Goal: Task Accomplishment & Management: Use online tool/utility

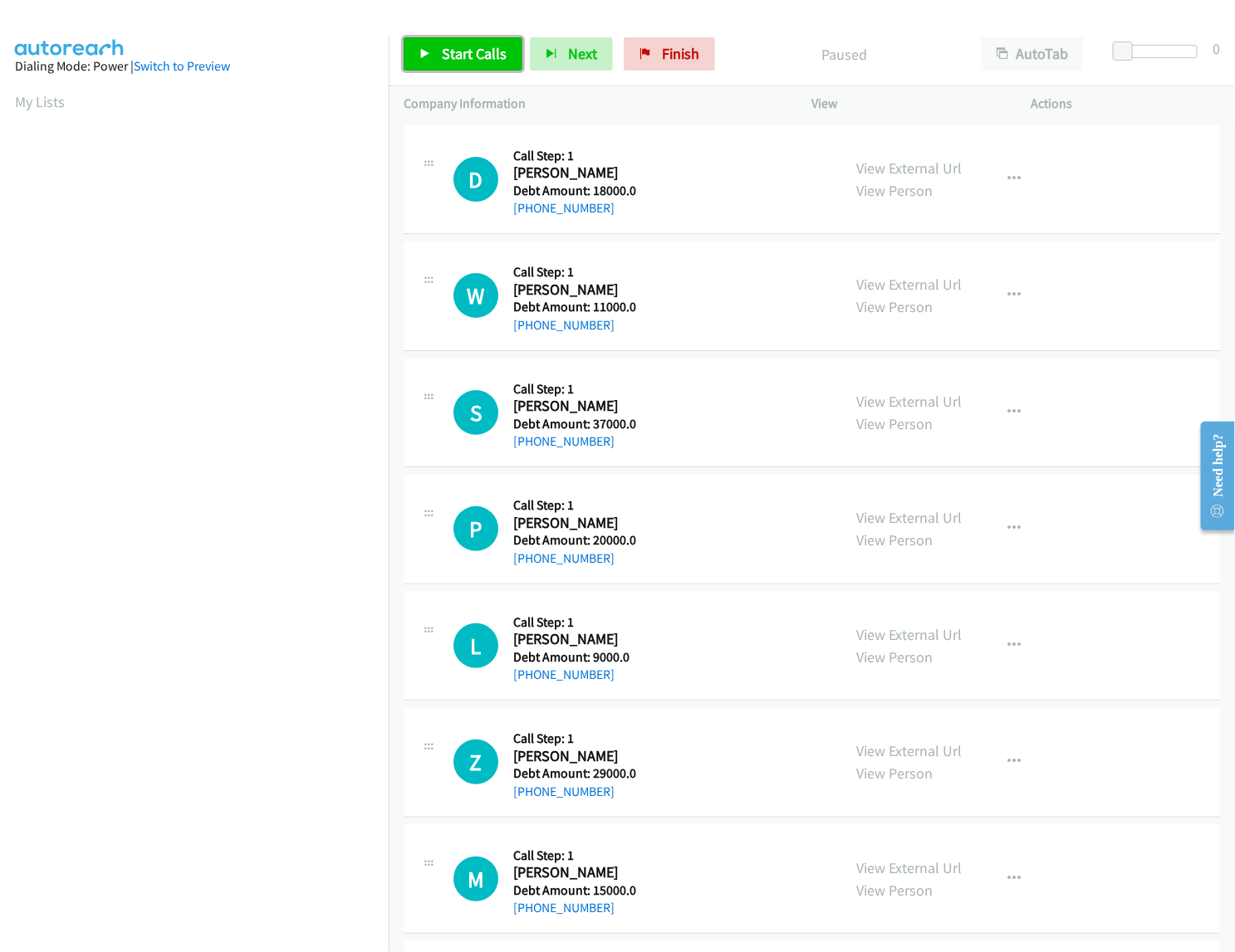
click at [452, 58] on span "Start Calls" at bounding box center [473, 52] width 64 height 19
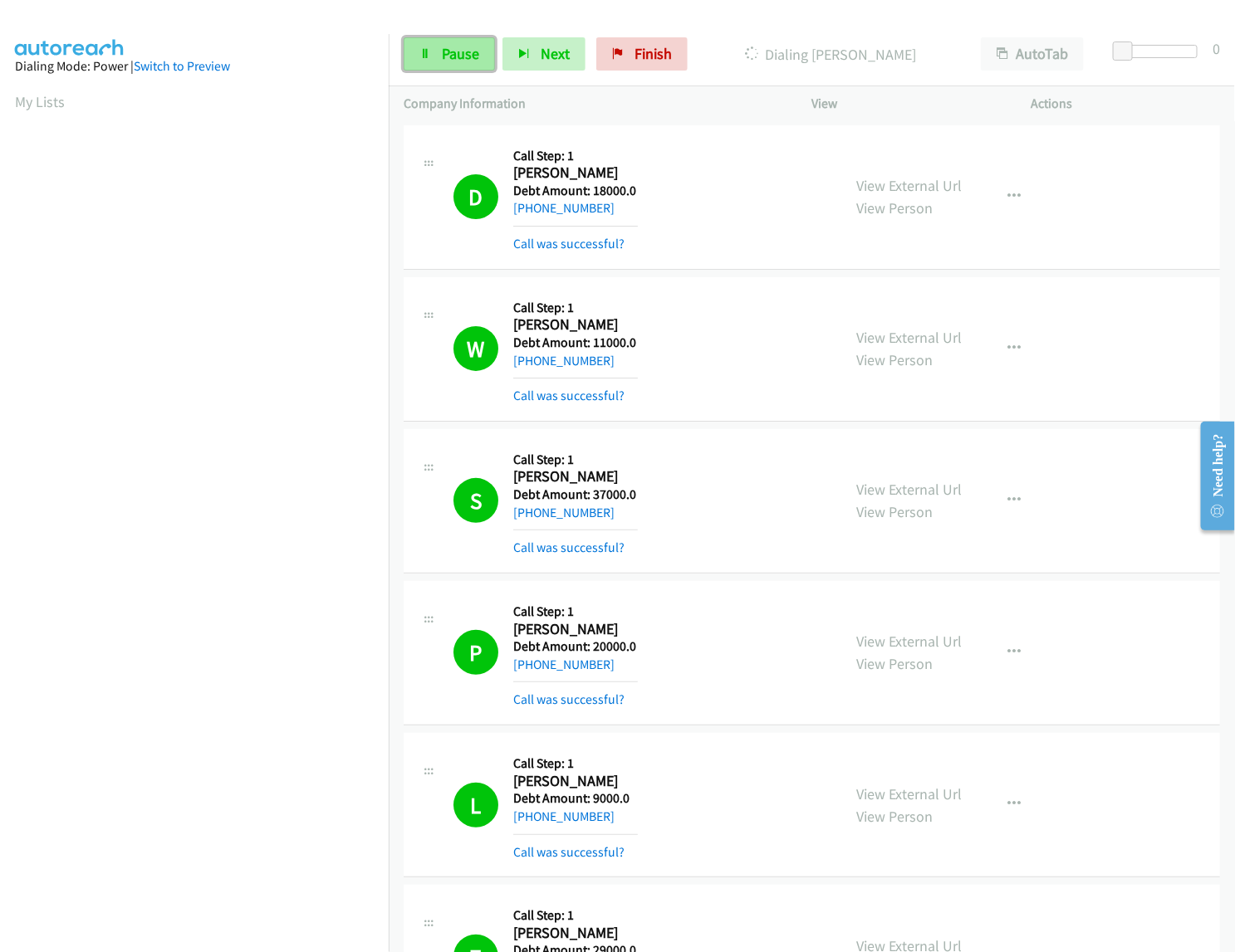
click at [430, 58] on link "Pause" at bounding box center [449, 54] width 91 height 34
click at [465, 68] on link "Start Calls" at bounding box center [463, 54] width 119 height 34
click at [437, 54] on link "Pause" at bounding box center [449, 54] width 91 height 34
click at [434, 71] on div "Start Calls Pause Next Finish Dialing Hampton Covington AutoTab AutoTab 0" at bounding box center [811, 54] width 846 height 64
click at [441, 47] on span "Start Calls" at bounding box center [473, 52] width 64 height 19
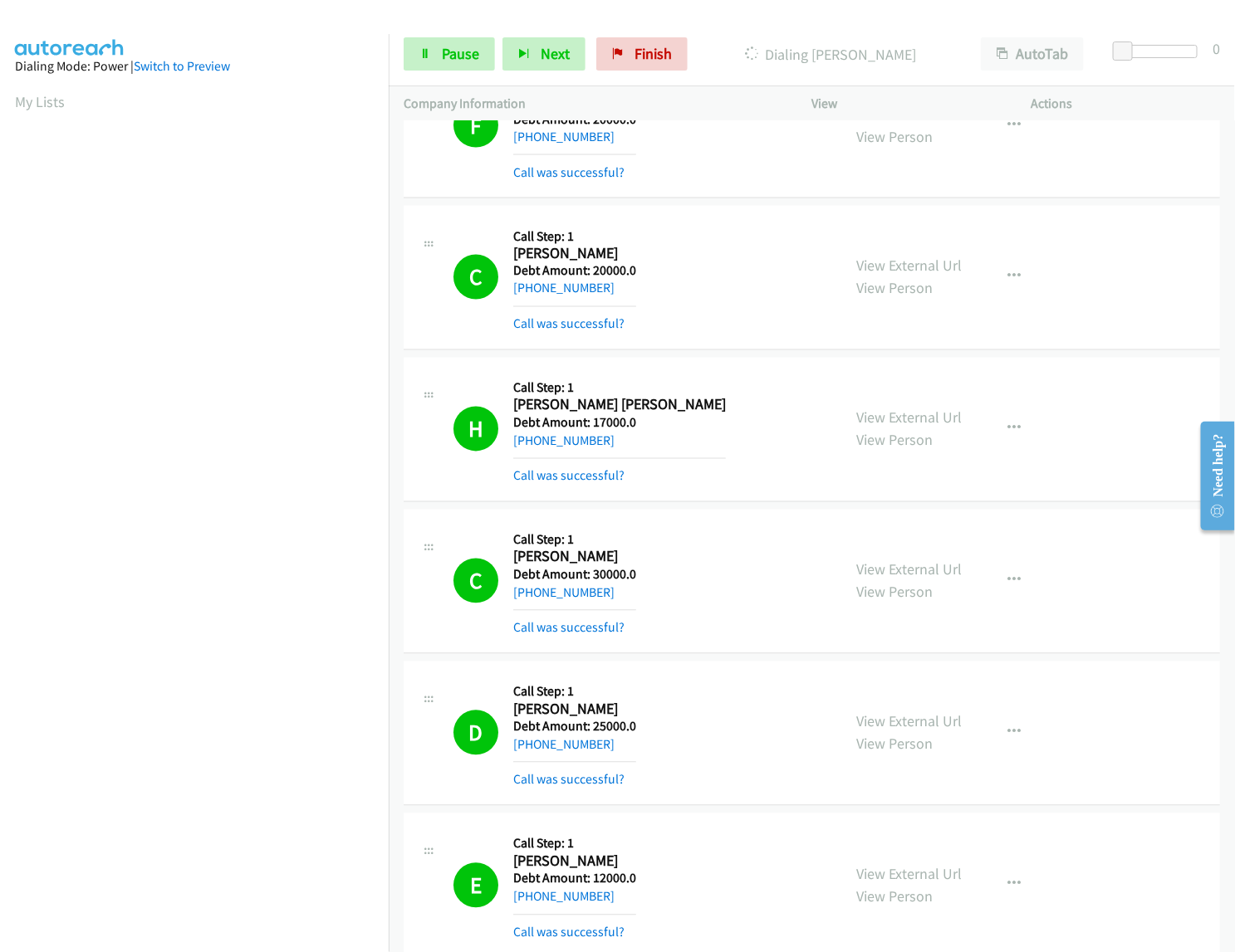
scroll to position [4997, 0]
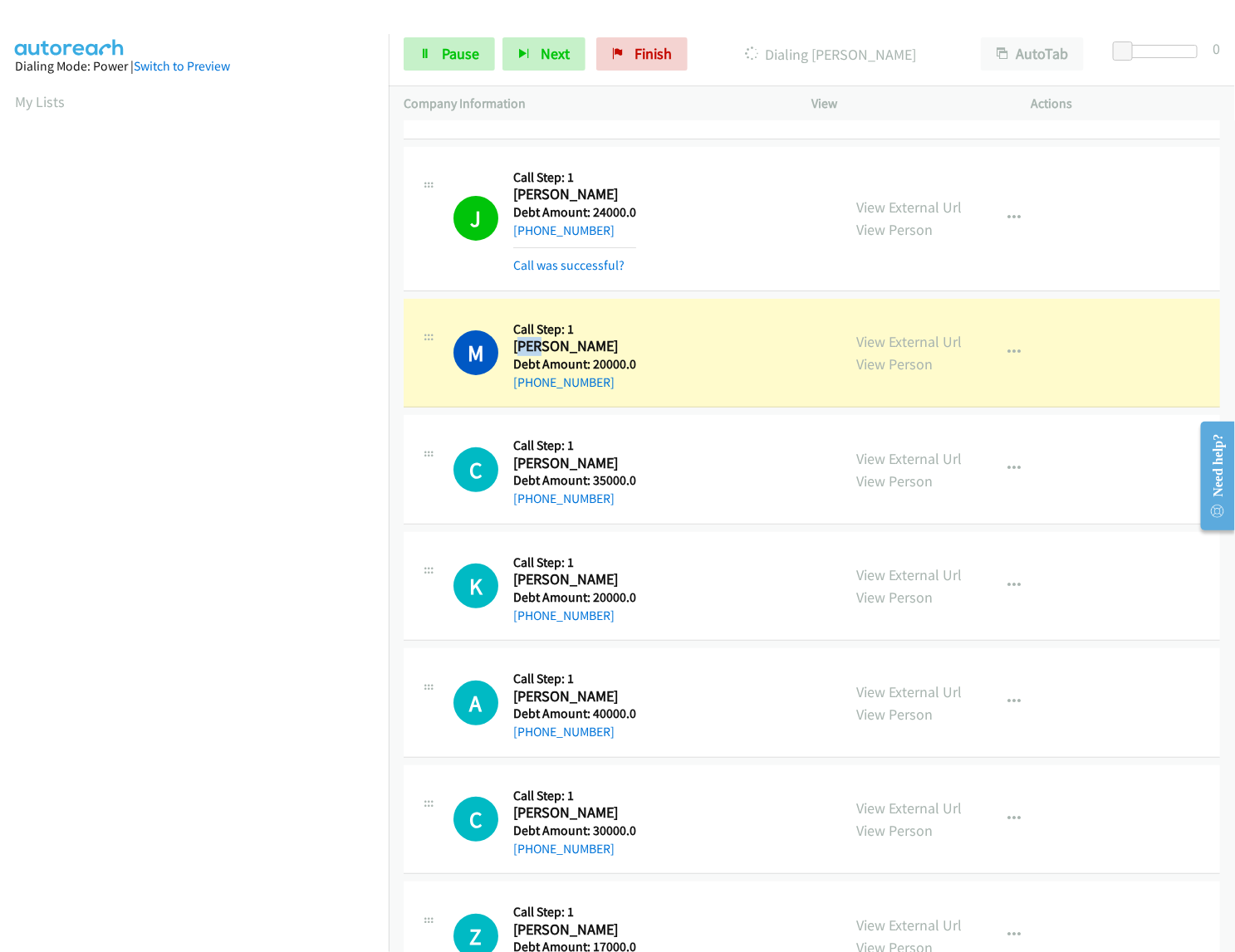
drag, startPoint x: 519, startPoint y: 357, endPoint x: 538, endPoint y: 363, distance: 19.9
click at [538, 356] on h2 "Matthew Lawson" at bounding box center [575, 346] width 123 height 19
drag, startPoint x: 515, startPoint y: 355, endPoint x: 608, endPoint y: 392, distance: 100.1
click at [608, 392] on div "Callback Scheduled Call Step: 1 Matthew Lawson America/New_York Debt Amount: 20…" at bounding box center [575, 353] width 123 height 79
drag, startPoint x: 607, startPoint y: 353, endPoint x: 632, endPoint y: 365, distance: 27.7
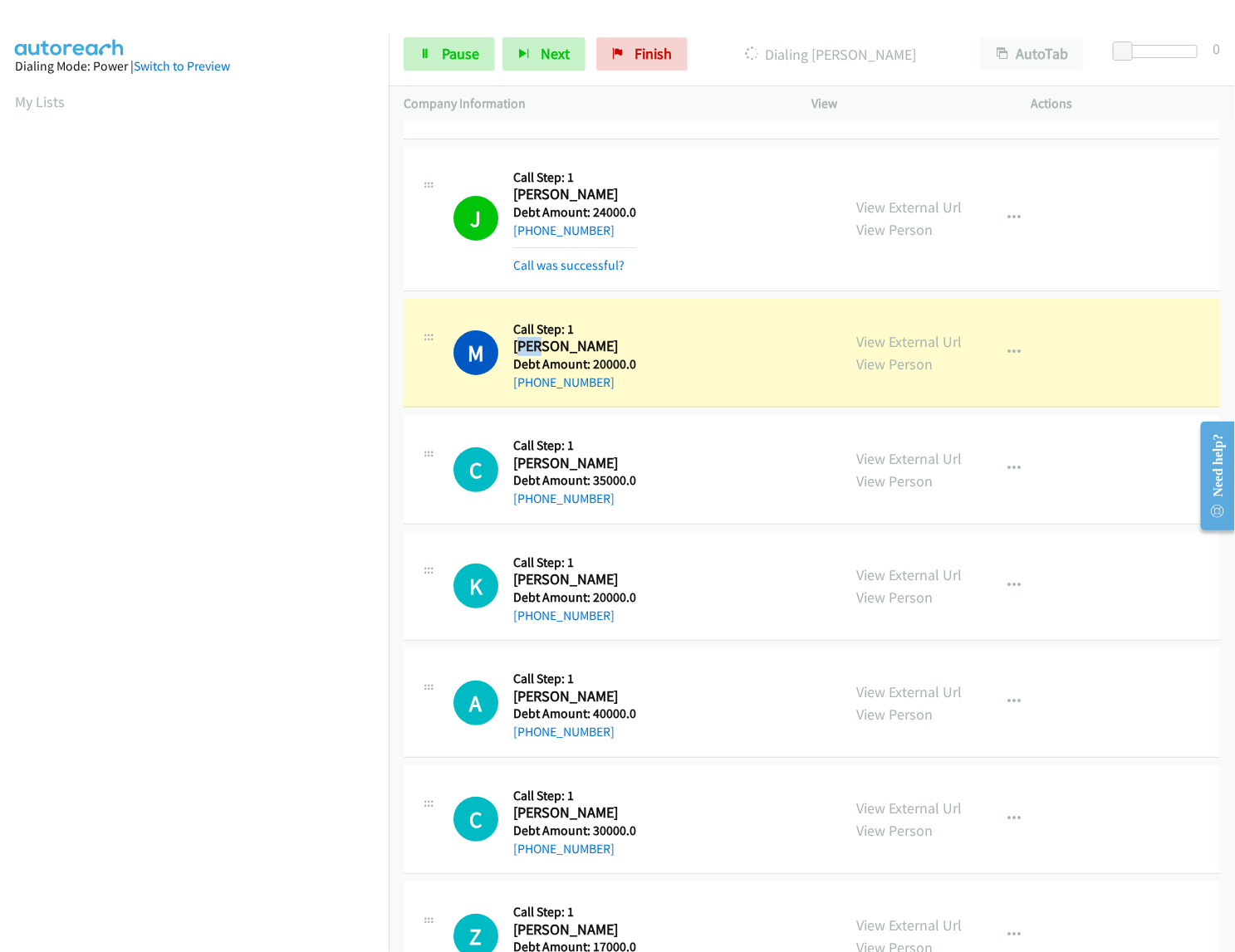
click at [632, 365] on h5 "Debt Amount: 20000.0" at bounding box center [575, 364] width 123 height 17
drag, startPoint x: 512, startPoint y: 350, endPoint x: 598, endPoint y: 387, distance: 93.6
click at [598, 387] on div "M Callback Scheduled Call Step: 1 Matthew Lawson America/New_York Debt Amount: …" at bounding box center [640, 353] width 374 height 79
drag, startPoint x: 608, startPoint y: 392, endPoint x: 518, endPoint y: 362, distance: 94.9
click at [518, 362] on div "Callback Scheduled Call Step: 1 Matthew Lawson America/New_York Debt Amount: 20…" at bounding box center [575, 353] width 123 height 79
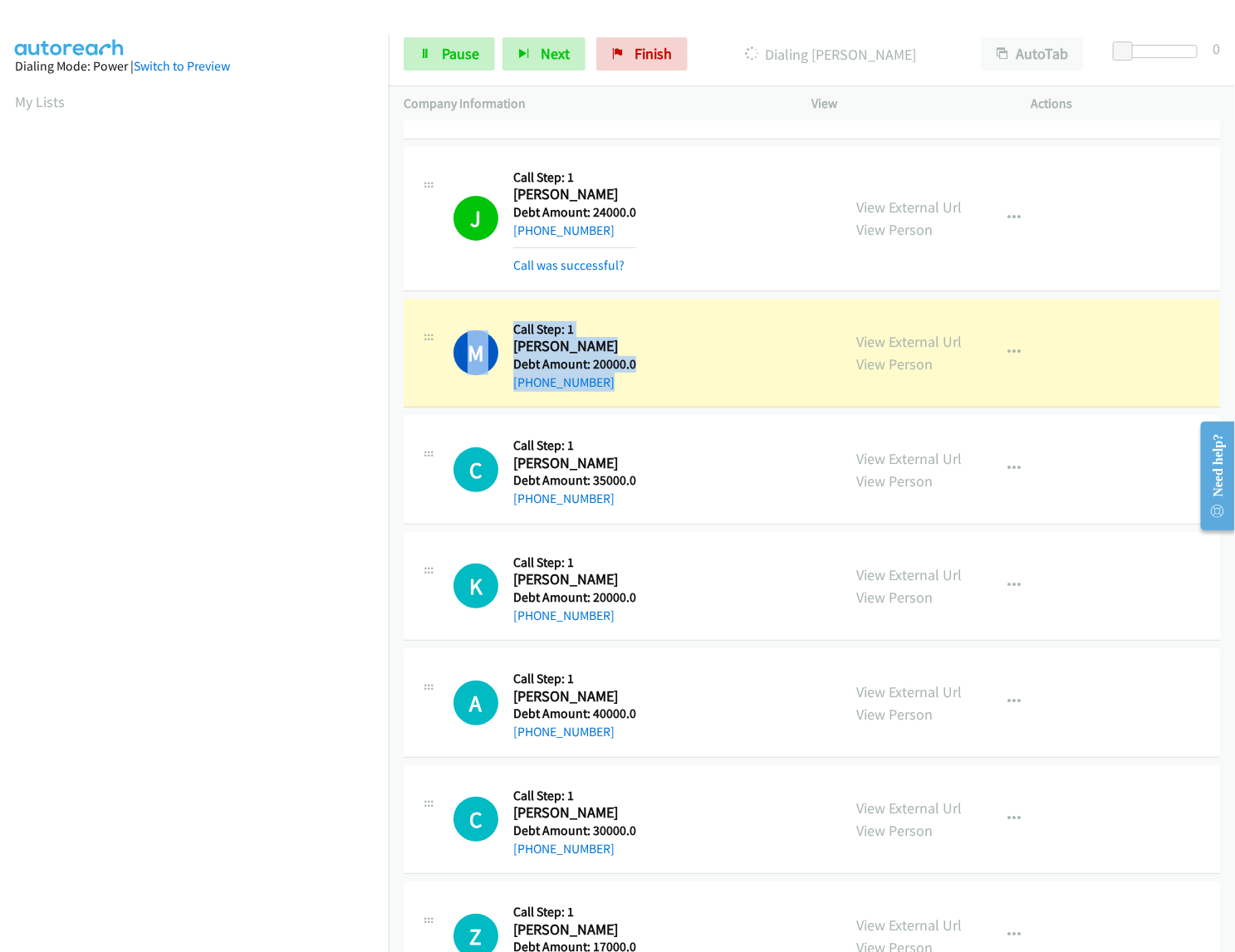
copy div "Matthew Lawson America/New_York Debt Amount: 20000.0 +1 865-247-9017"
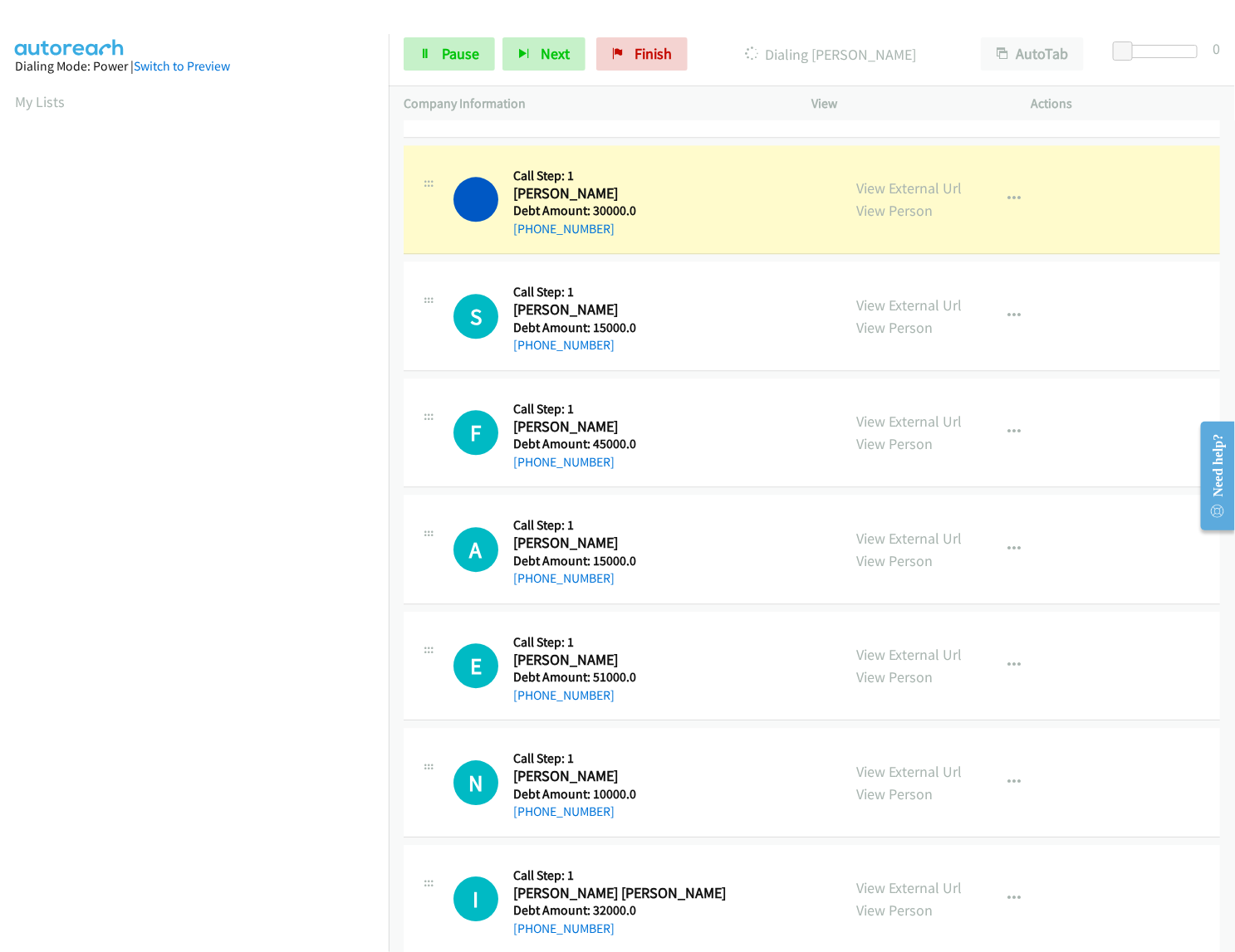
scroll to position [6571, 0]
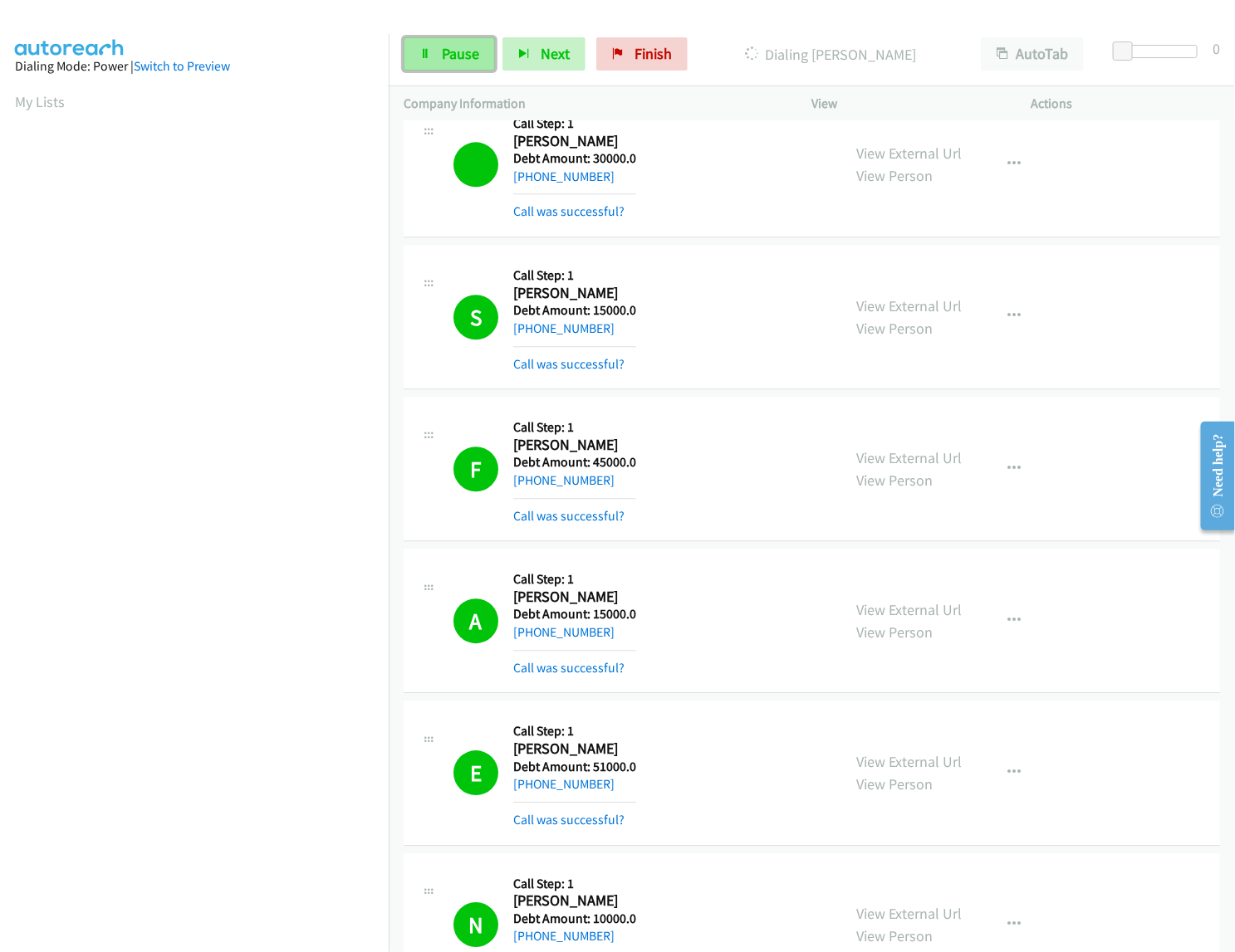
click at [434, 48] on link "Pause" at bounding box center [449, 54] width 91 height 34
click at [488, 55] on span "Start Calls" at bounding box center [473, 52] width 64 height 19
click at [545, 60] on span "Pause" at bounding box center [564, 69] width 38 height 19
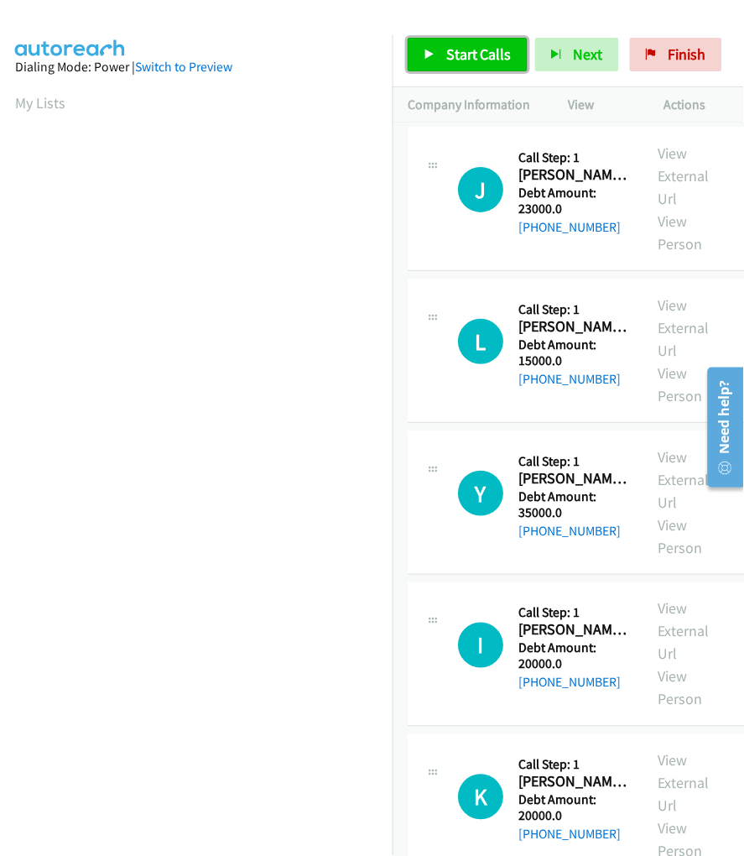
click at [417, 43] on link "Start Calls" at bounding box center [468, 55] width 120 height 34
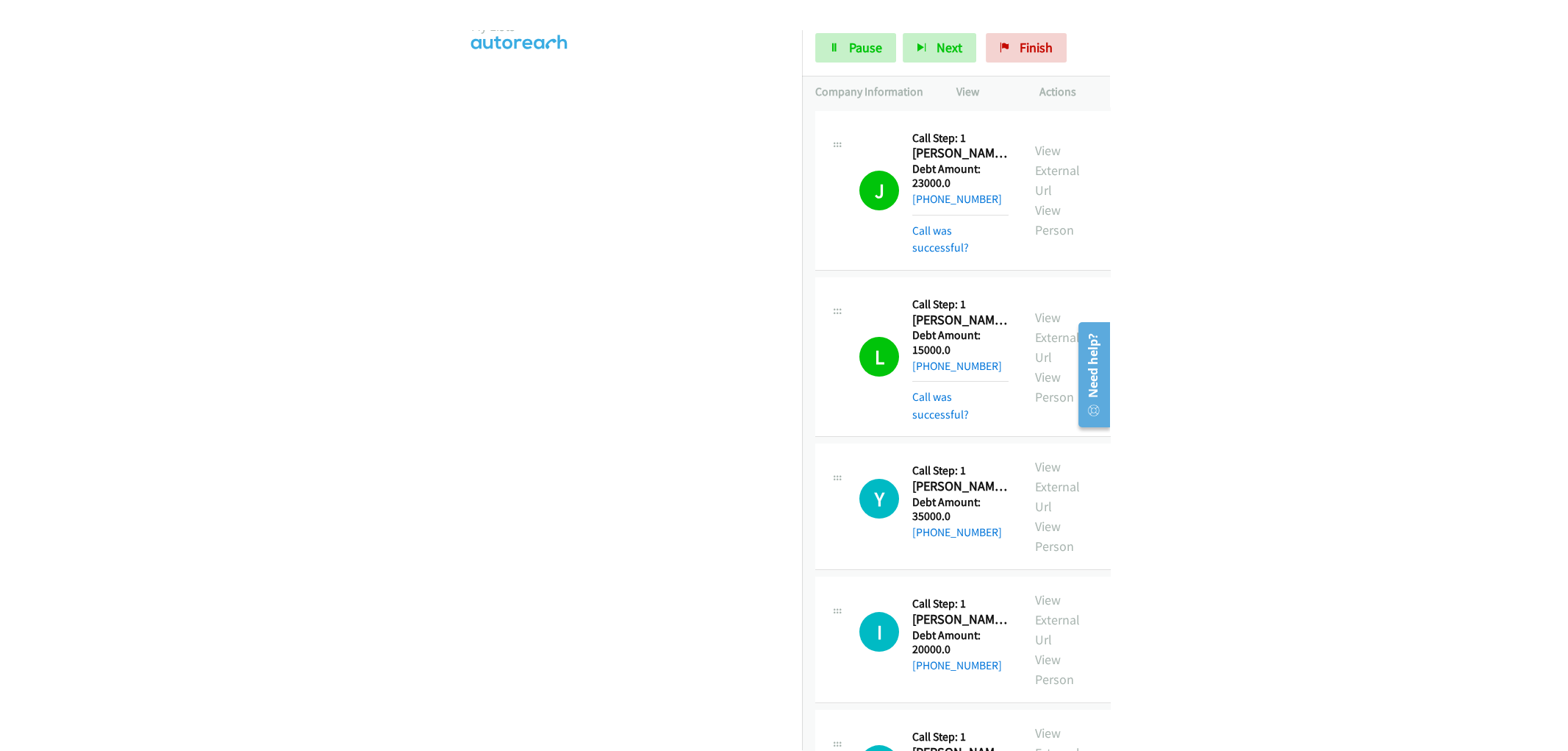
scroll to position [75, 0]
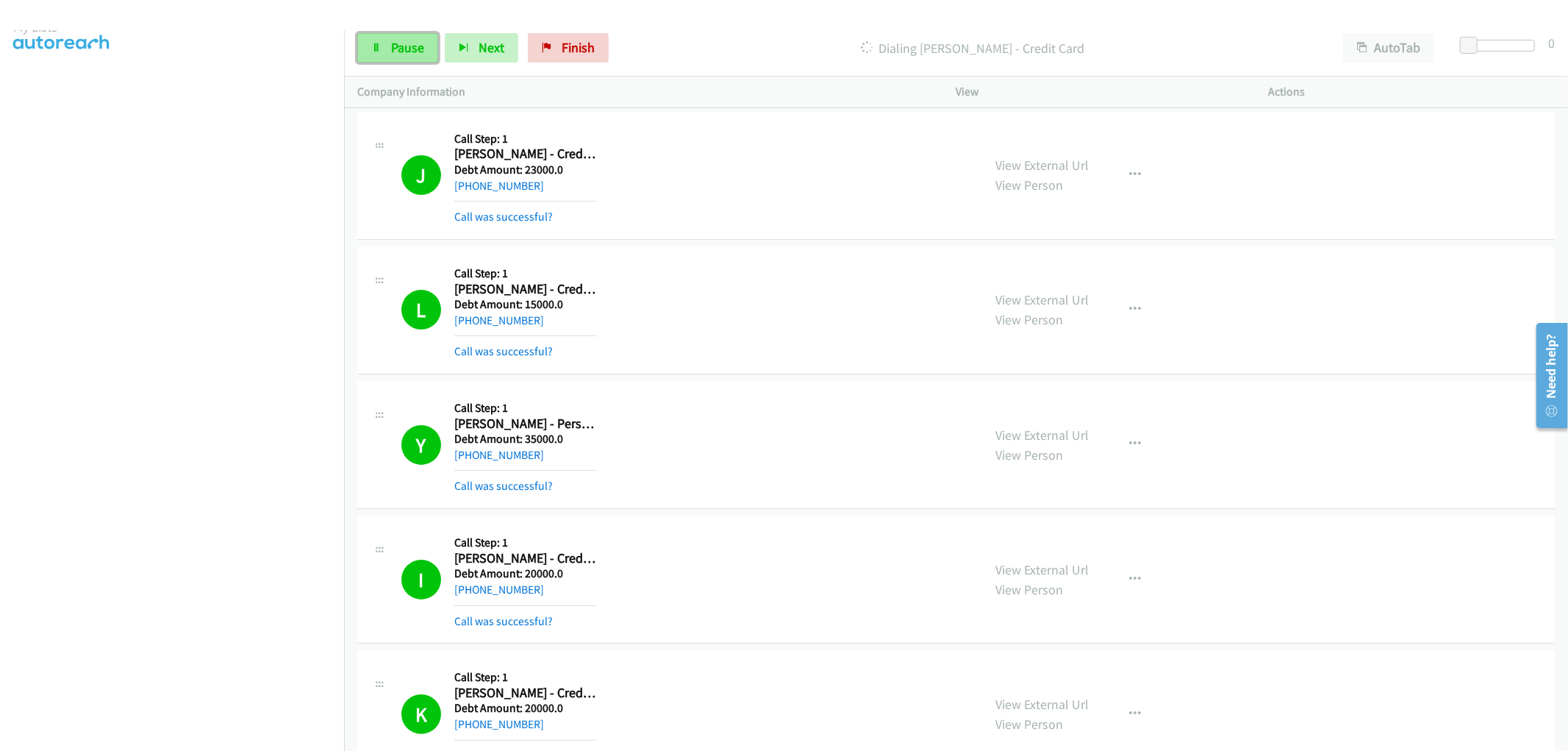
click at [406, 40] on span "Pause" at bounding box center [407, 46] width 33 height 17
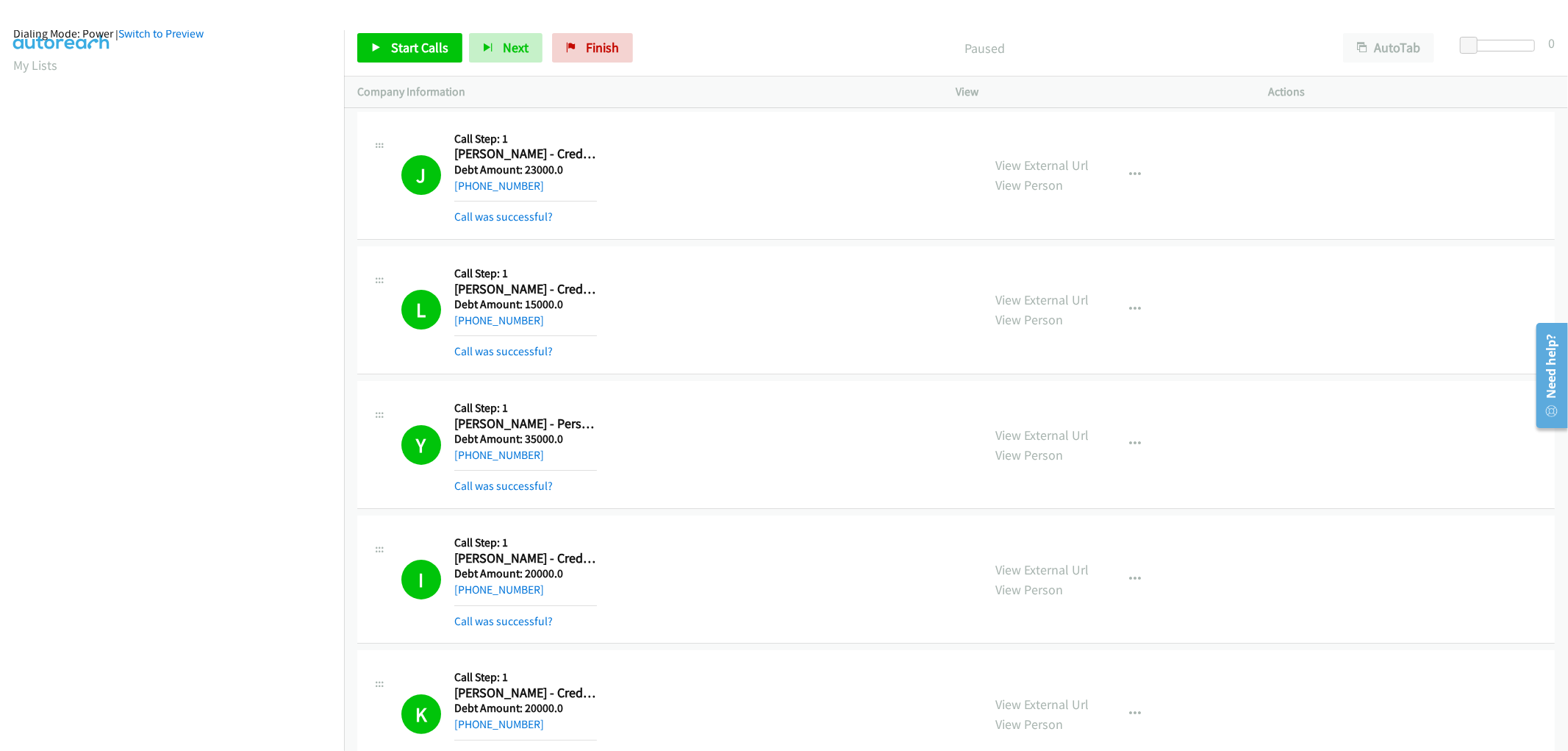
scroll to position [0, 0]
click at [34, 93] on link "My Lists" at bounding box center [35, 89] width 44 height 17
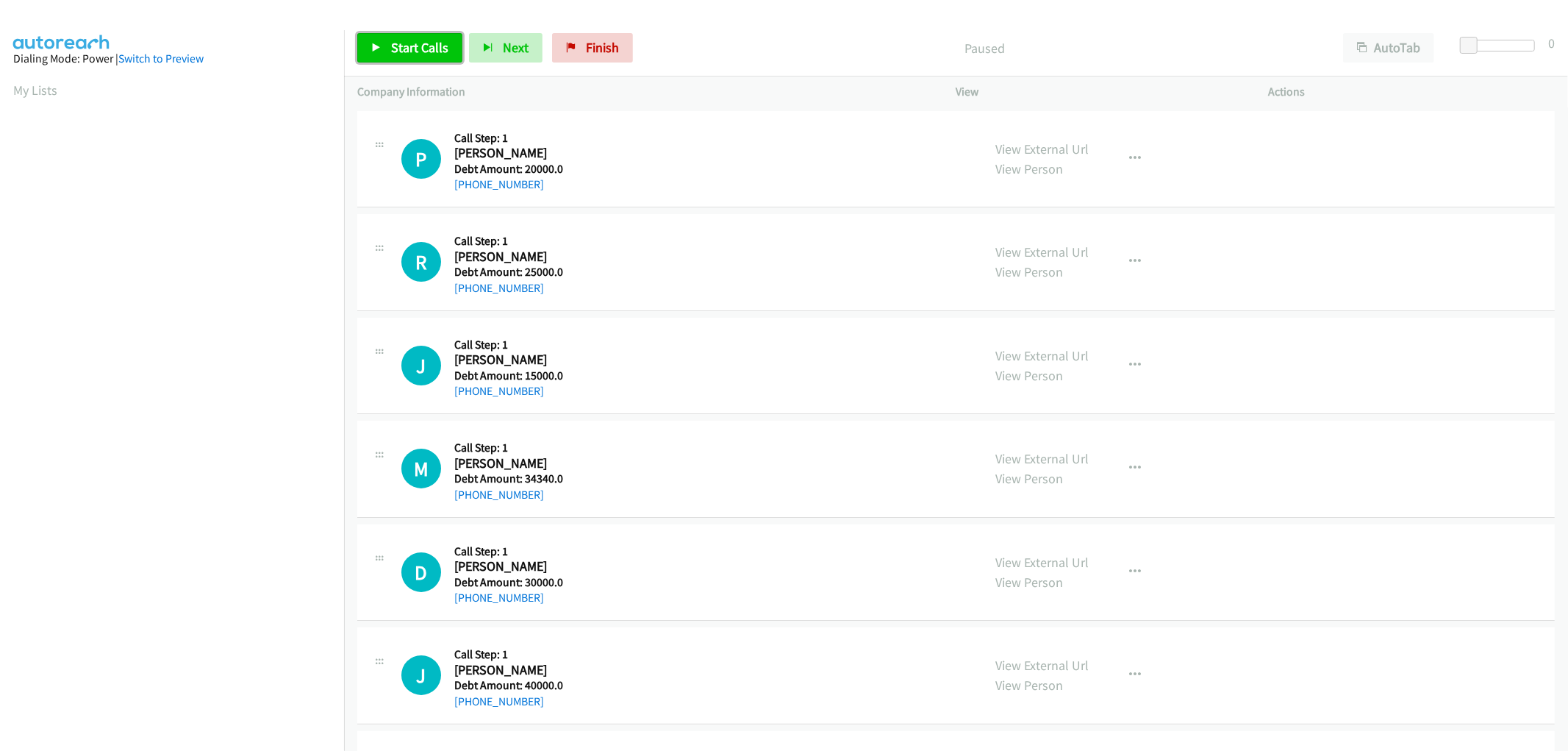
click at [427, 56] on link "Start Calls" at bounding box center [410, 48] width 105 height 30
click at [427, 56] on link "Pause" at bounding box center [398, 48] width 81 height 30
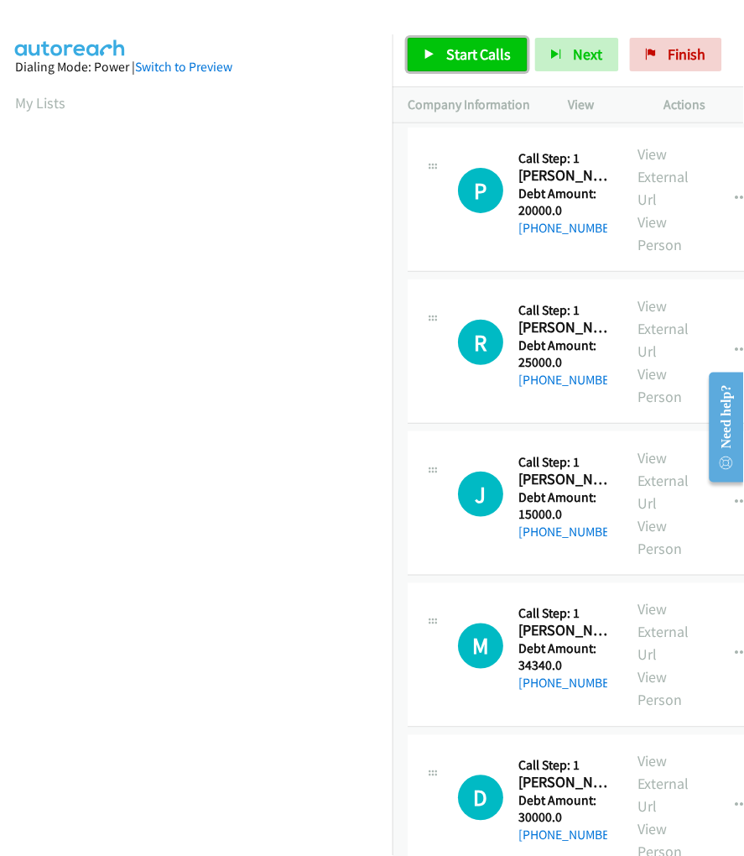
click at [441, 55] on link "Start Calls" at bounding box center [468, 55] width 120 height 34
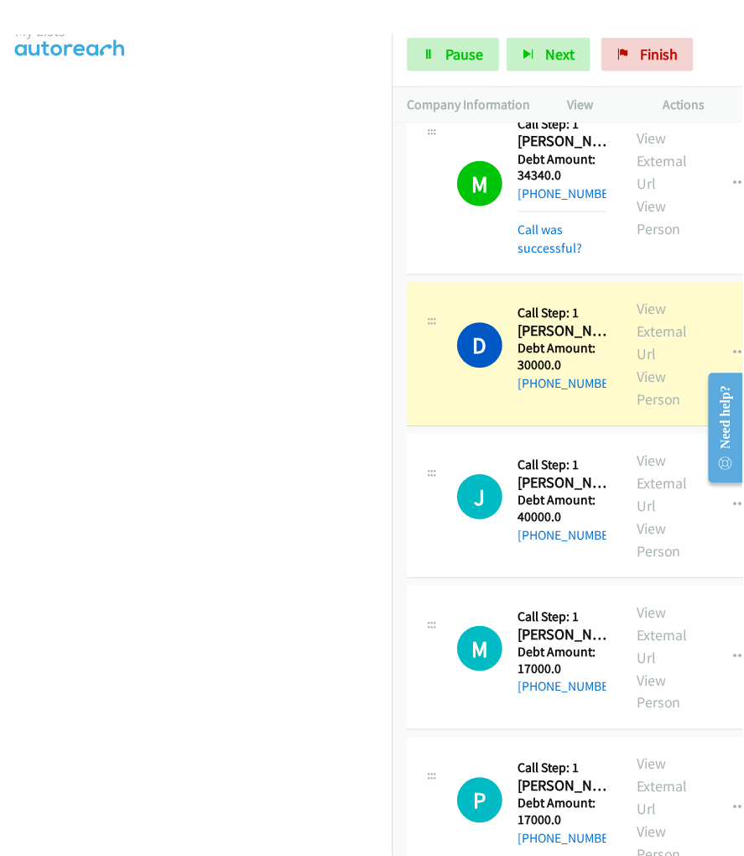
scroll to position [86, 0]
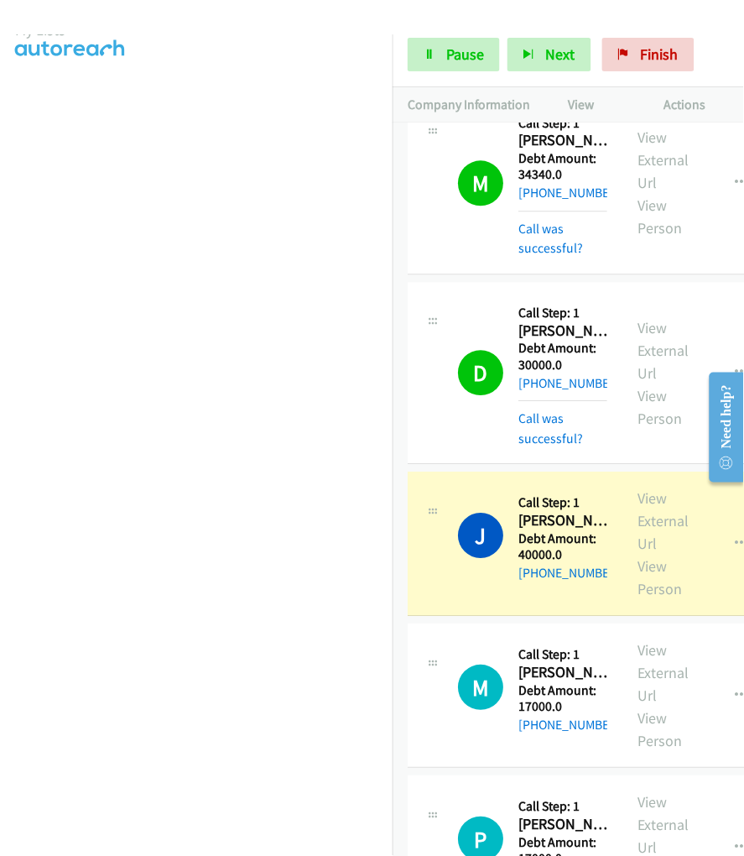
drag, startPoint x: 518, startPoint y: 394, endPoint x: 576, endPoint y: 460, distance: 87.9
click at [576, 449] on div "Callback Scheduled Call Step: 1 Dawn Shephard America/Chicago Debt Amount: 3000…" at bounding box center [563, 373] width 89 height 151
copy div "Dawn Shephard America/Chicago Debt Amount: 30000.0 +1 713-232-0765"
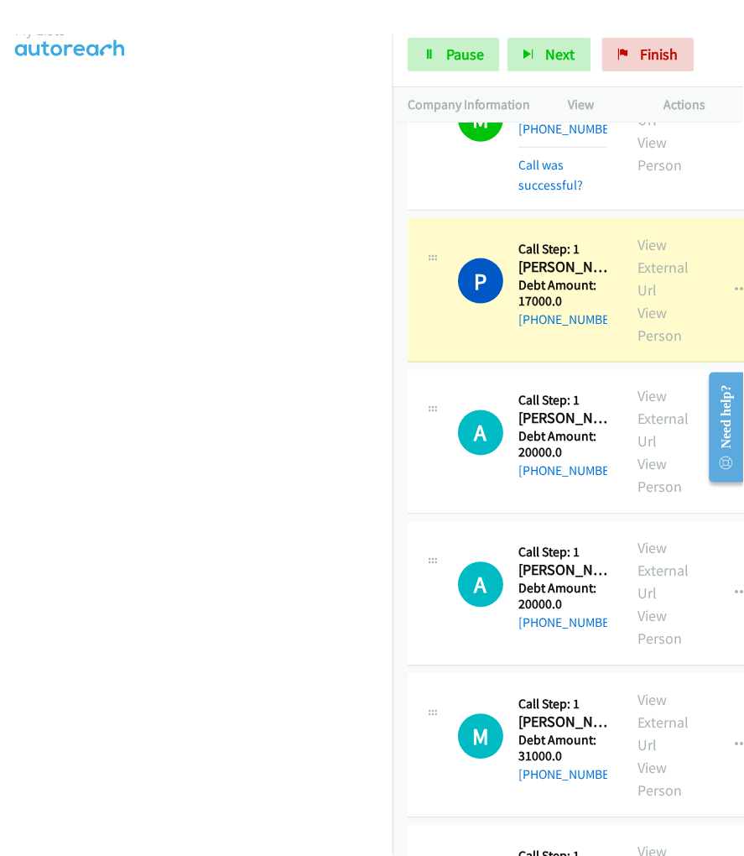
scroll to position [1204, 0]
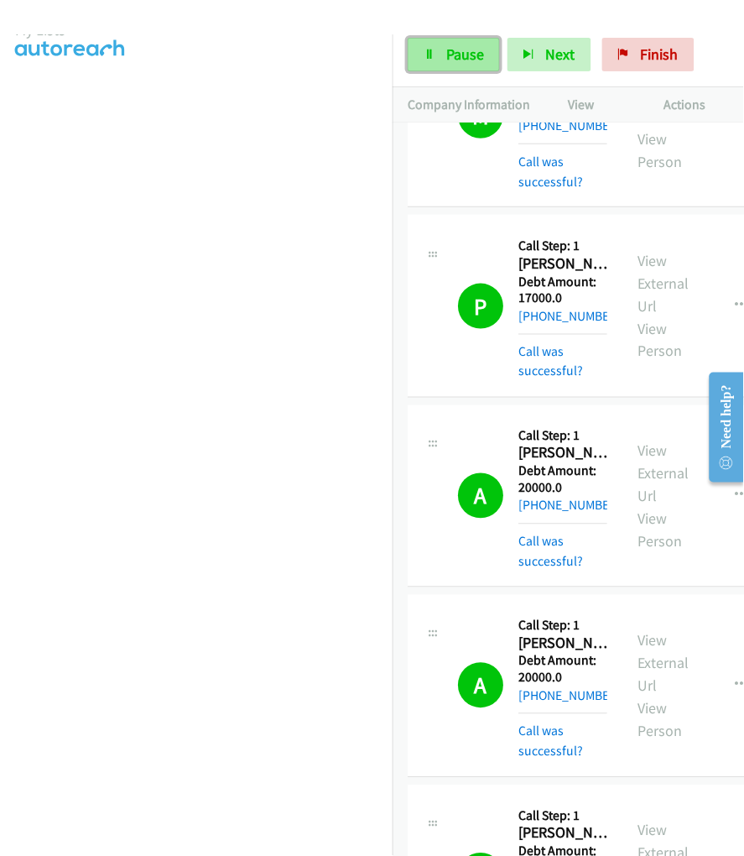
click at [470, 64] on link "Pause" at bounding box center [454, 55] width 92 height 34
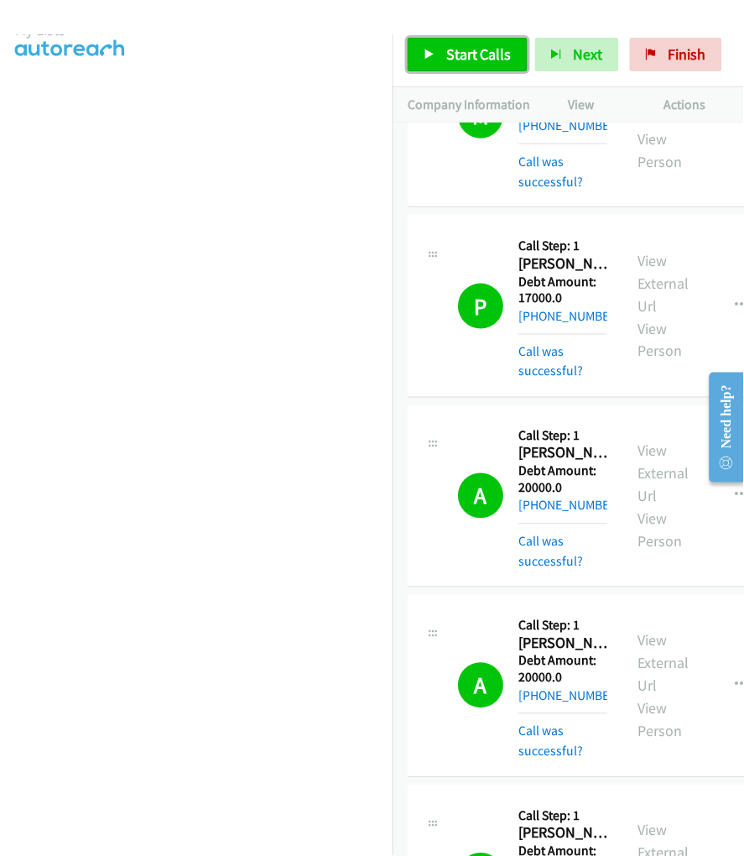
click at [464, 65] on link "Start Calls" at bounding box center [468, 55] width 120 height 34
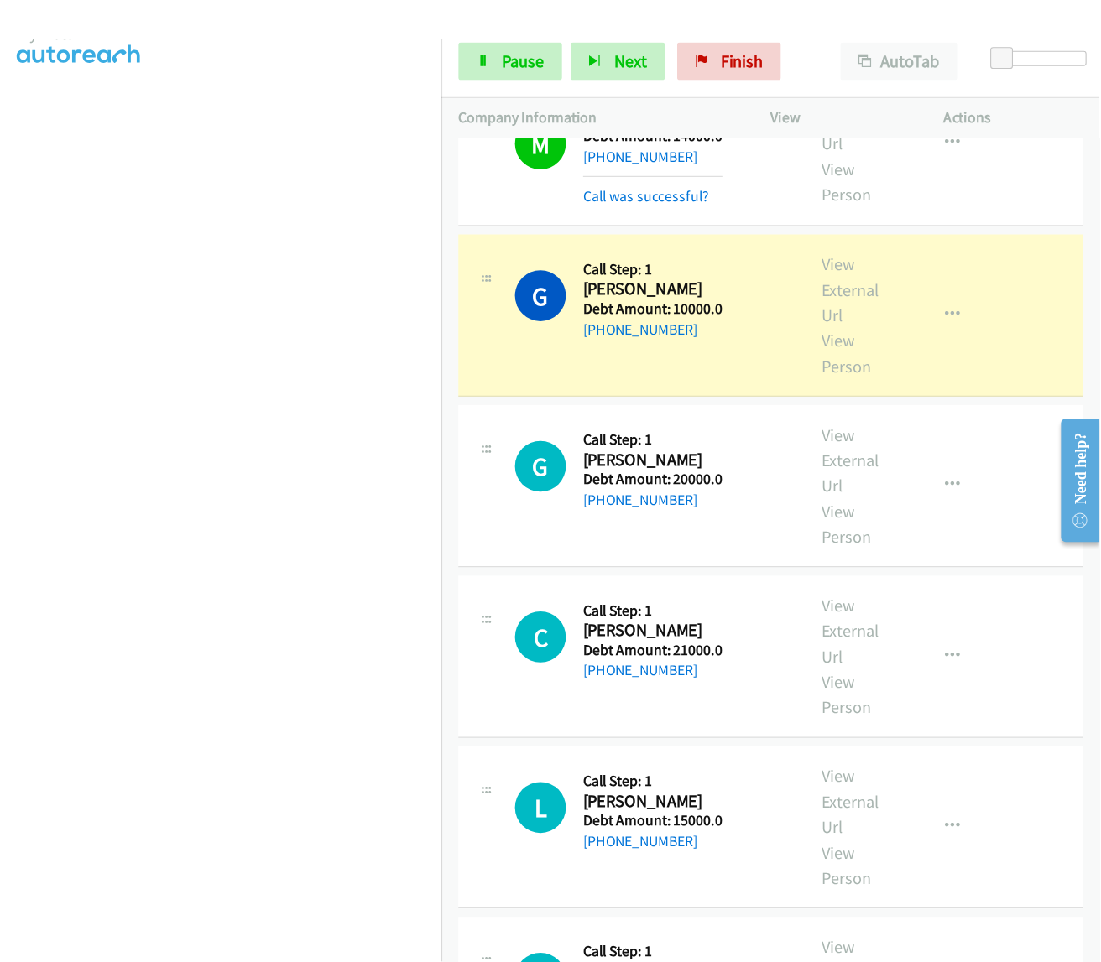
scroll to position [1823, 0]
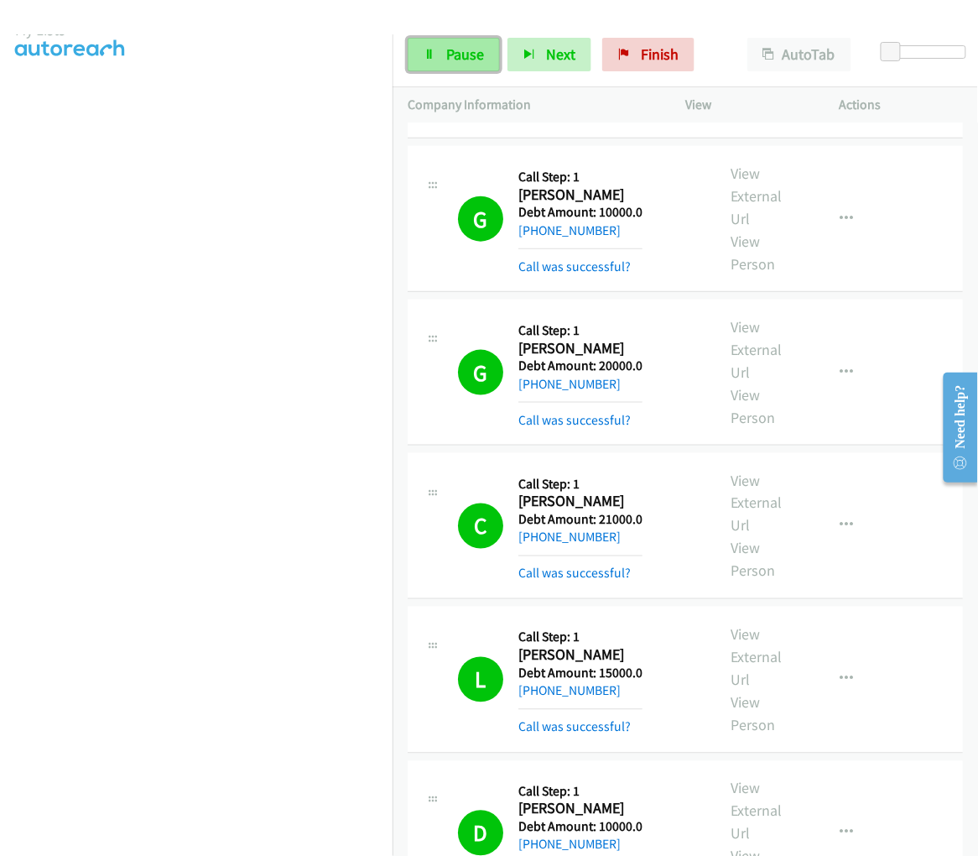
click at [475, 43] on link "Pause" at bounding box center [454, 55] width 92 height 34
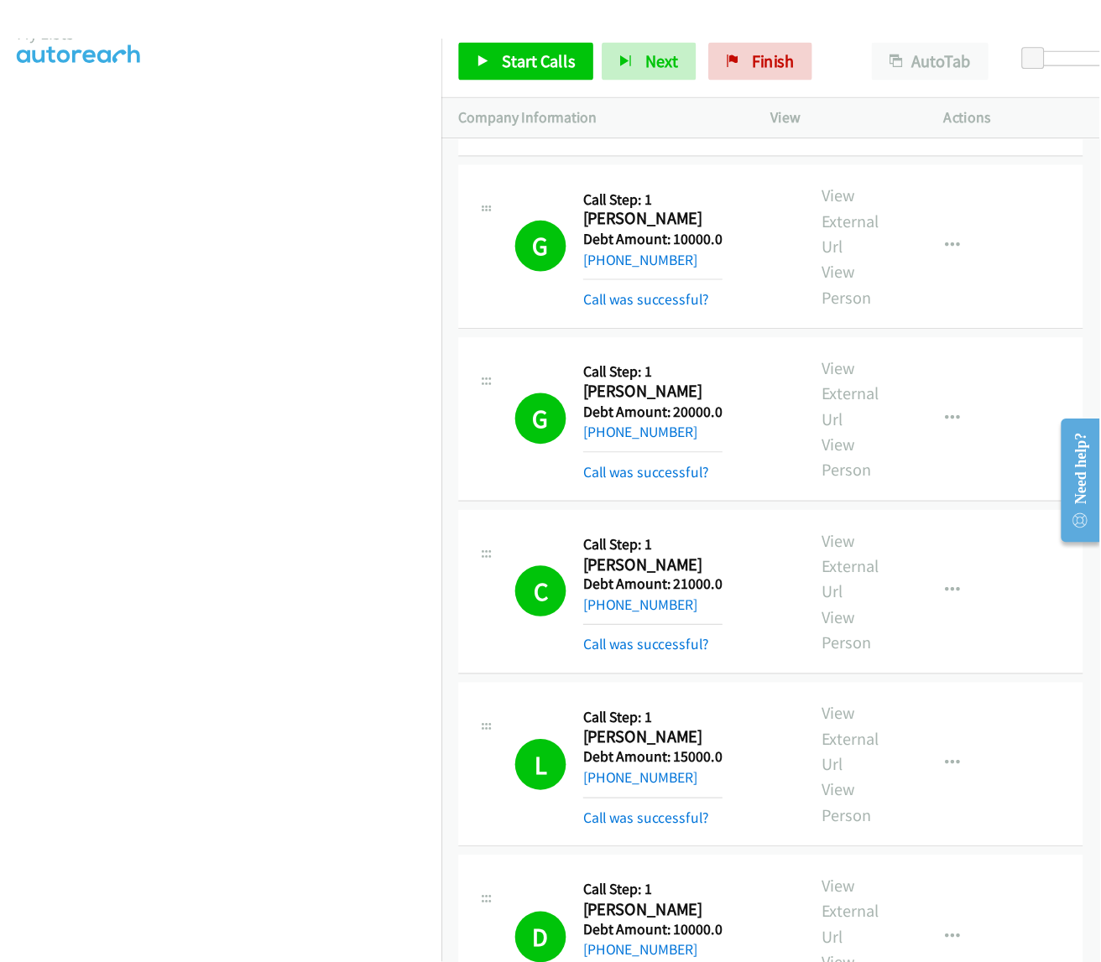
scroll to position [0, 0]
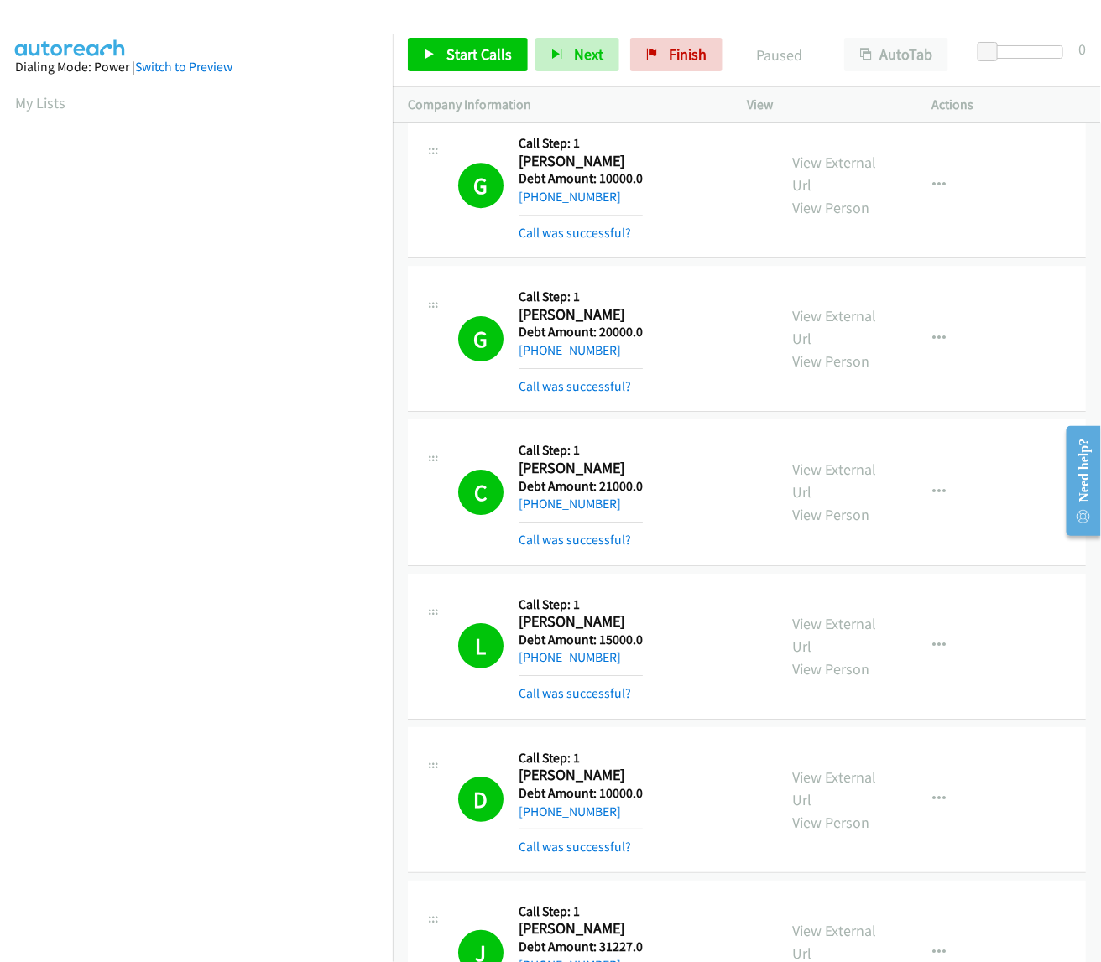
drag, startPoint x: 946, startPoint y: 3, endPoint x: 587, endPoint y: 18, distance: 358.6
click at [587, 18] on div at bounding box center [543, 32] width 1086 height 65
click at [456, 51] on span "Start Calls" at bounding box center [478, 53] width 65 height 19
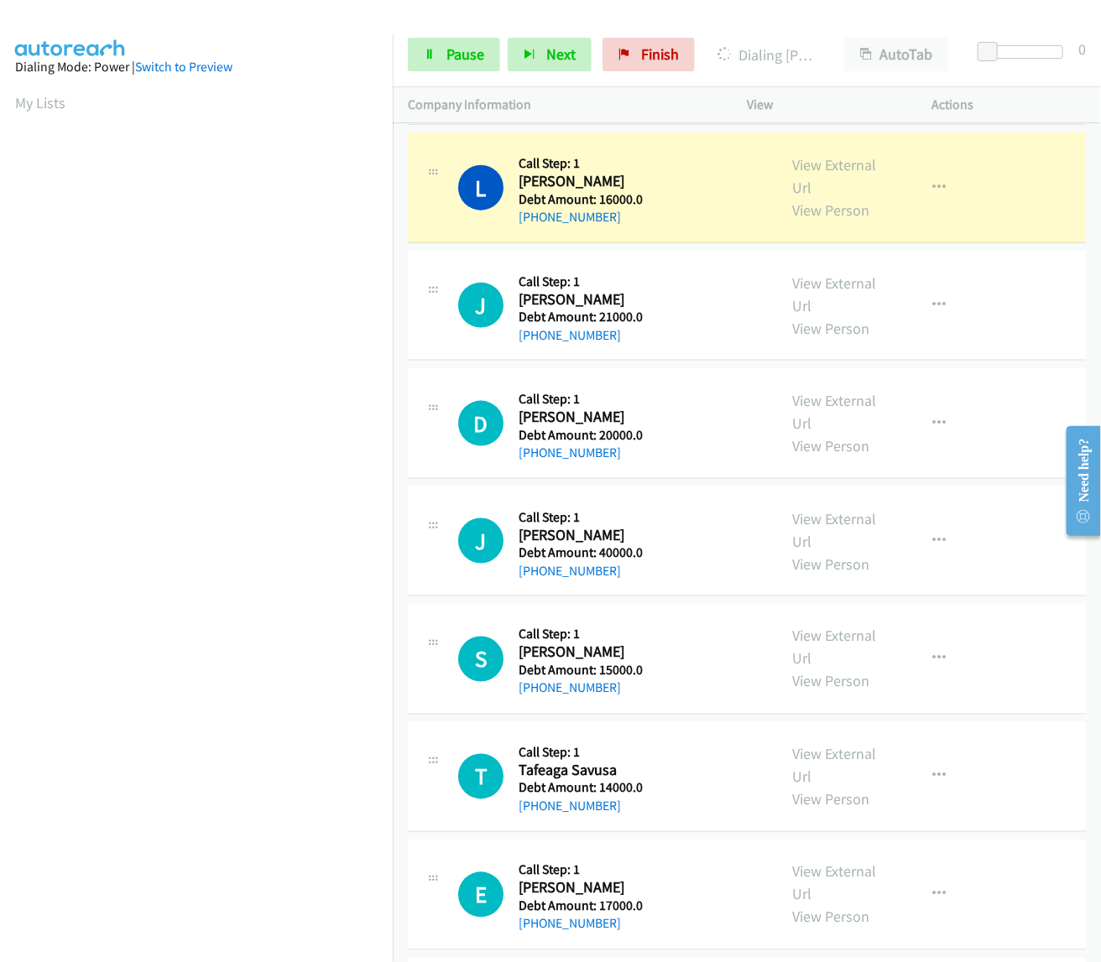
scroll to position [2854, 0]
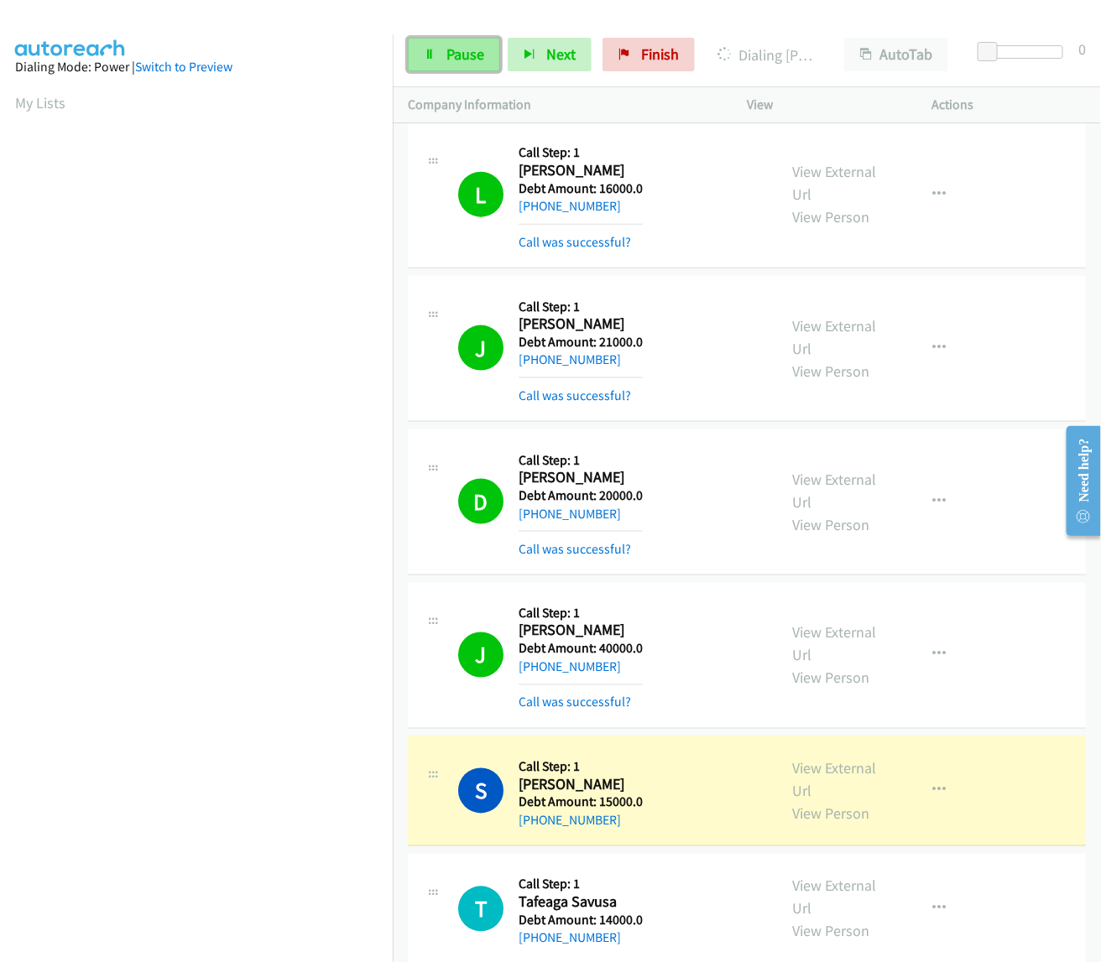
click at [471, 55] on span "Pause" at bounding box center [465, 53] width 38 height 19
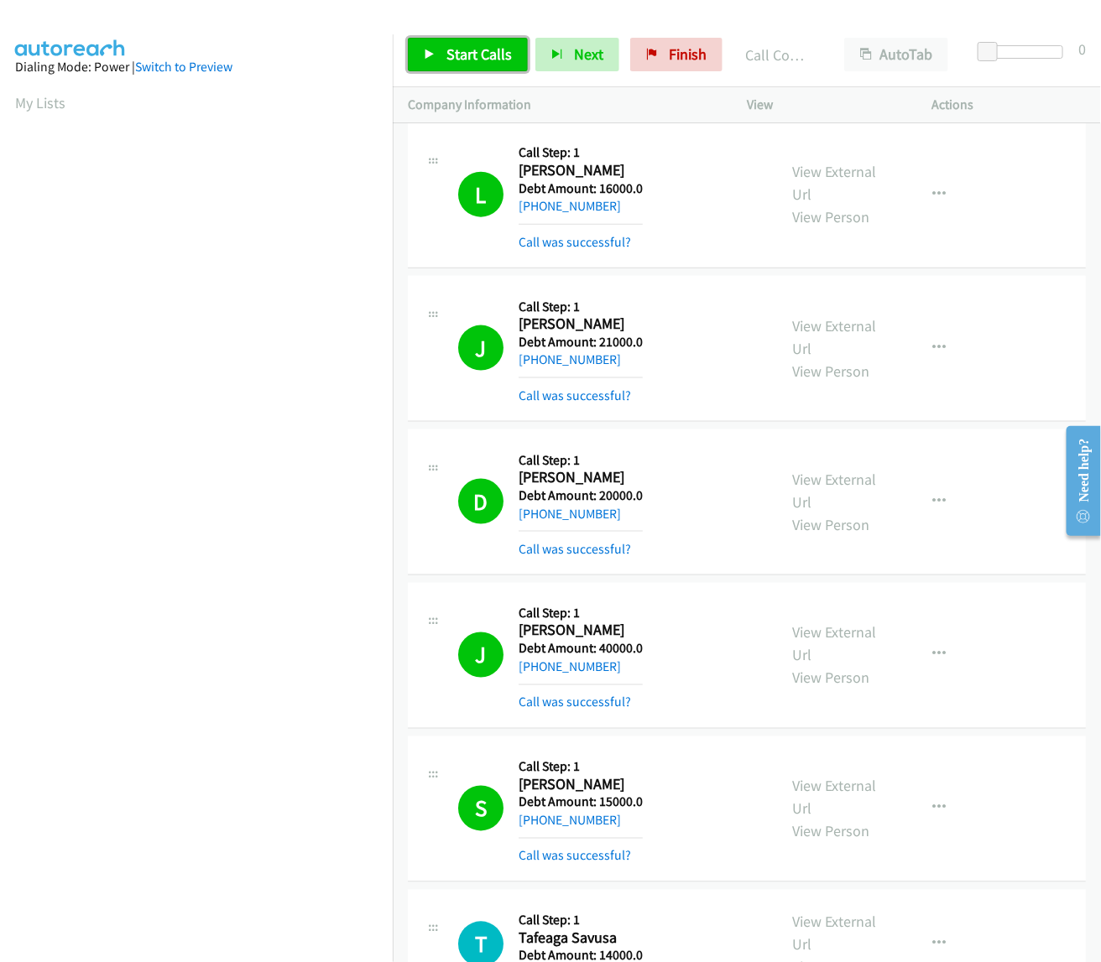
click at [487, 44] on span "Start Calls" at bounding box center [478, 53] width 65 height 19
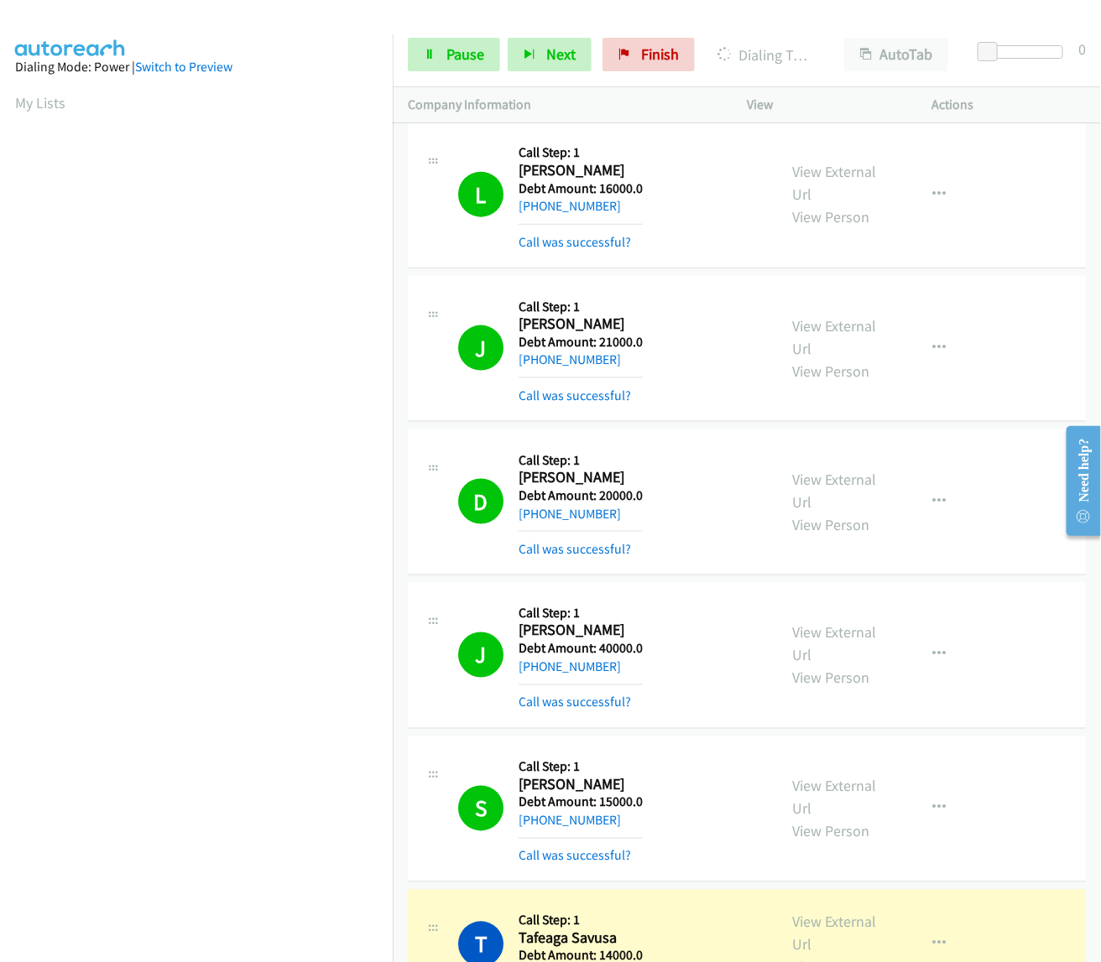
click at [738, 279] on td "J Callback Scheduled Call Step: 1 James Berthelot America/Chicago Debt Amount: …" at bounding box center [747, 349] width 708 height 154
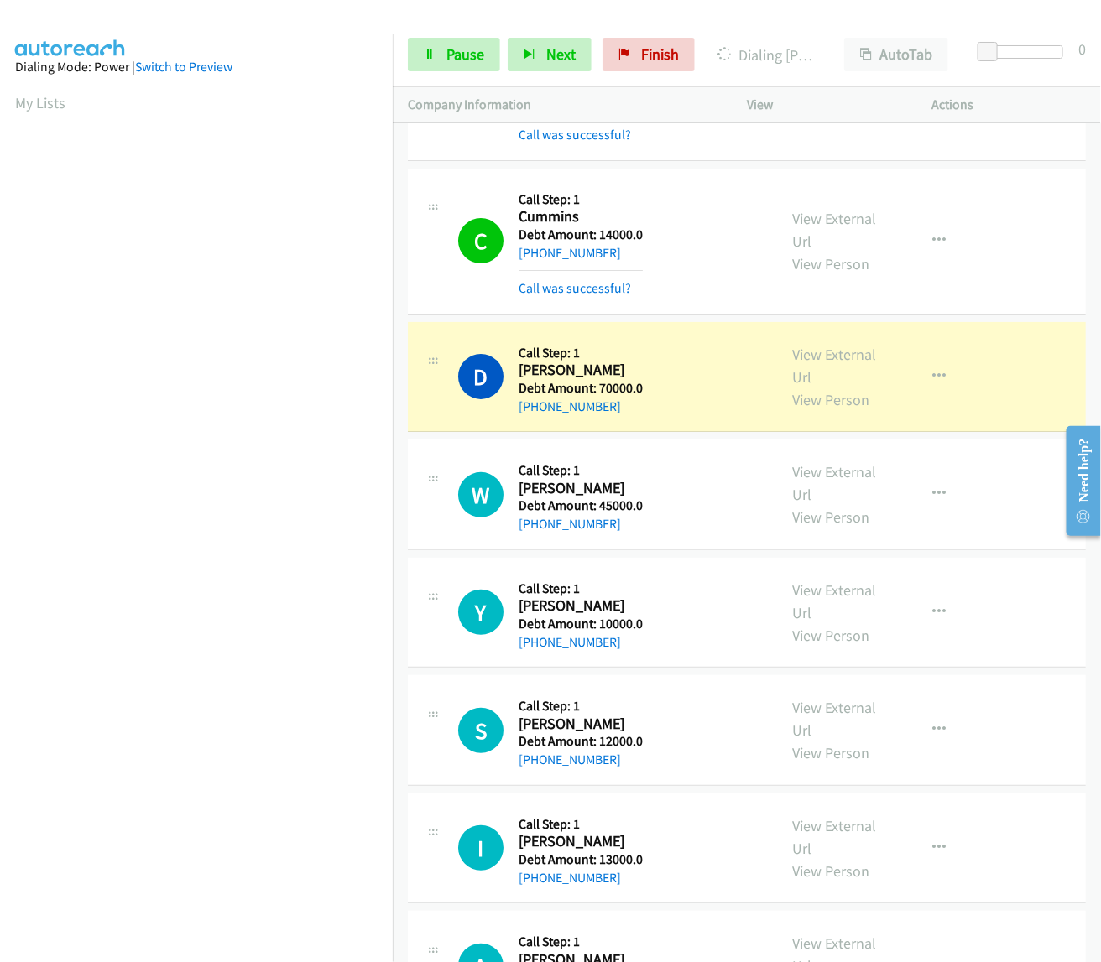
scroll to position [0, 2]
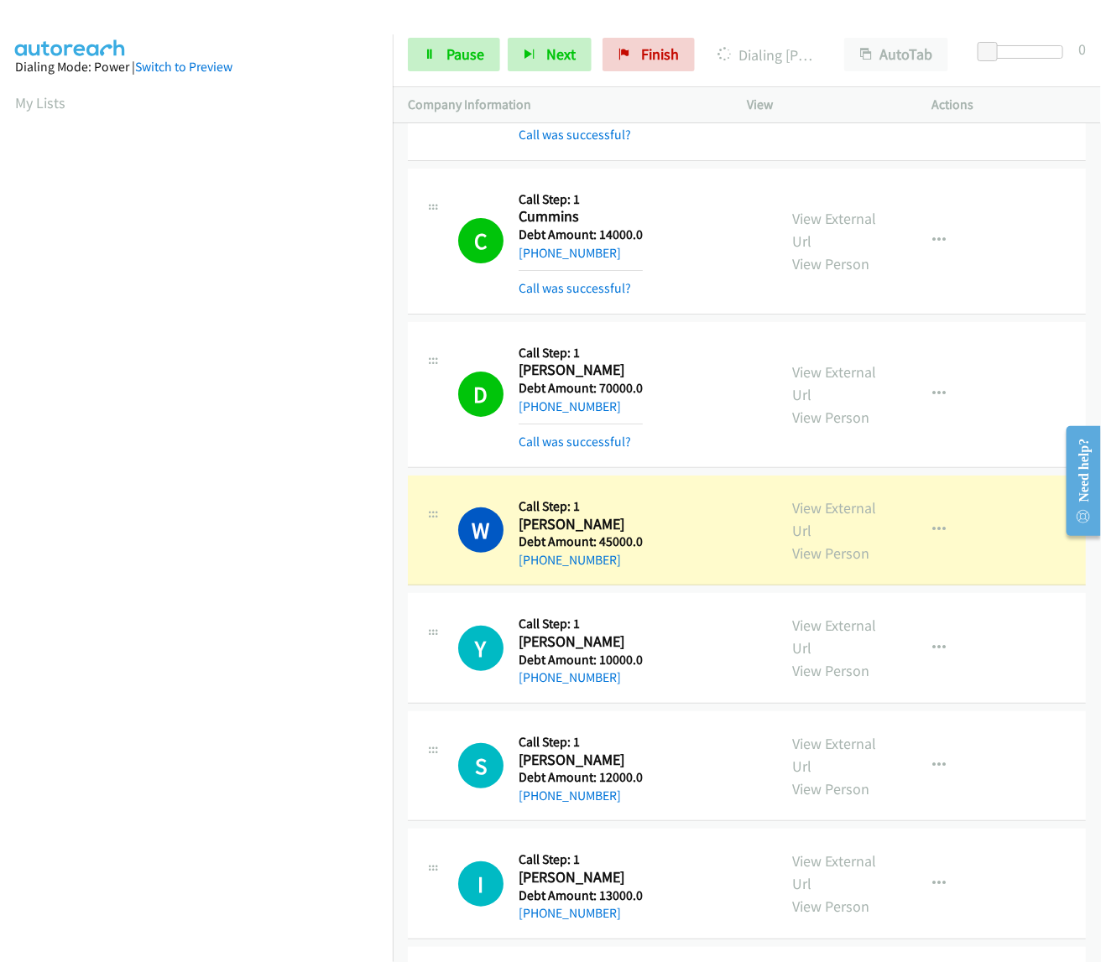
drag, startPoint x: 519, startPoint y: 378, endPoint x: 618, endPoint y: 409, distance: 104.6
click at [618, 409] on div "Callback Scheduled Call Step: 1 Darrnell Willis America/Los_Angeles Debt Amount…" at bounding box center [581, 394] width 124 height 115
copy div "Darrnell Willis America/Los_Angeles Debt Amount: 70000.0 +1 323-491-7190"
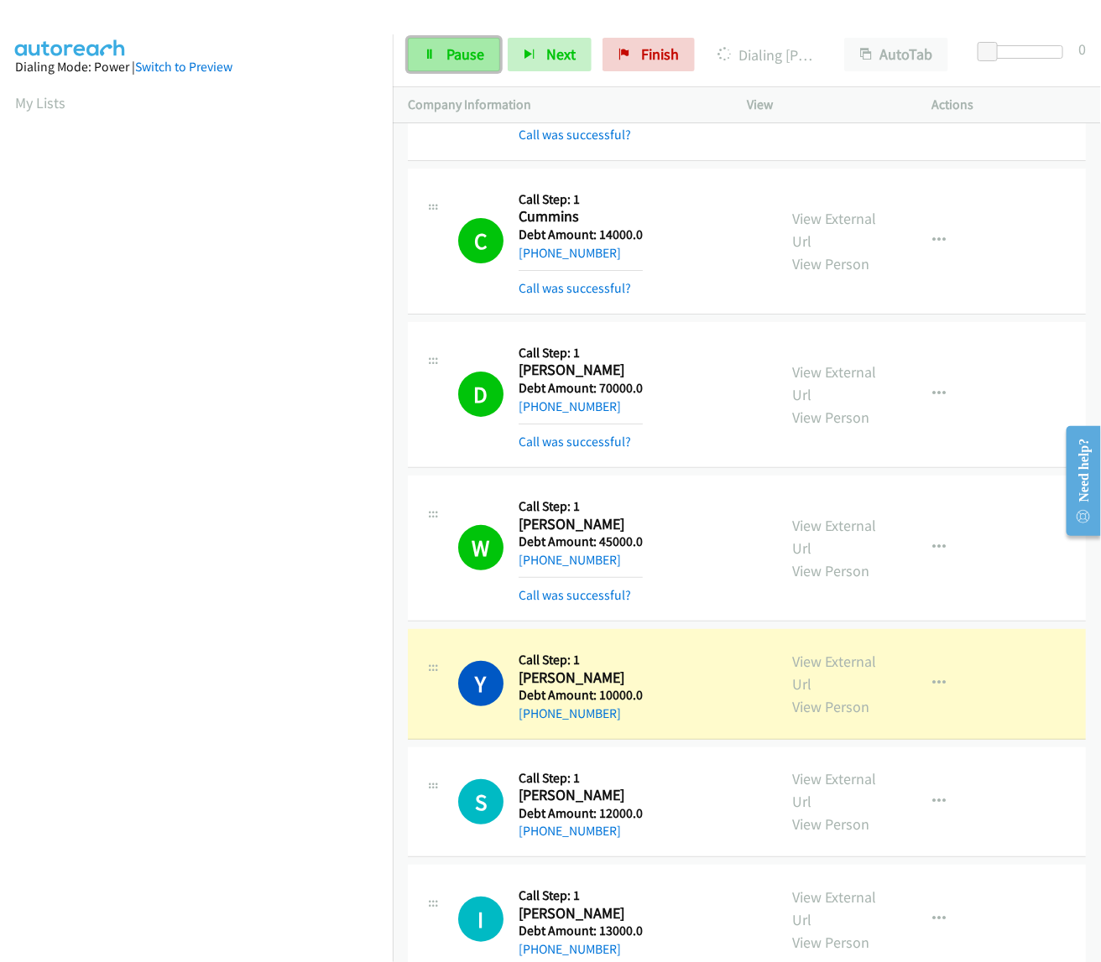
click at [459, 63] on span "Pause" at bounding box center [465, 53] width 38 height 19
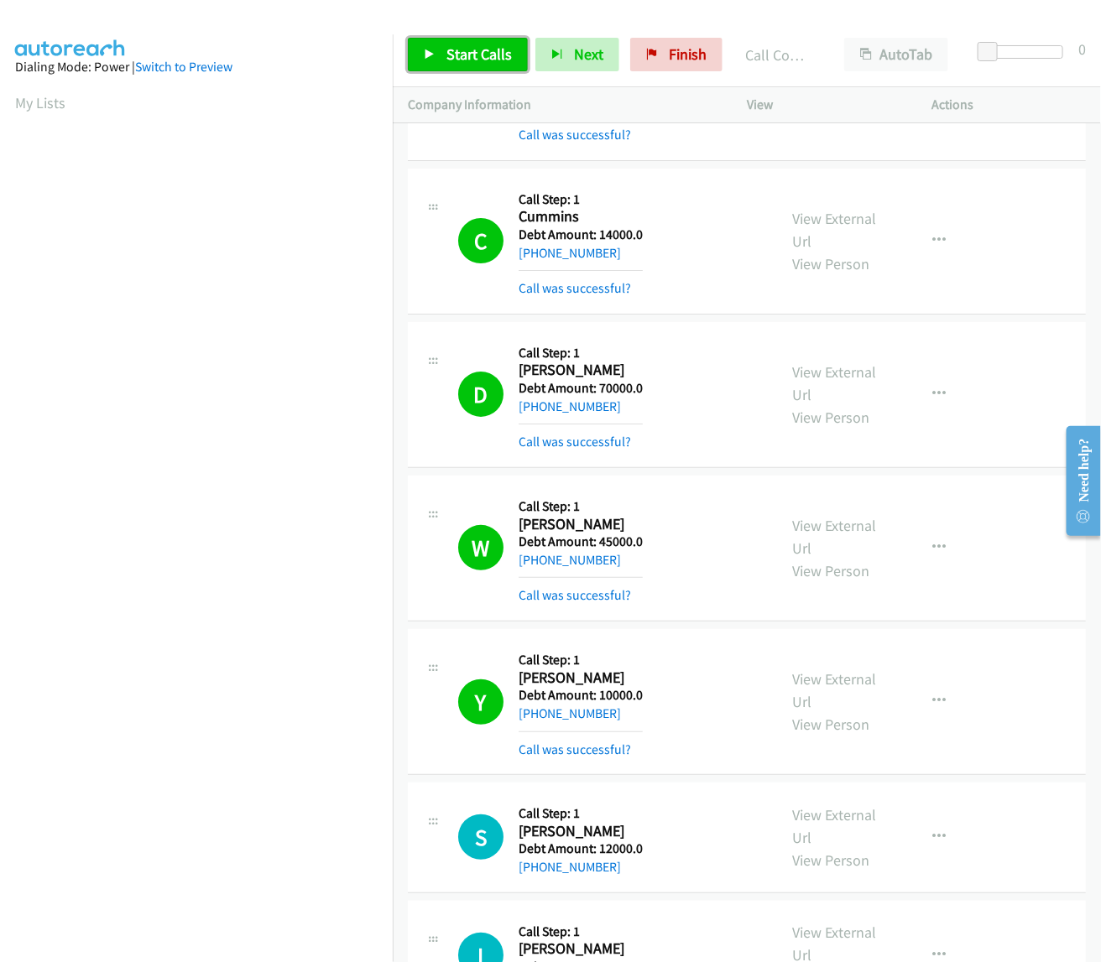
click at [453, 55] on span "Start Calls" at bounding box center [478, 53] width 65 height 19
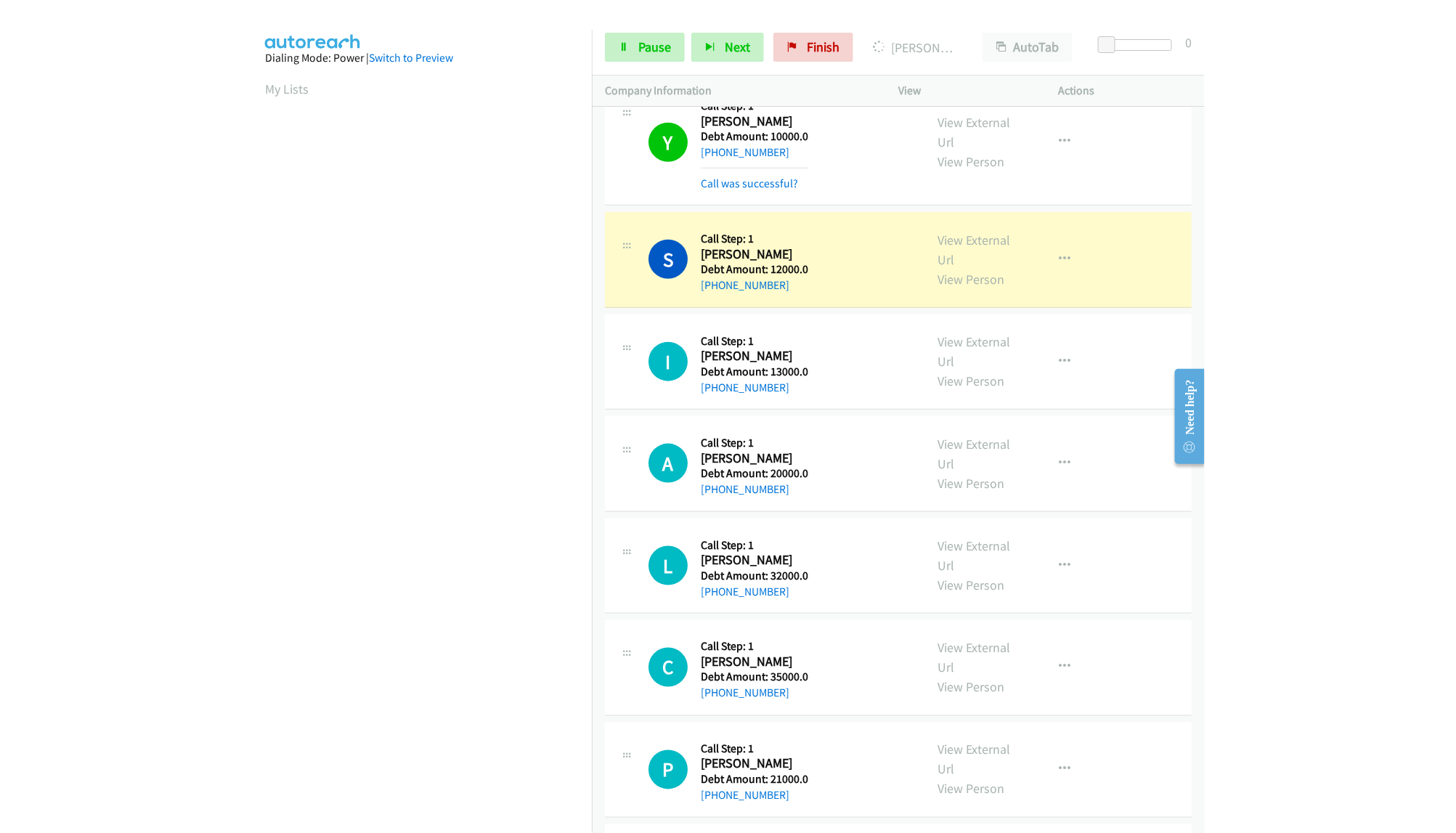
scroll to position [4271, 0]
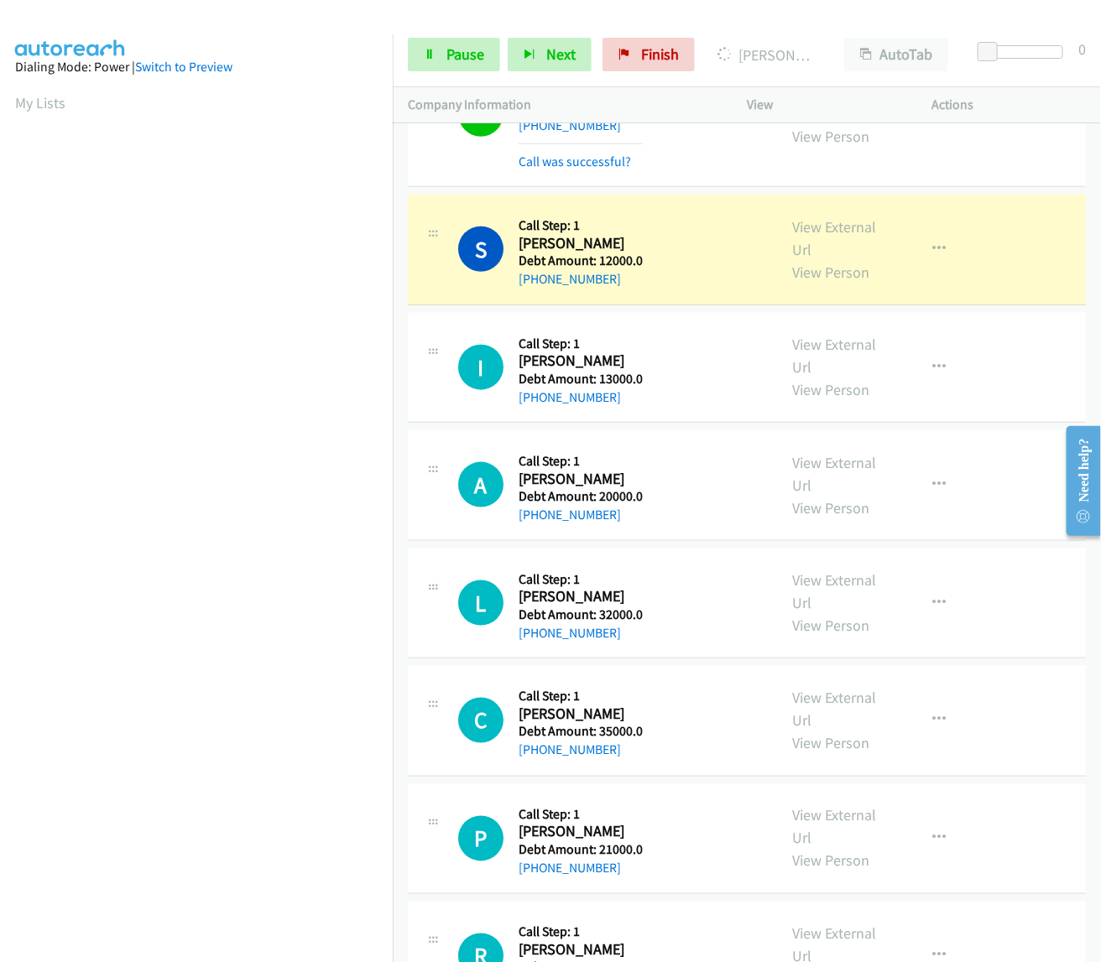
drag, startPoint x: 518, startPoint y: 253, endPoint x: 618, endPoint y: 284, distance: 105.1
click at [618, 284] on div "Callback Scheduled Call Step: 1 Sujitchandra Salunkhe America/Los_Angeles Debt …" at bounding box center [581, 250] width 124 height 80
copy div "Sujitchandra Salunkhe America/Los_Angeles Debt Amount: 12000.0 +1 650-520-0993"
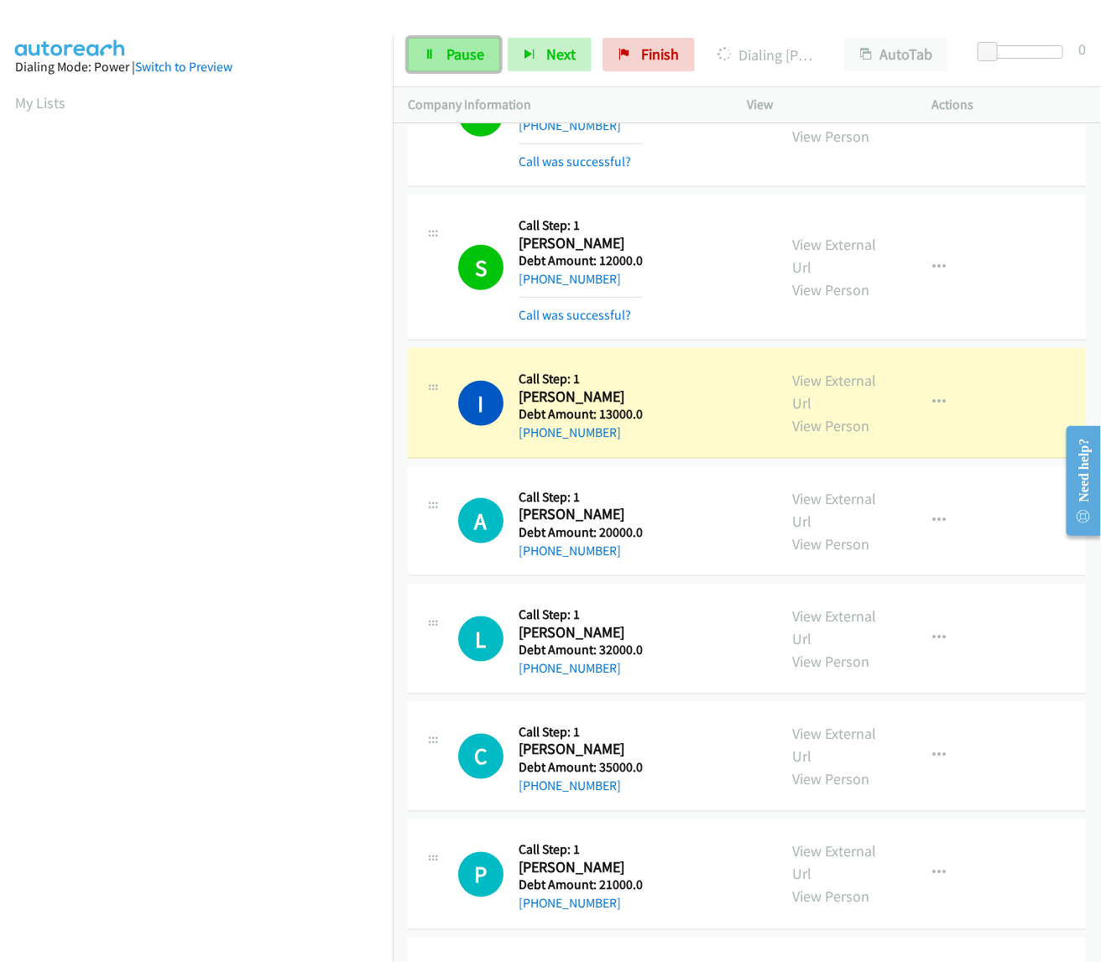
click at [467, 59] on span "Pause" at bounding box center [465, 53] width 38 height 19
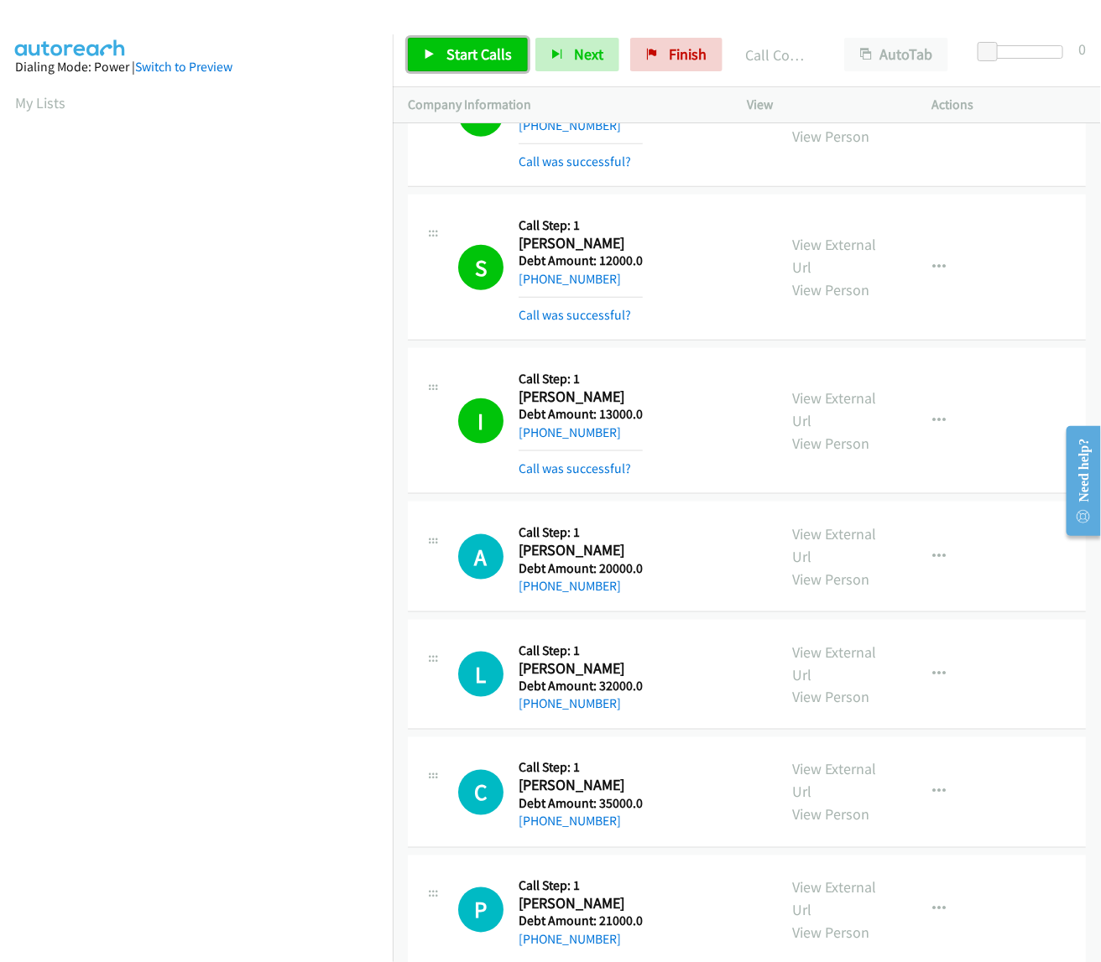
click at [459, 51] on span "Start Calls" at bounding box center [478, 53] width 65 height 19
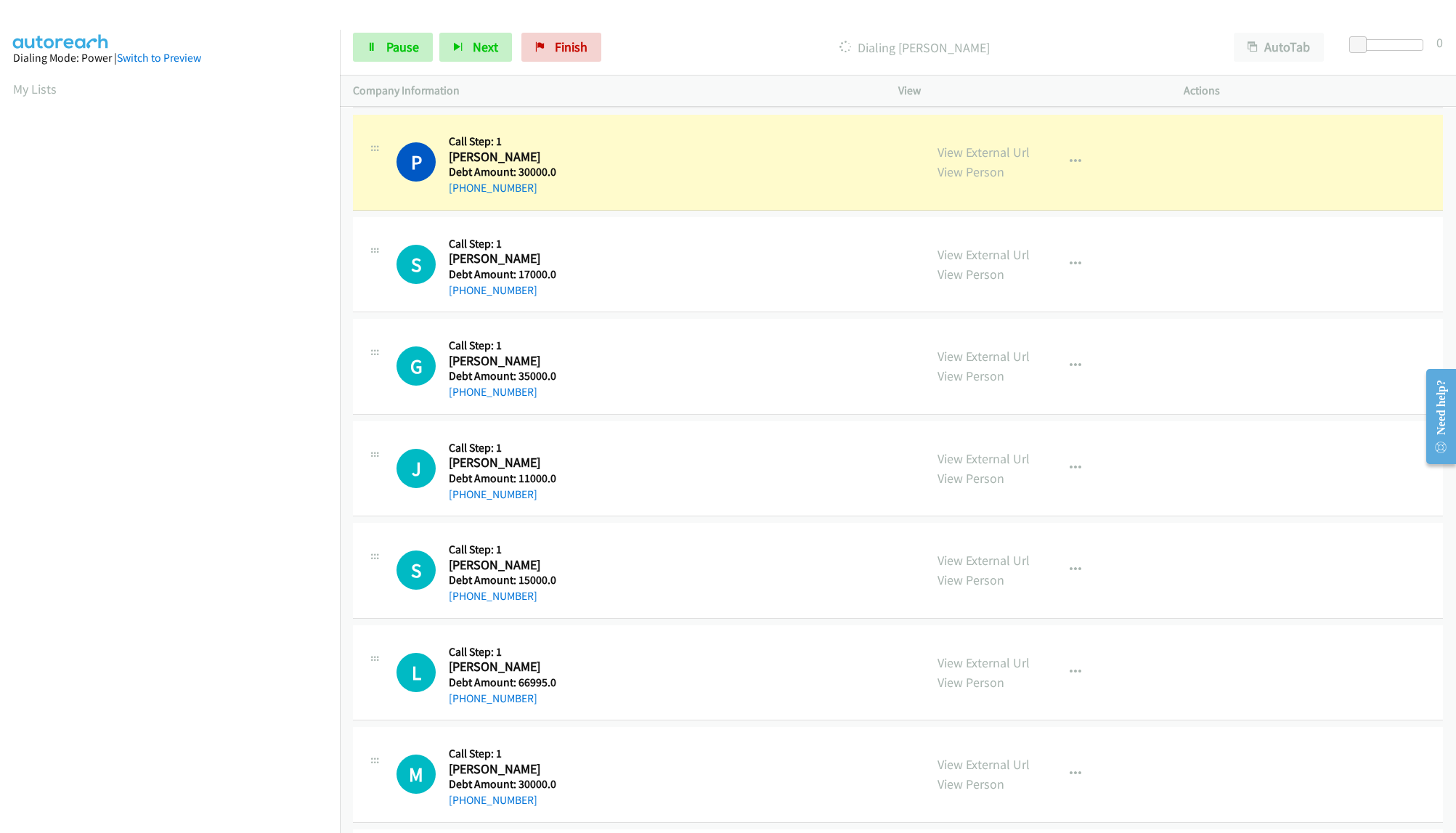
scroll to position [6473, 0]
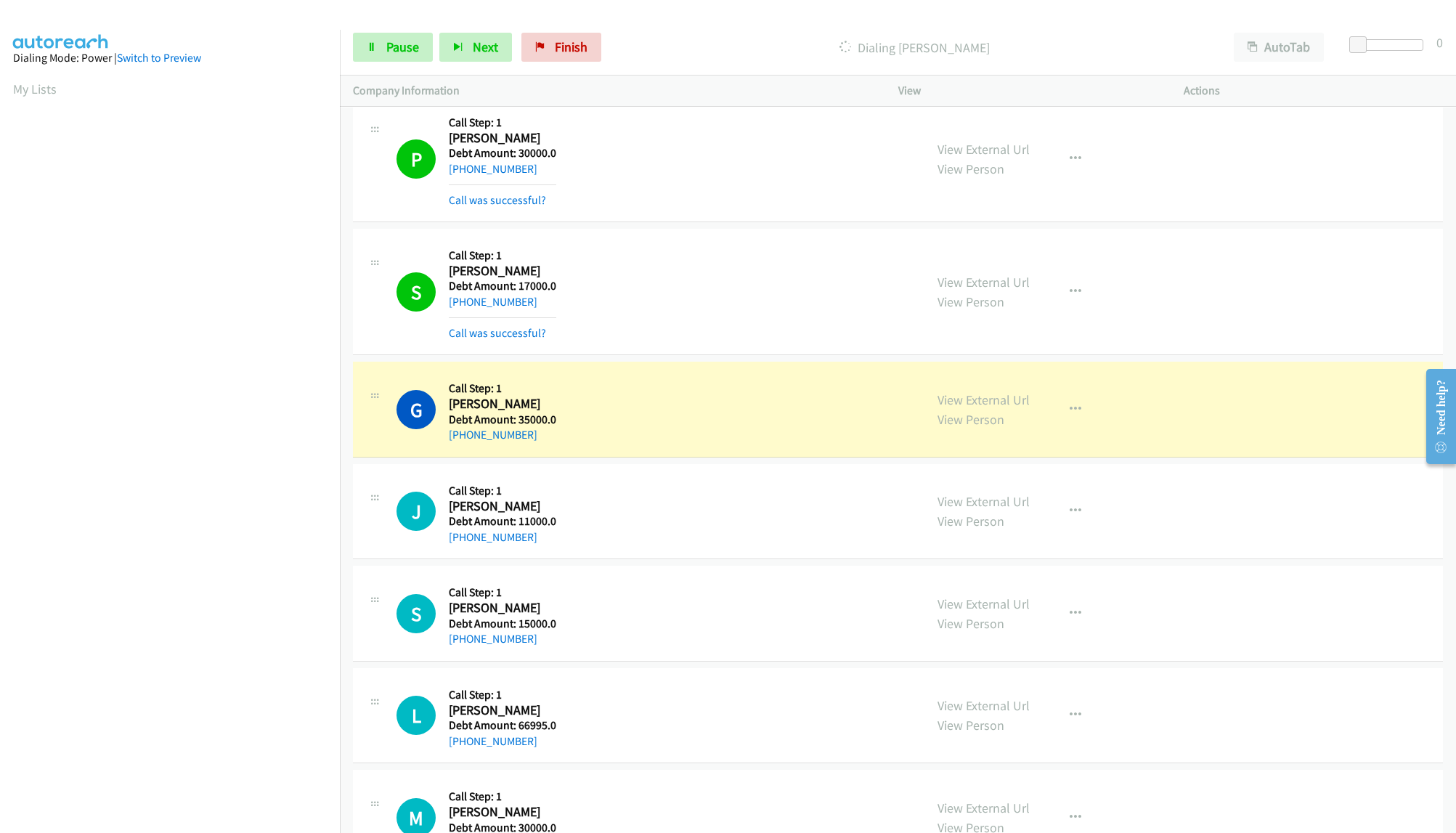
click div "S Callback Scheduled Call Step: 1 Sherman Calhoun America/Chicago Debt Amount: …"
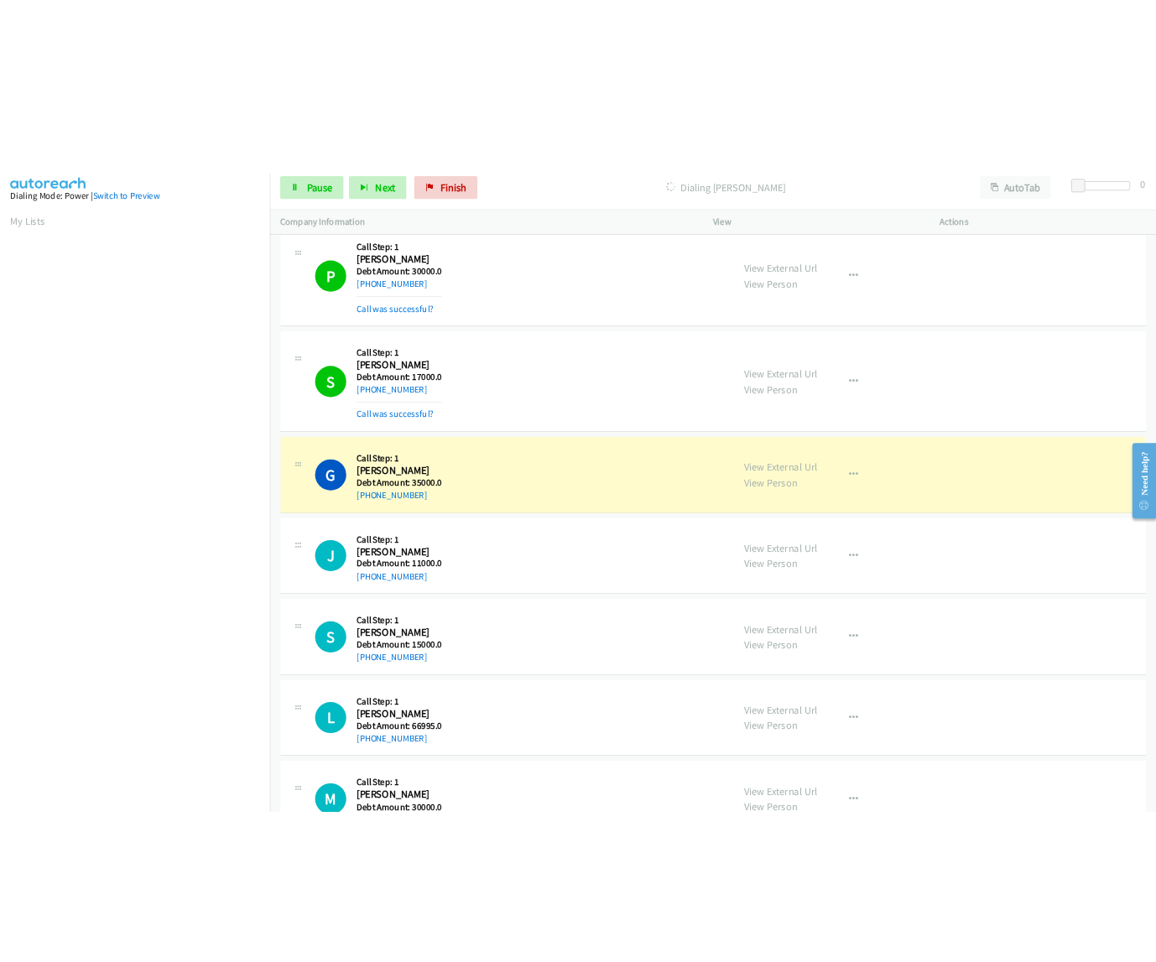
click at [442, 60] on link "Pause" at bounding box center [454, 55] width 92 height 34
click div "S Callback Scheduled Call Step: 1 Sherman Calhoun America/Chicago Debt Amount: …"
click div "E Callback Scheduled Call Step: 1 Eric Ward America/New_York Debt Amount: 25000…"
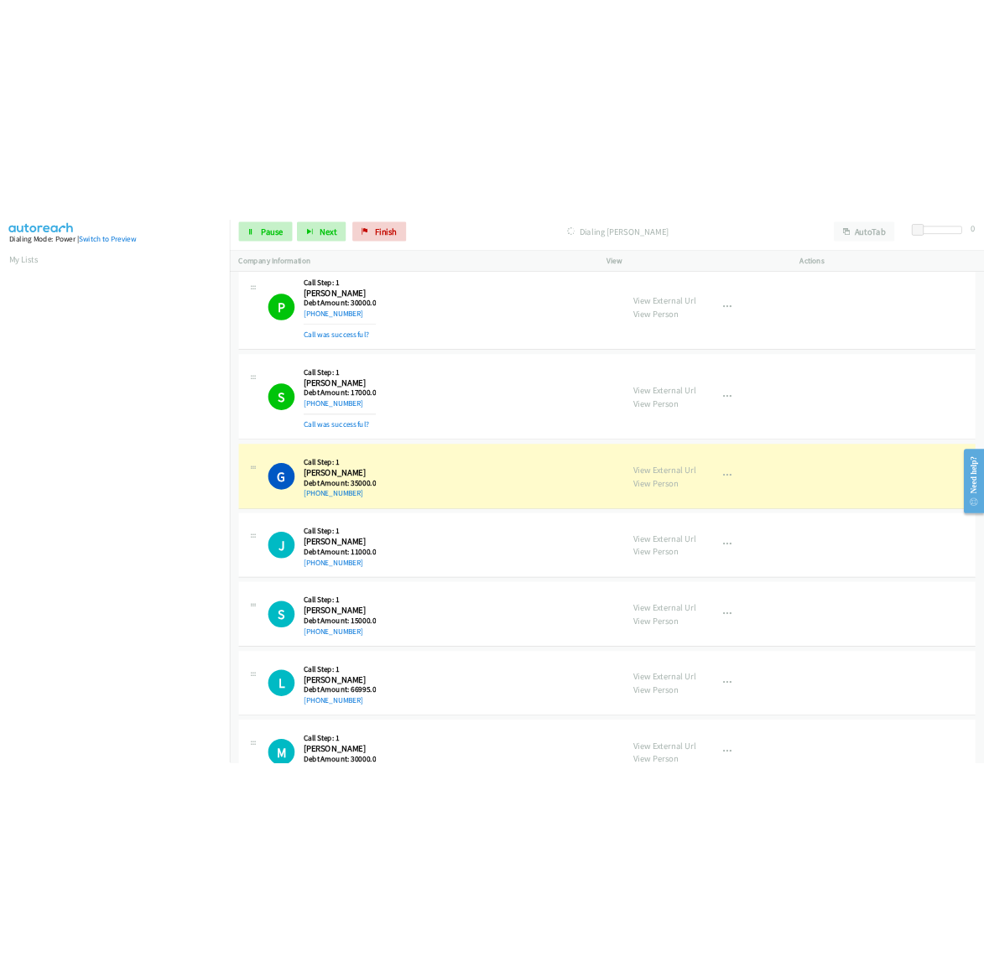
scroll to position [9983, 0]
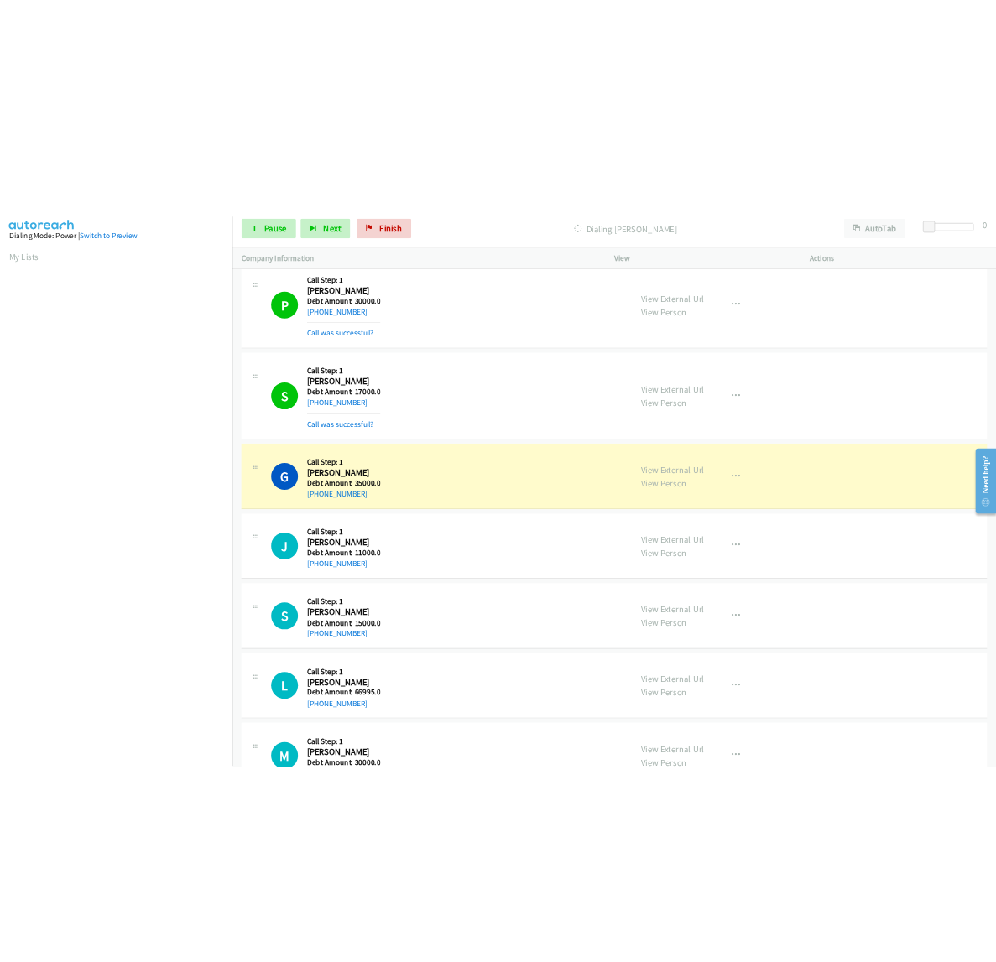
click td "E Callback Scheduled Call Step: 1 Eric Ward America/New_York Debt Amount: 25000…"
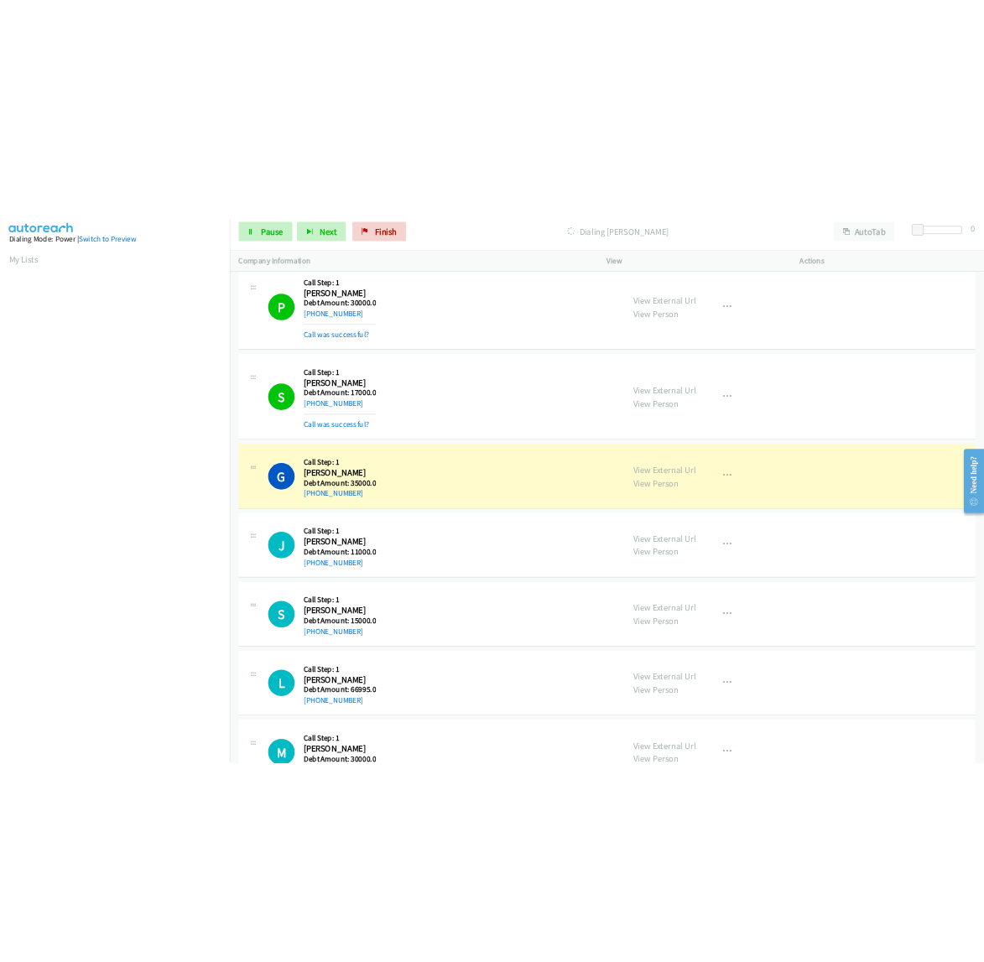
scroll to position [0, 3]
click at [441, 44] on link "Start Calls" at bounding box center [424, 47] width 33 height 18
drag, startPoint x: 565, startPoint y: 231, endPoint x: 518, endPoint y: 228, distance: 47.1
click h2 "Patricia Leclair"
copy h2 "Patricia"
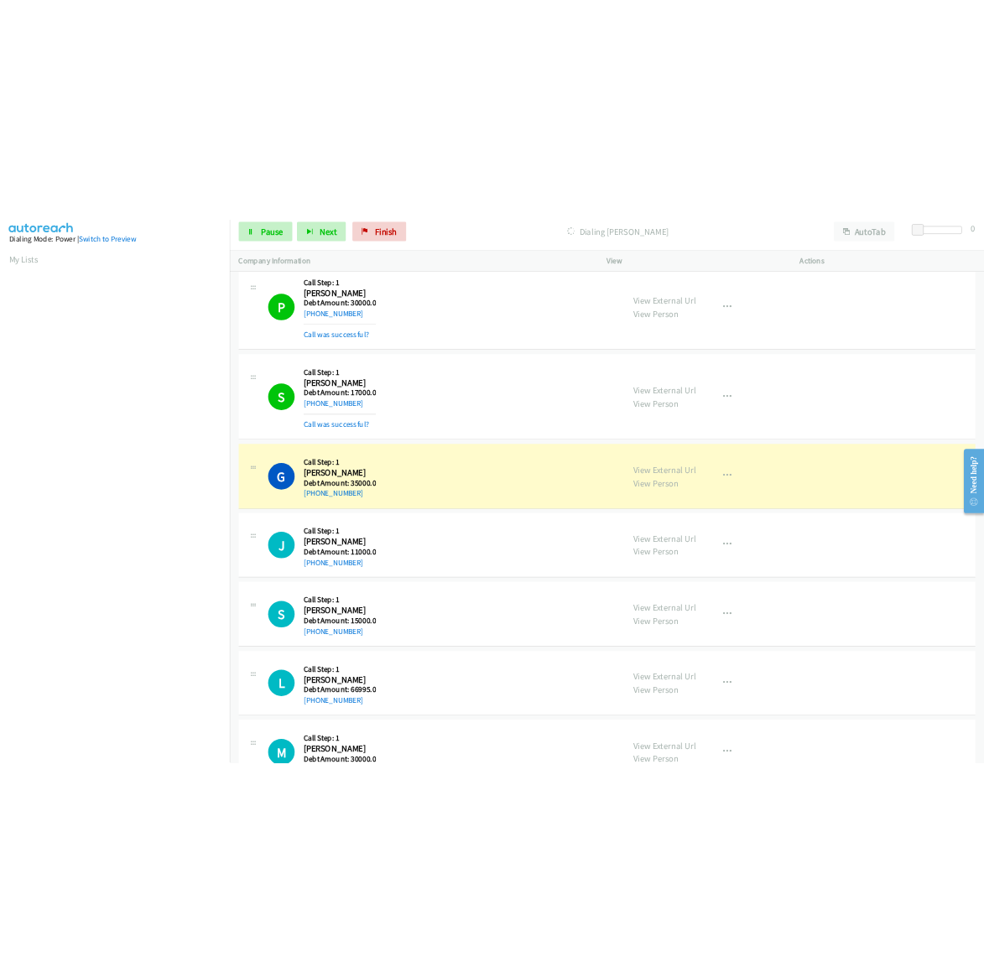
drag, startPoint x: 615, startPoint y: 232, endPoint x: 568, endPoint y: 232, distance: 47.0
click h2 "Patricia Leclair"
copy h2 "Leclair"
drag, startPoint x: 613, startPoint y: 264, endPoint x: 534, endPoint y: 267, distance: 78.9
click div "+1 504-344-7108"
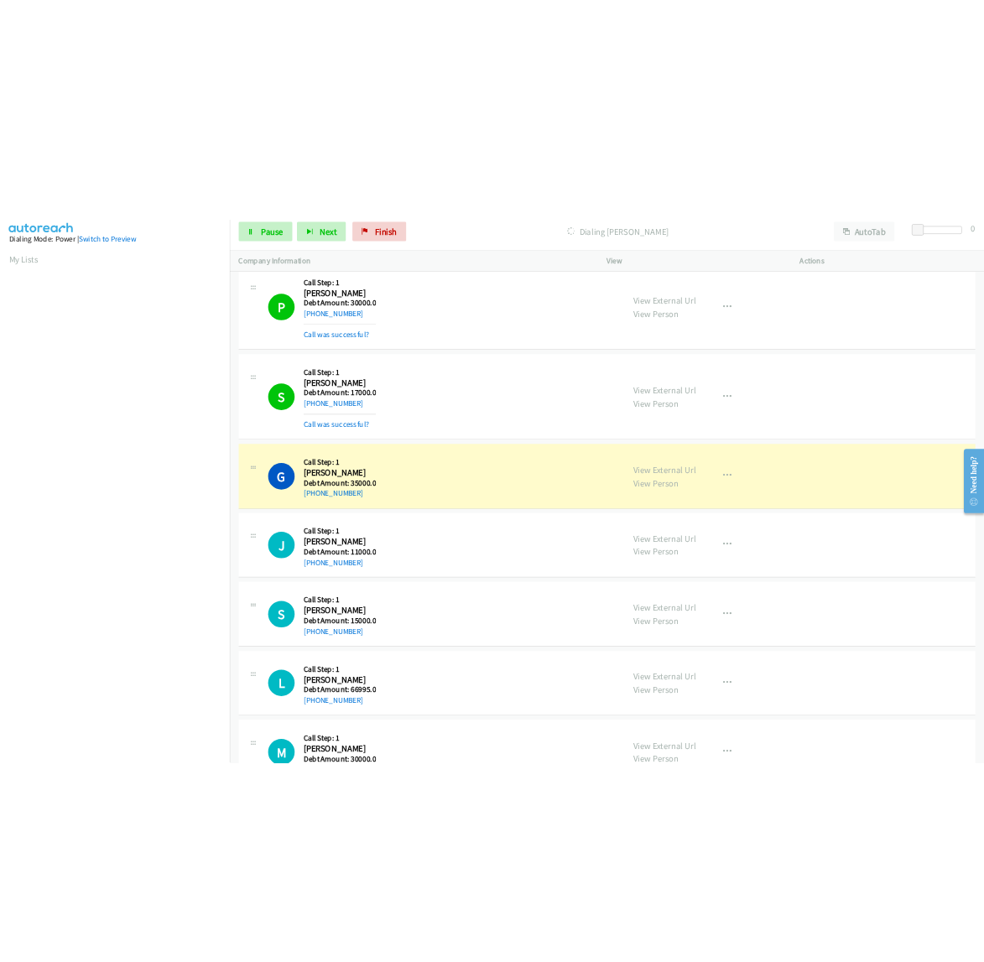
copy link "504-344-7108"
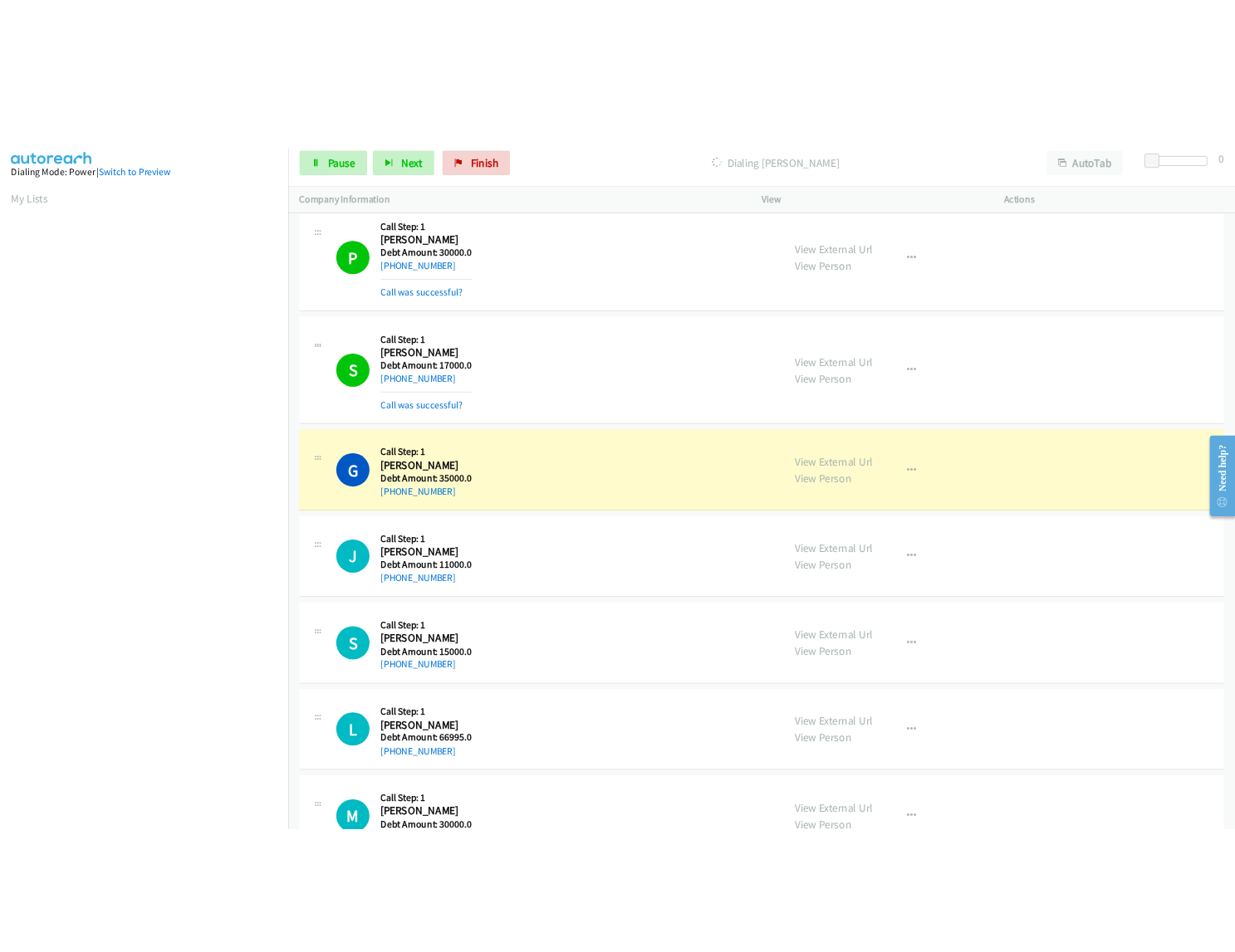
click at [438, 55] on link "Pause" at bounding box center [449, 54] width 91 height 34
click at [450, 60] on span "Start Calls" at bounding box center [434, 78] width 31 height 36
click at [441, 39] on link "Pause" at bounding box center [449, 54] width 91 height 34
click at [450, 60] on span "Start Calls" at bounding box center [434, 78] width 31 height 36
click at [421, 56] on icon at bounding box center [426, 55] width 12 height 12
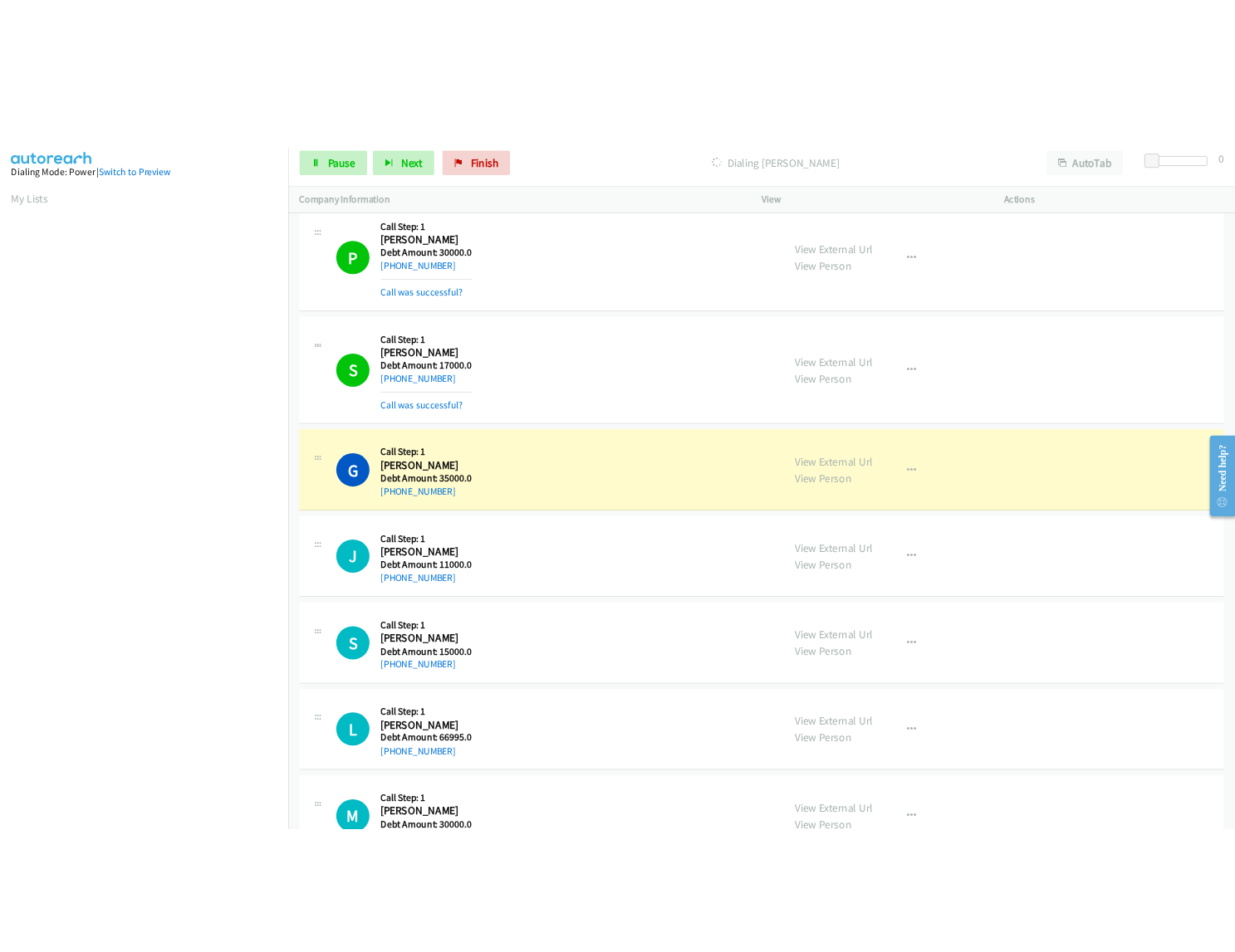
click at [432, 54] on link "Start Calls" at bounding box center [420, 47] width 33 height 18
click at [462, 63] on span "Pause" at bounding box center [460, 52] width 38 height 19
click at [450, 60] on span "Start Calls" at bounding box center [434, 78] width 31 height 36
click at [454, 30] on div "Start Calls Pause Next Finish Dialing Parminder Sidhu AutoTab AutoTab 0" at bounding box center [1027, 54] width 1277 height 64
click at [457, 48] on span "Pause" at bounding box center [460, 52] width 38 height 19
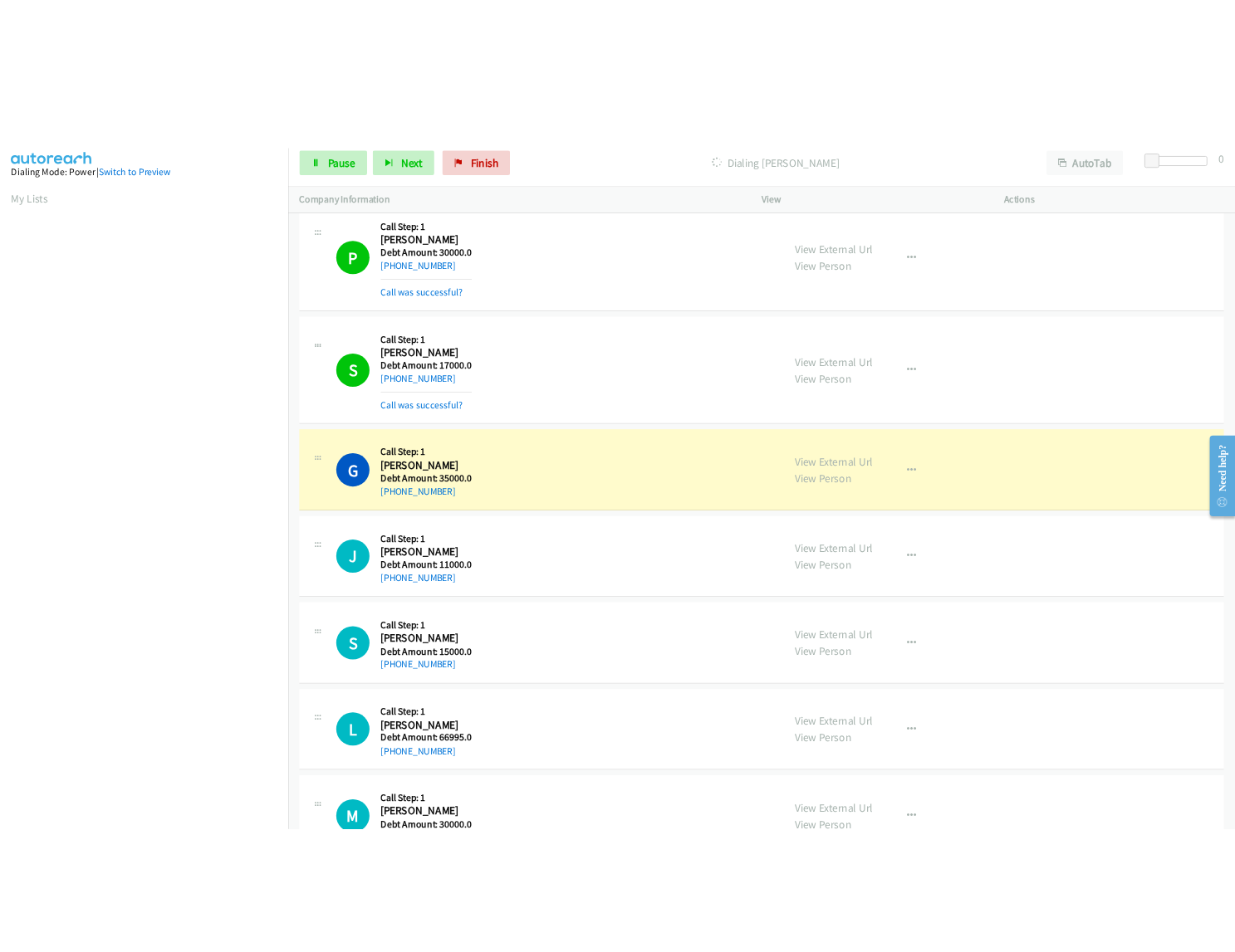
click at [450, 60] on span "Start Calls" at bounding box center [434, 78] width 31 height 36
click at [429, 44] on link "Pause" at bounding box center [449, 54] width 91 height 34
click at [450, 60] on span "Start Calls" at bounding box center [434, 78] width 31 height 36
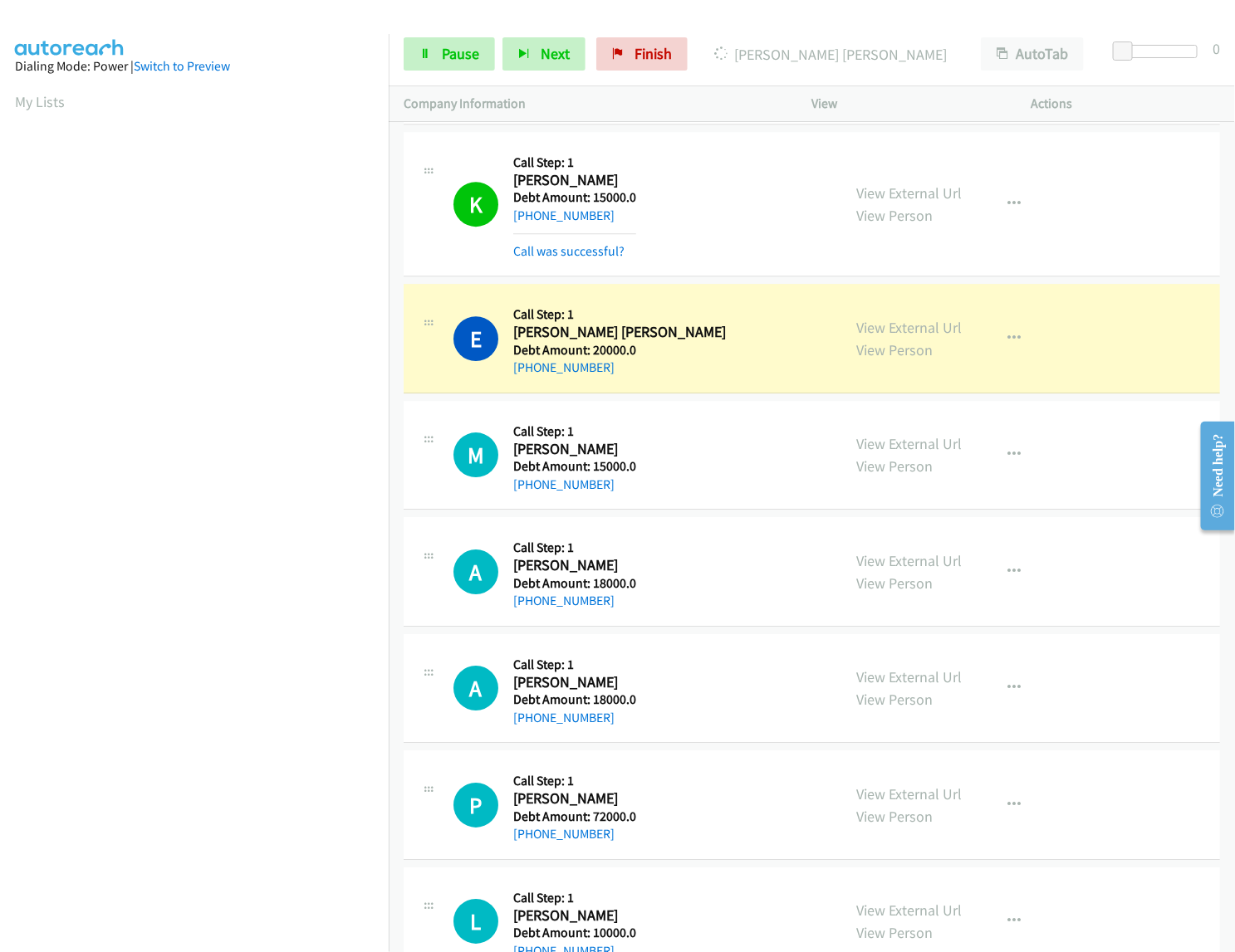
drag, startPoint x: 549, startPoint y: 367, endPoint x: 512, endPoint y: 358, distance: 38.1
click at [512, 358] on div "E Callback Scheduled Call Step: 1 Evans Young Pacific/Honolulu Debt Amount: 200…" at bounding box center [640, 338] width 374 height 79
copy h2 "Evans"
drag, startPoint x: 591, startPoint y: 369, endPoint x: 555, endPoint y: 358, distance: 37.6
click at [555, 342] on h2 "Evans Young" at bounding box center [619, 332] width 213 height 19
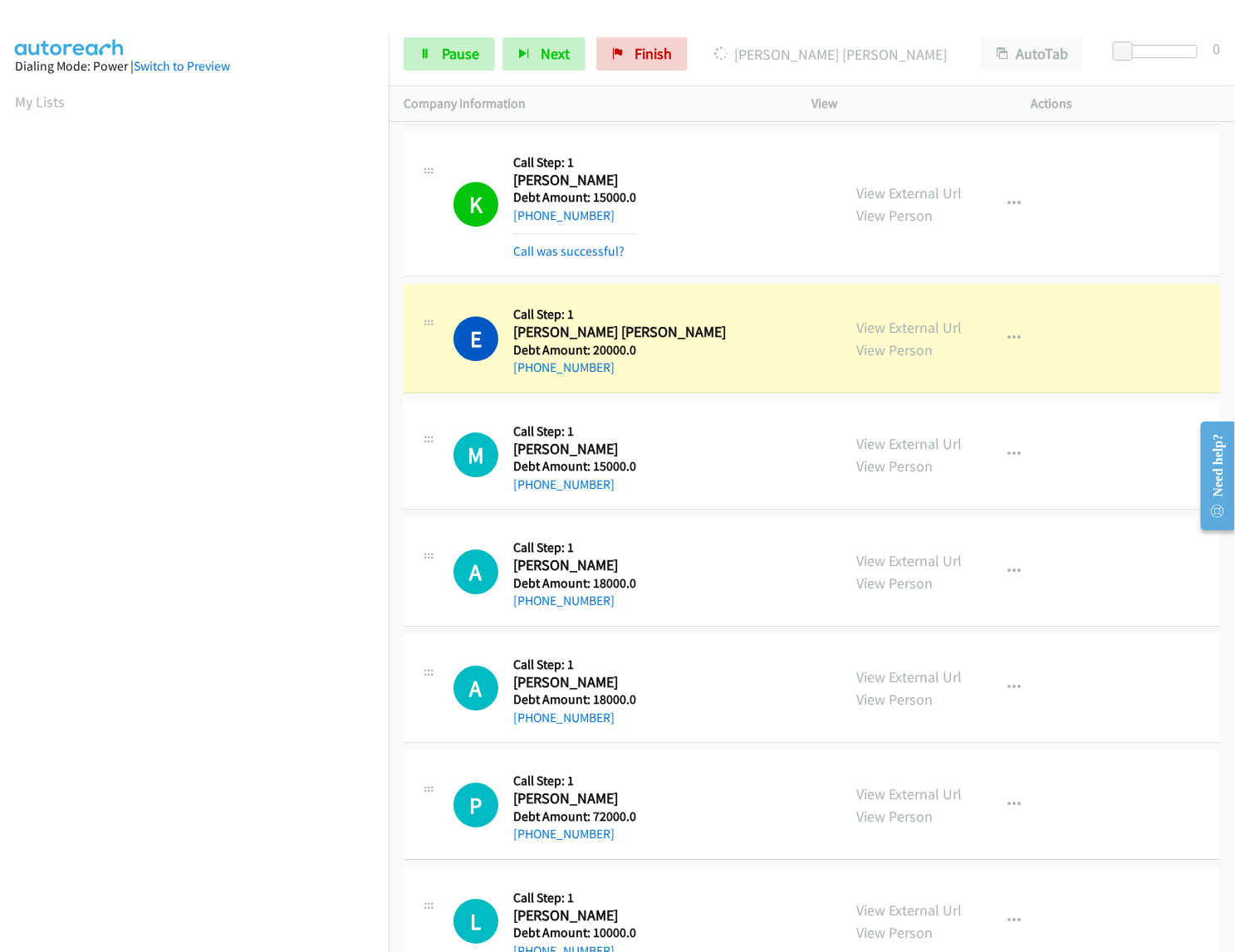
copy h2 "Young"
drag, startPoint x: 613, startPoint y: 549, endPoint x: 529, endPoint y: 545, distance: 84.1
click at [529, 378] on div "+1 762-231-8753" at bounding box center [619, 368] width 213 height 20
copy link "762-231-8753"
drag, startPoint x: 608, startPoint y: 395, endPoint x: 529, endPoint y: 393, distance: 79.0
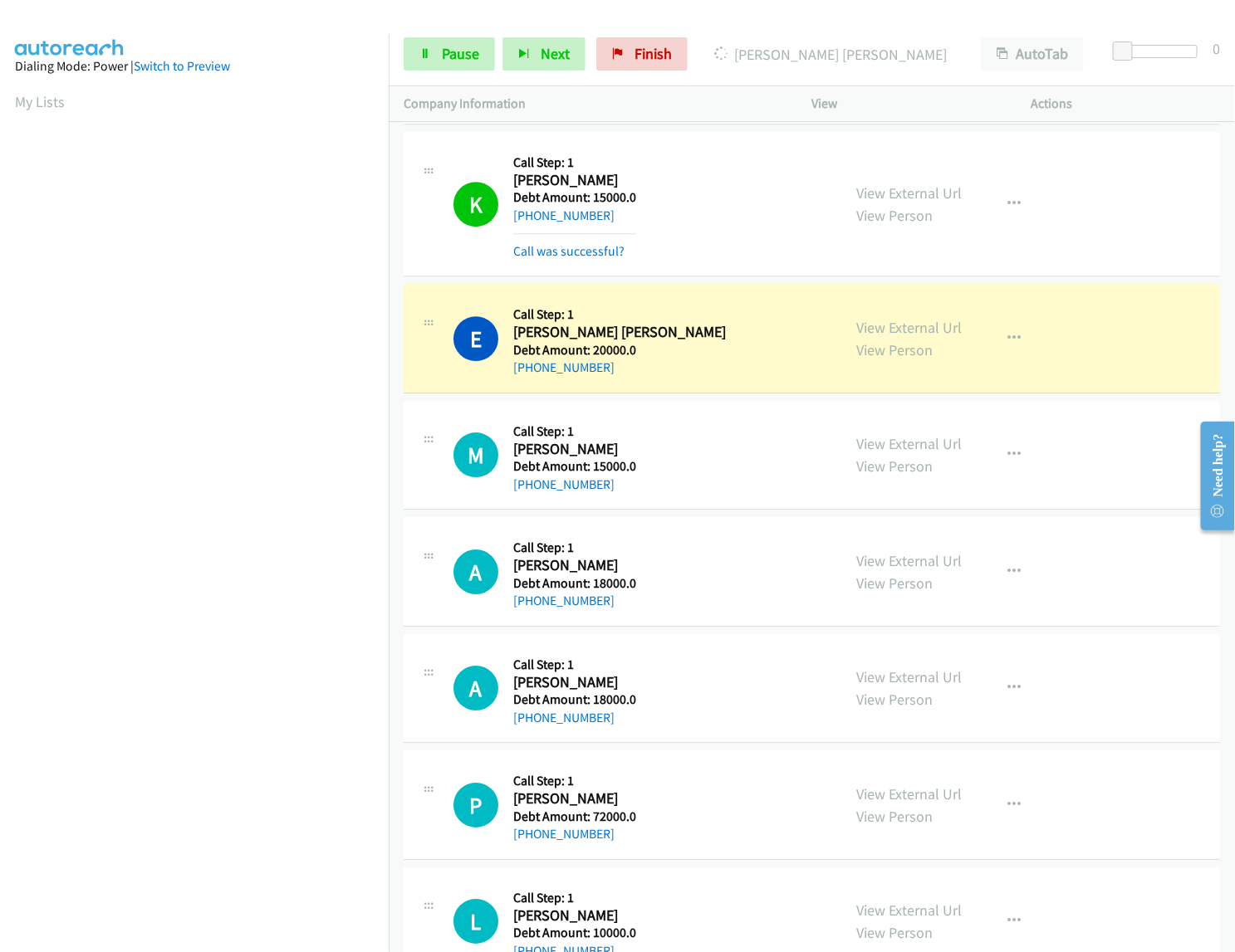
click at [529, 378] on div "+1 808-861-0602" at bounding box center [619, 368] width 213 height 20
copy link "808-861-0602"
click at [783, 183] on div "K Callback Scheduled Call Step: 1 Kimberly Hanna America/New_York Debt Amount: …" at bounding box center [640, 204] width 374 height 114
click at [450, 50] on span "Pause" at bounding box center [460, 52] width 38 height 19
click at [450, 60] on span "Start Calls" at bounding box center [434, 78] width 31 height 36
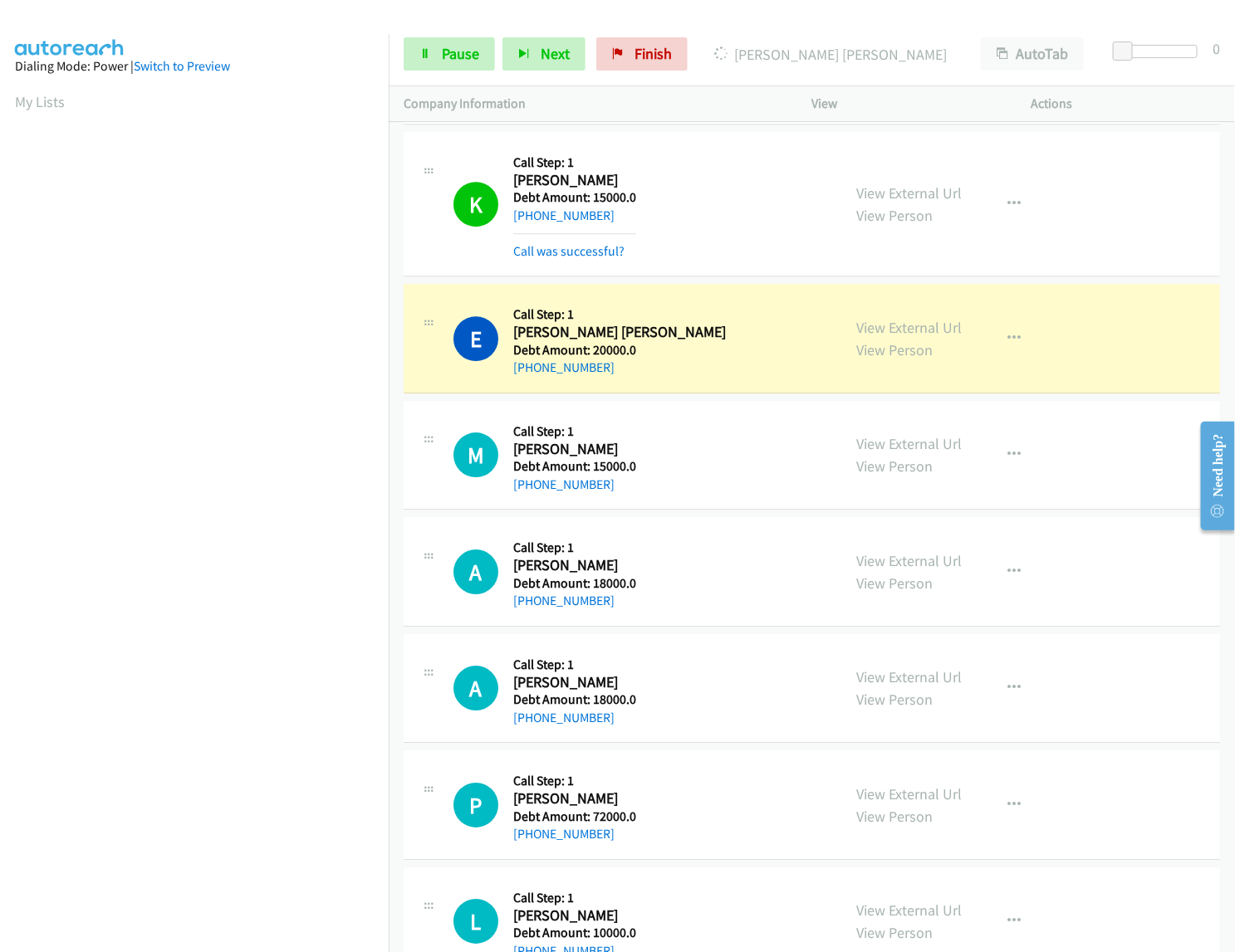
click at [456, 60] on span "Pause" at bounding box center [460, 52] width 38 height 19
click at [450, 60] on span "Start Calls" at bounding box center [434, 78] width 31 height 36
click at [725, 532] on div "A Callback Scheduled Call Step: 1 Alan Holvey America/Denver Debt Amount: 18000…" at bounding box center [640, 572] width 374 height 79
click div "M Callback Scheduled Call Step: 1 Michael Witherspoon America/New_York Debt Amo…"
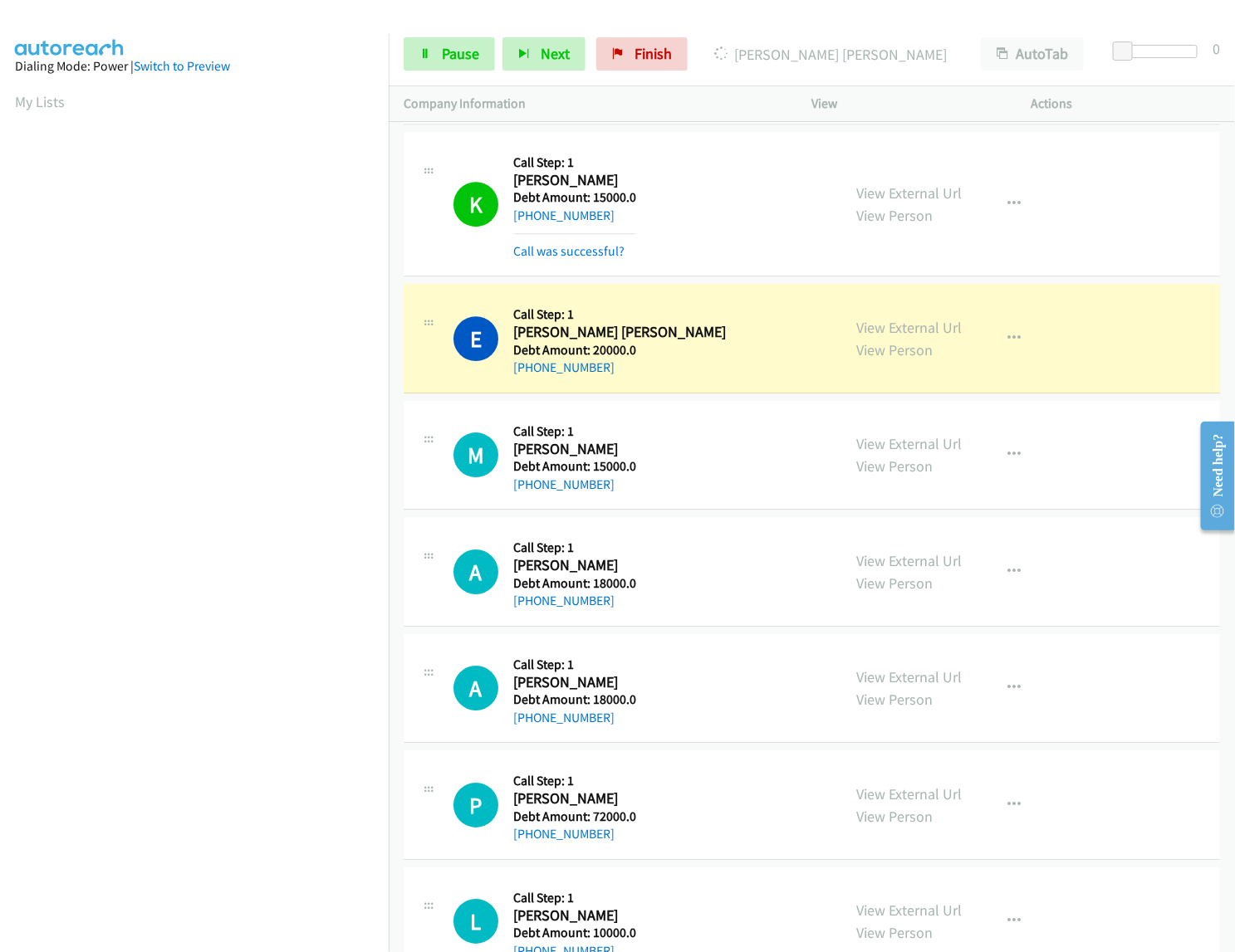
click at [452, 50] on span "Pause" at bounding box center [460, 52] width 38 height 19
click at [450, 60] on span "Start Calls" at bounding box center [434, 78] width 31 height 36
click at [466, 40] on link "Pause" at bounding box center [449, 54] width 91 height 34
click at [436, 54] on link "Start Calls" at bounding box center [420, 47] width 33 height 18
click at [457, 56] on span "Pause" at bounding box center [460, 52] width 38 height 19
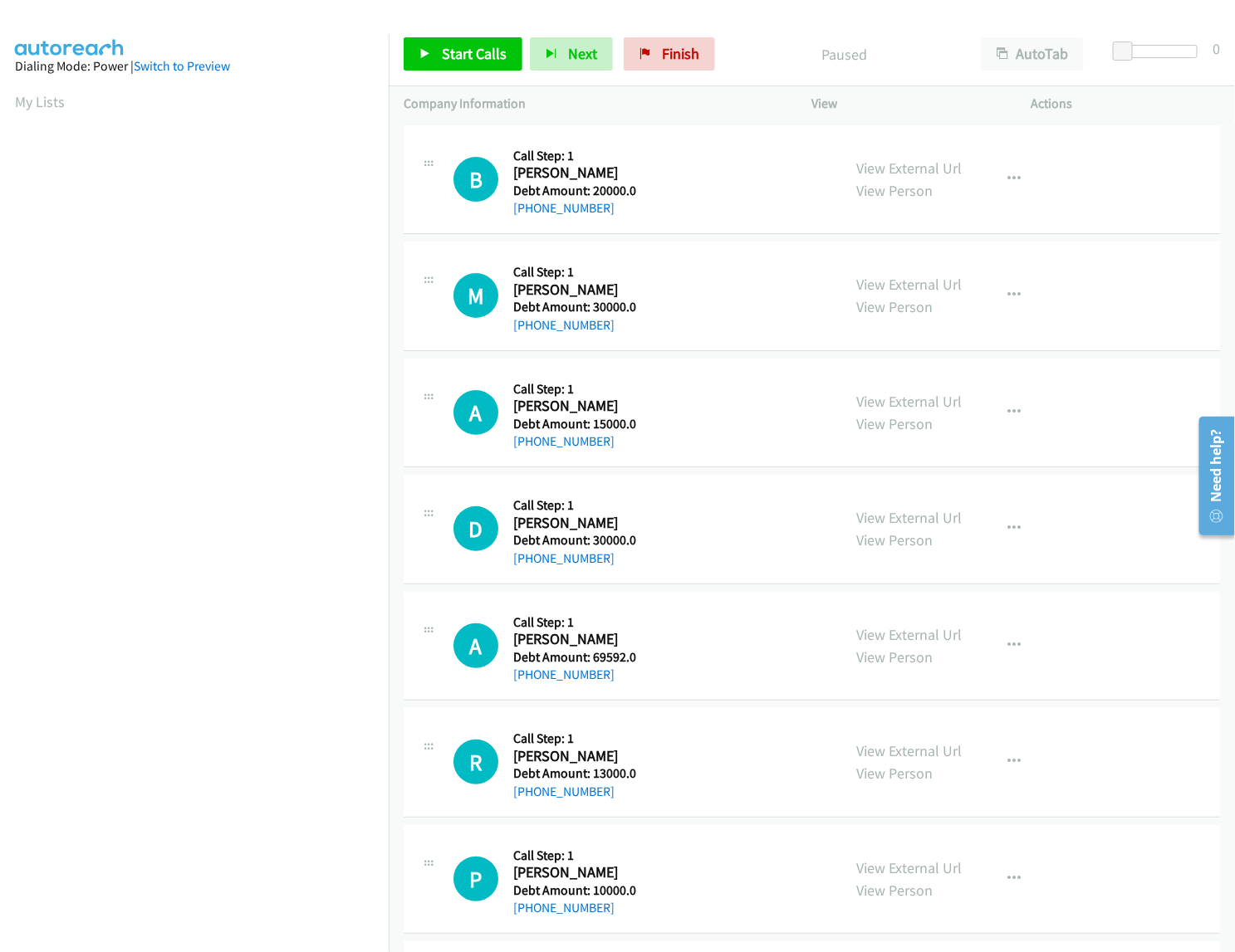
scroll to position [0, 3]
click at [469, 52] on span "Start Calls" at bounding box center [473, 52] width 64 height 19
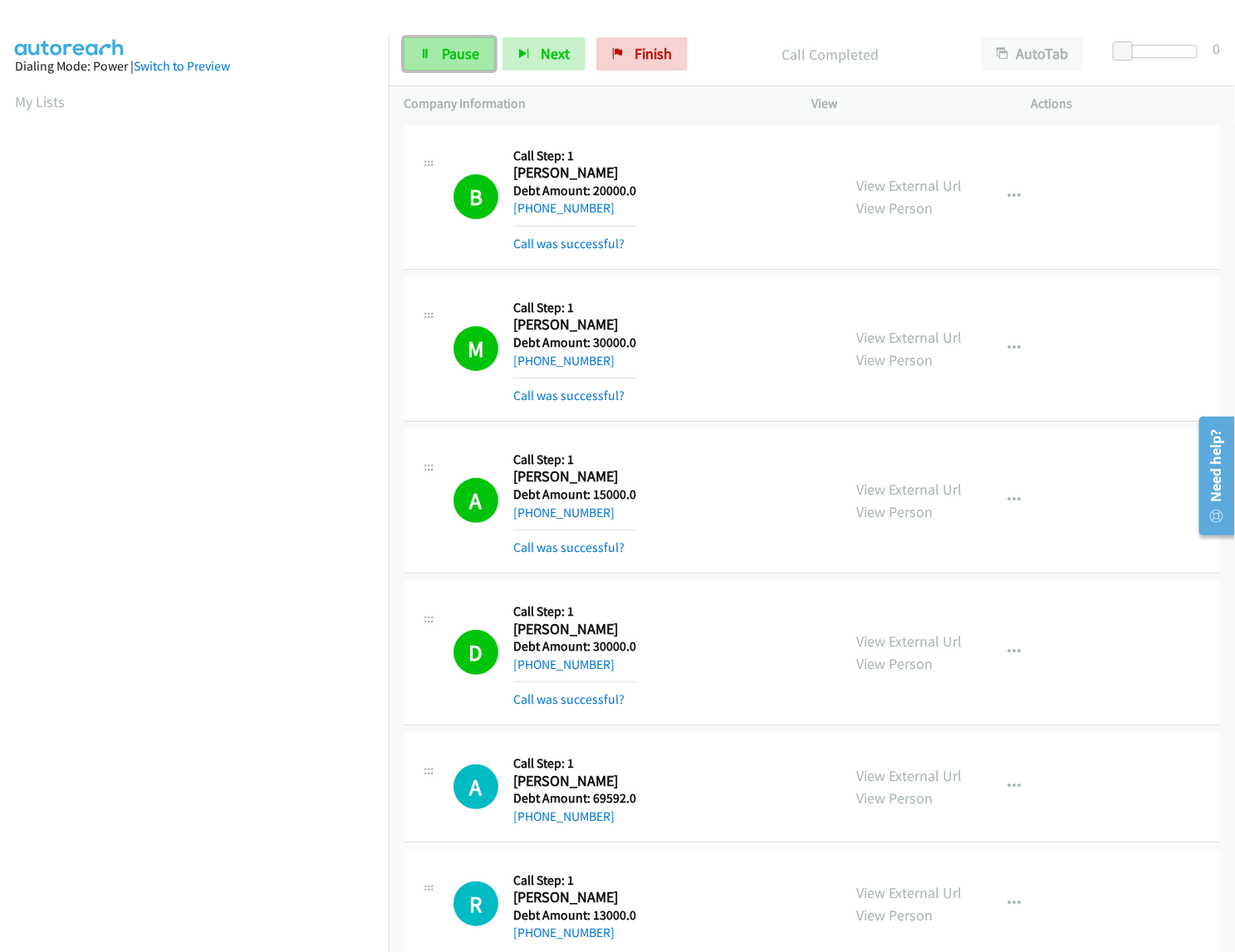
click at [461, 60] on span "Pause" at bounding box center [460, 52] width 38 height 19
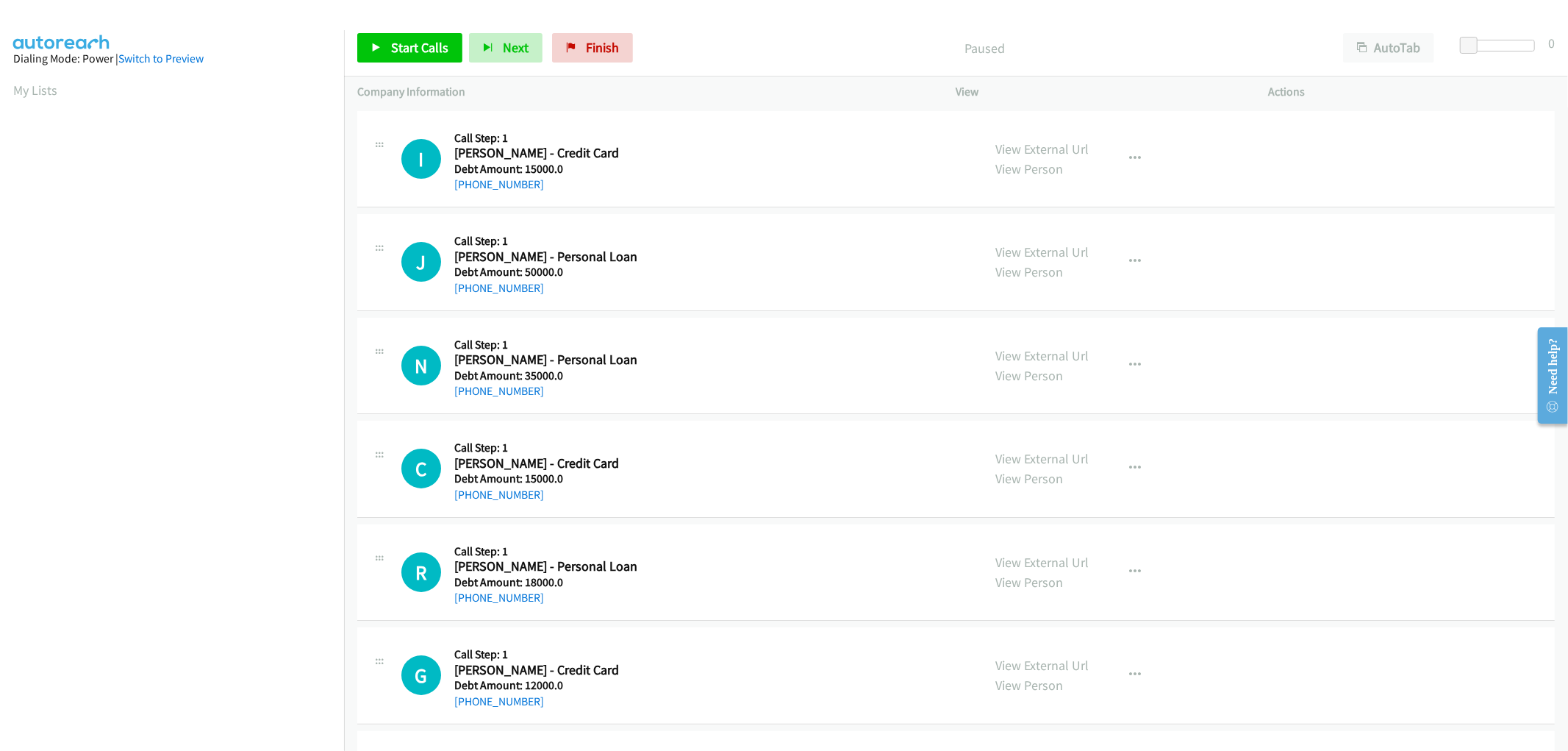
click at [1, 39] on aside "Dialing Mode: Power | Switch to Preview My Lists" at bounding box center [172, 436] width 344 height 814
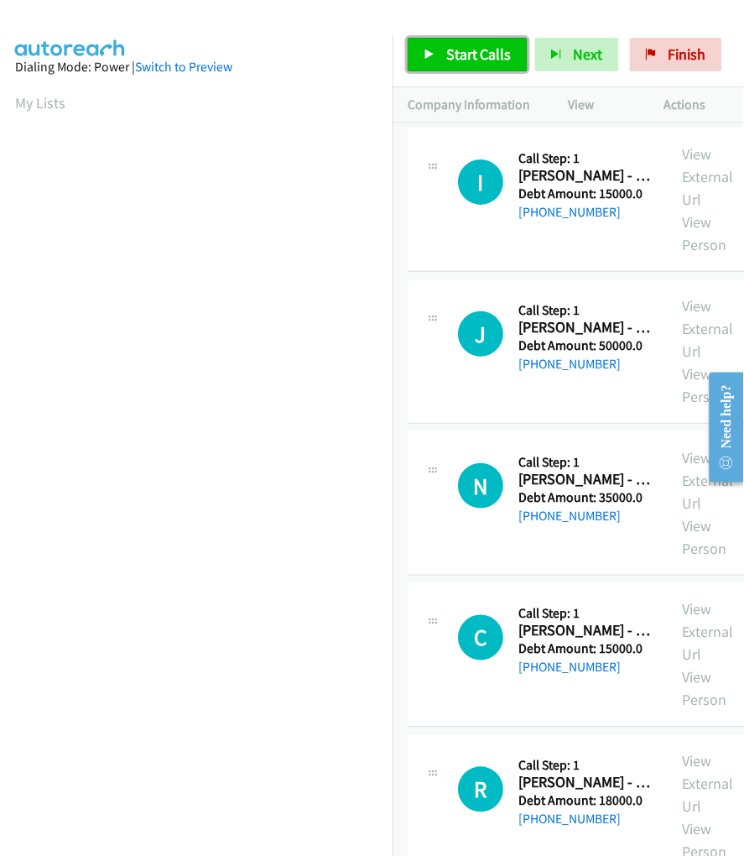
click at [457, 53] on span "Start Calls" at bounding box center [478, 53] width 65 height 19
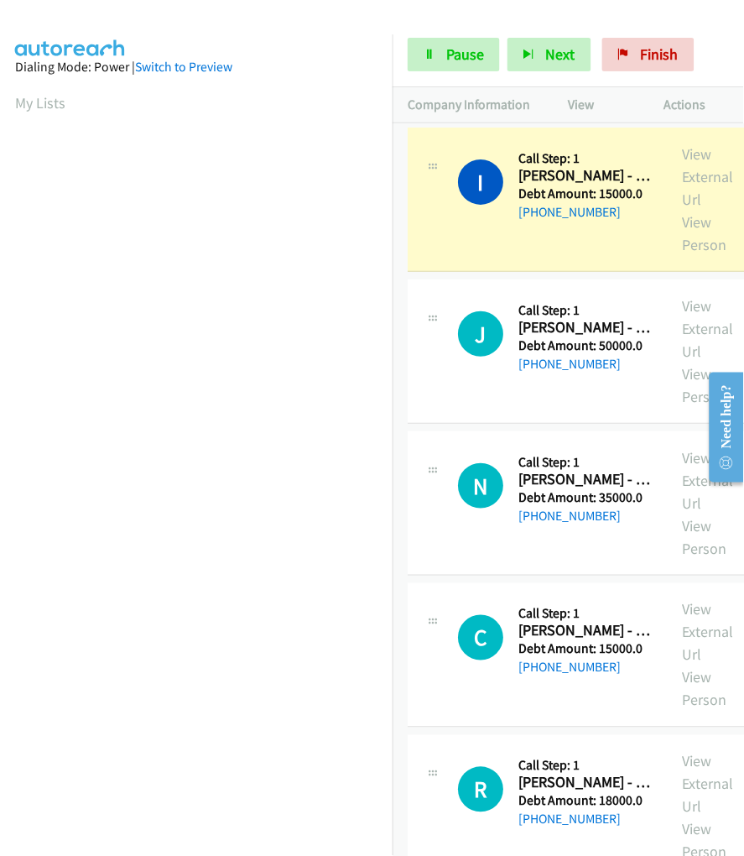
scroll to position [86, 0]
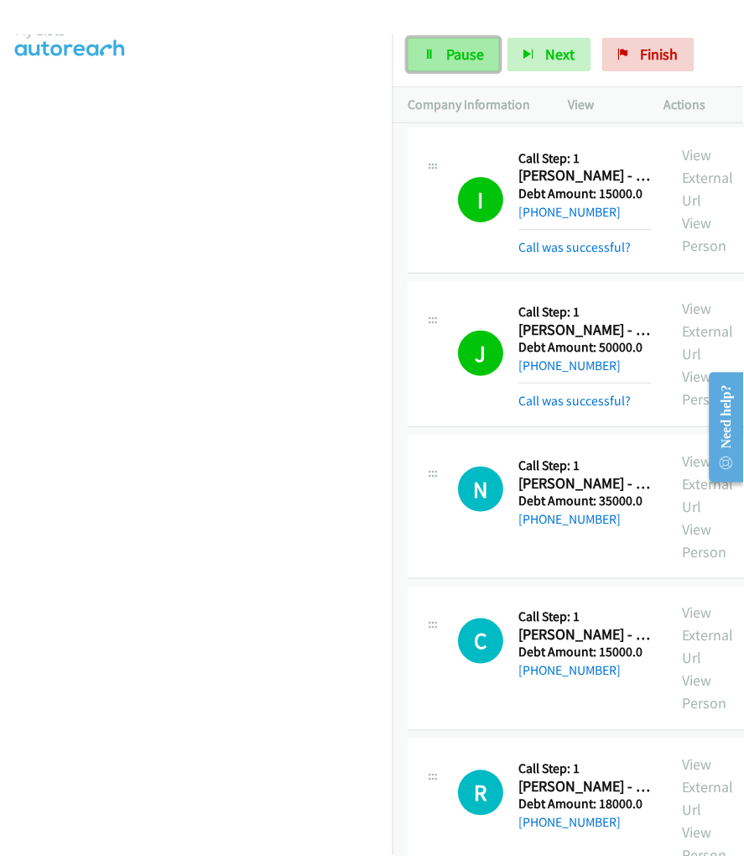
click at [441, 60] on link "Pause" at bounding box center [454, 55] width 92 height 34
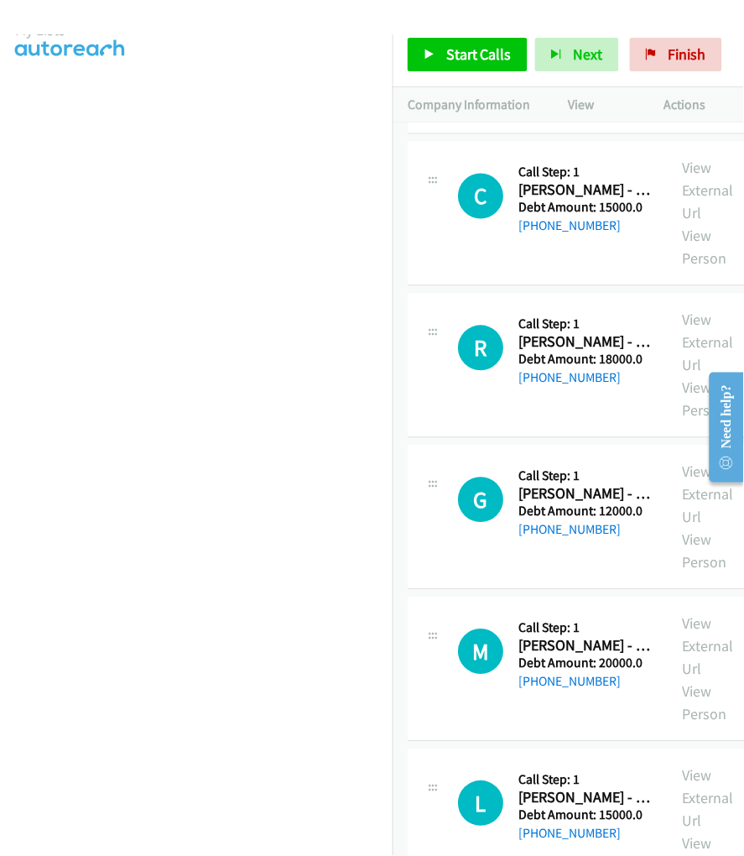
scroll to position [453, 0]
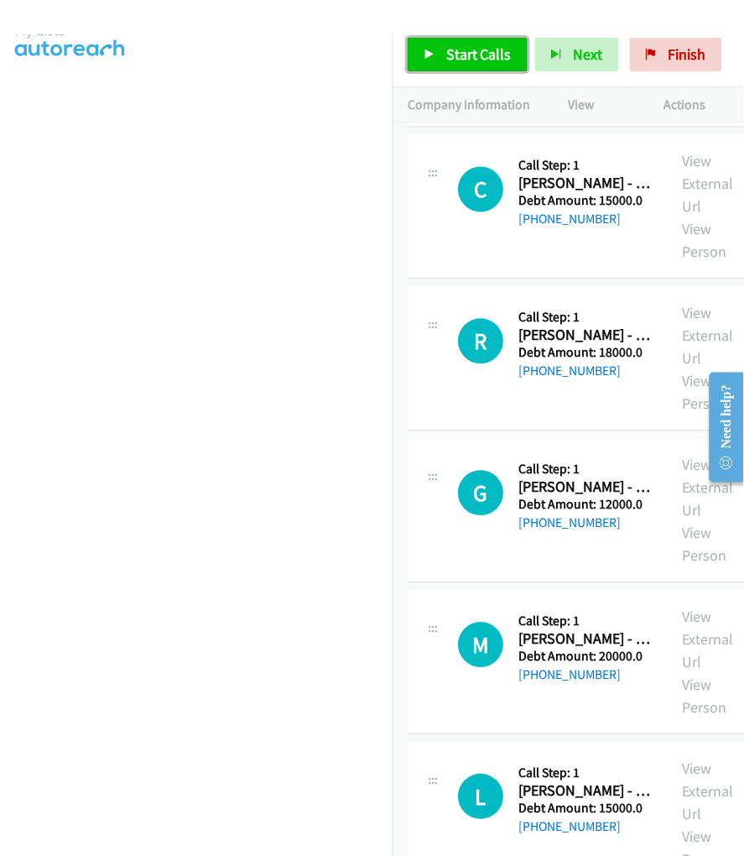
click at [503, 54] on span "Start Calls" at bounding box center [478, 53] width 65 height 19
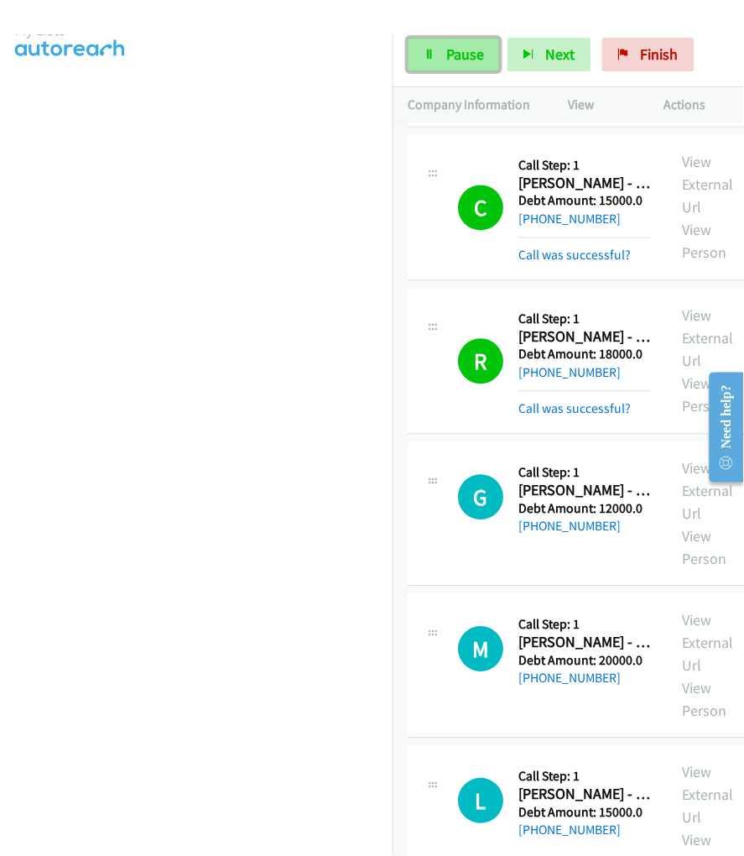
click at [470, 43] on link "Pause" at bounding box center [454, 55] width 92 height 34
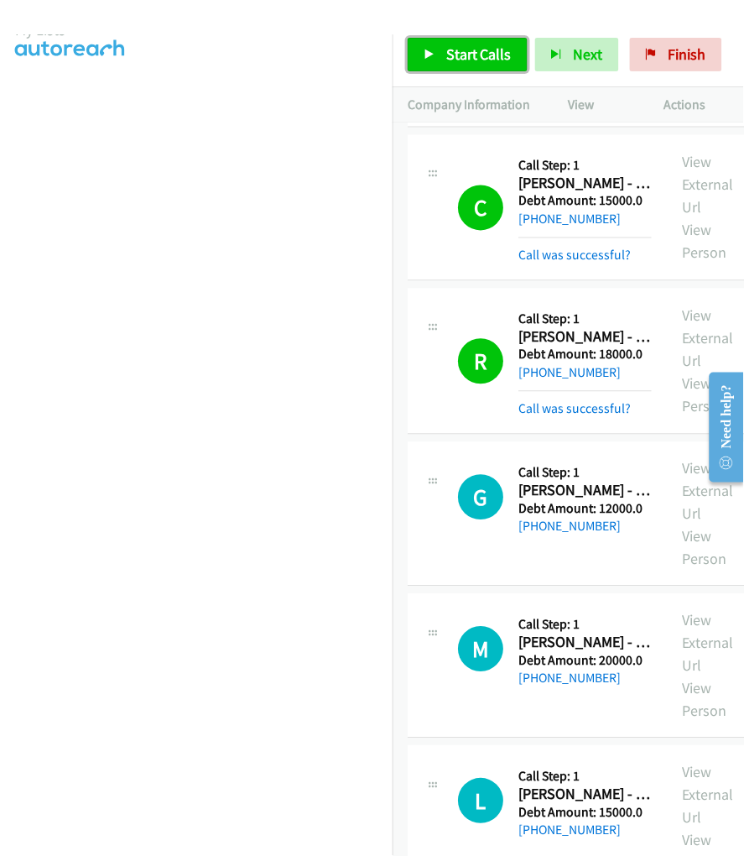
click at [481, 50] on span "Start Calls" at bounding box center [478, 53] width 65 height 19
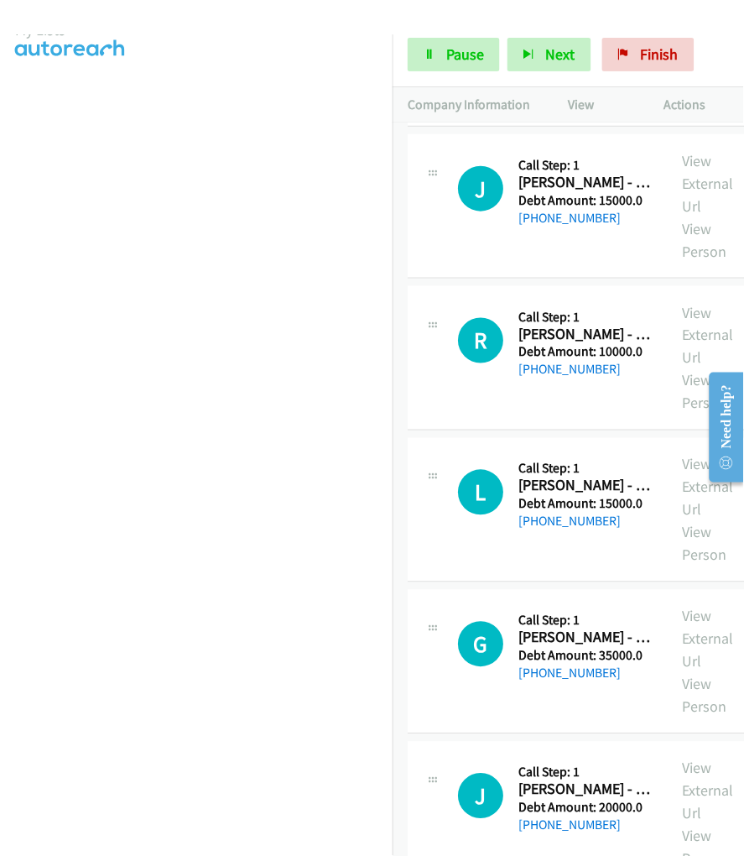
scroll to position [1214, 0]
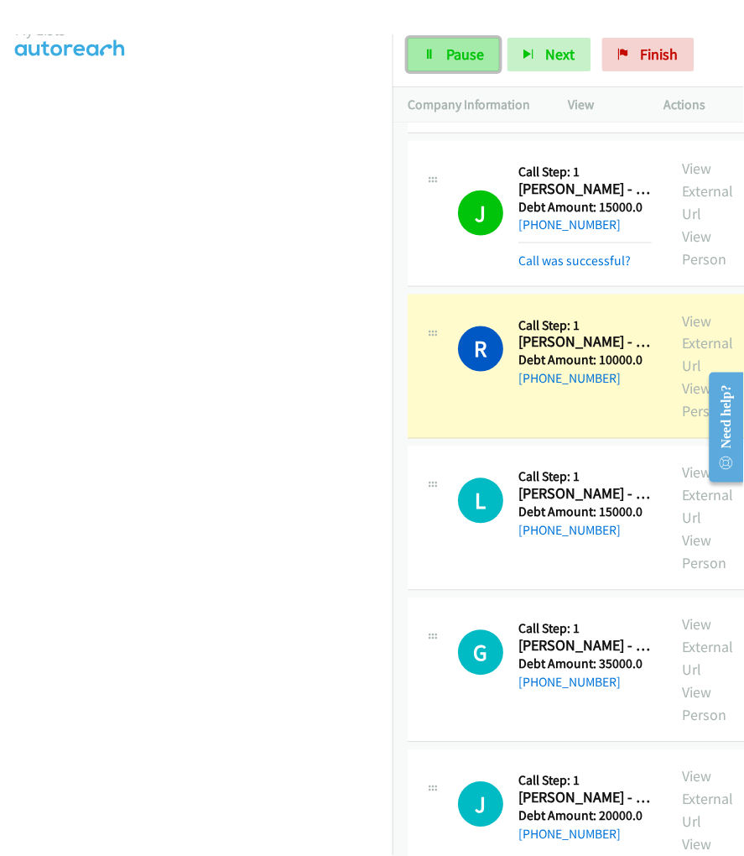
click at [445, 62] on link "Pause" at bounding box center [454, 55] width 92 height 34
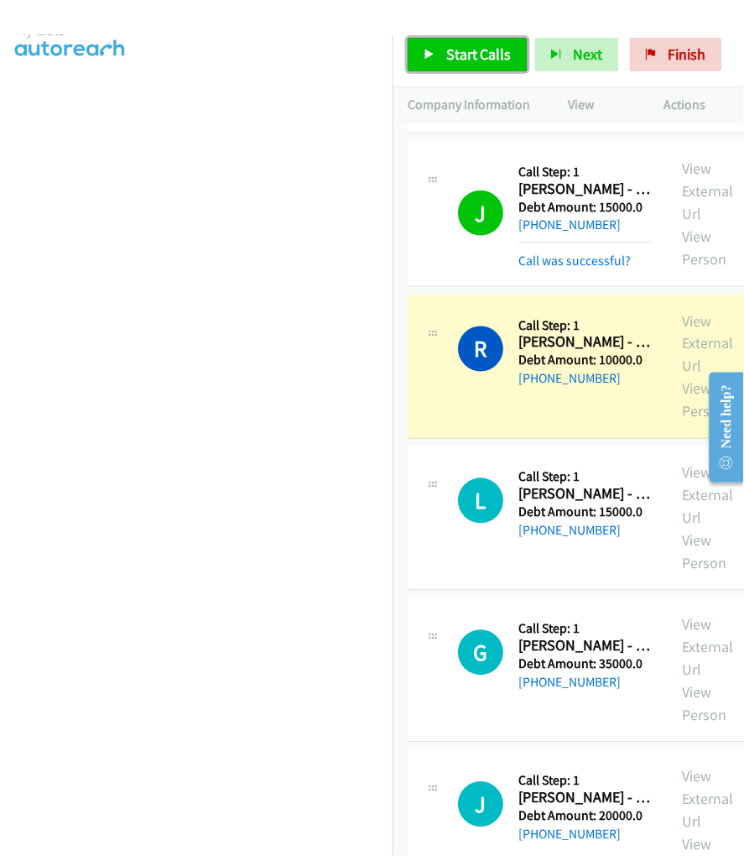
drag, startPoint x: 439, startPoint y: 54, endPoint x: 455, endPoint y: 95, distance: 44.1
click at [439, 54] on link "Start Calls" at bounding box center [468, 55] width 120 height 34
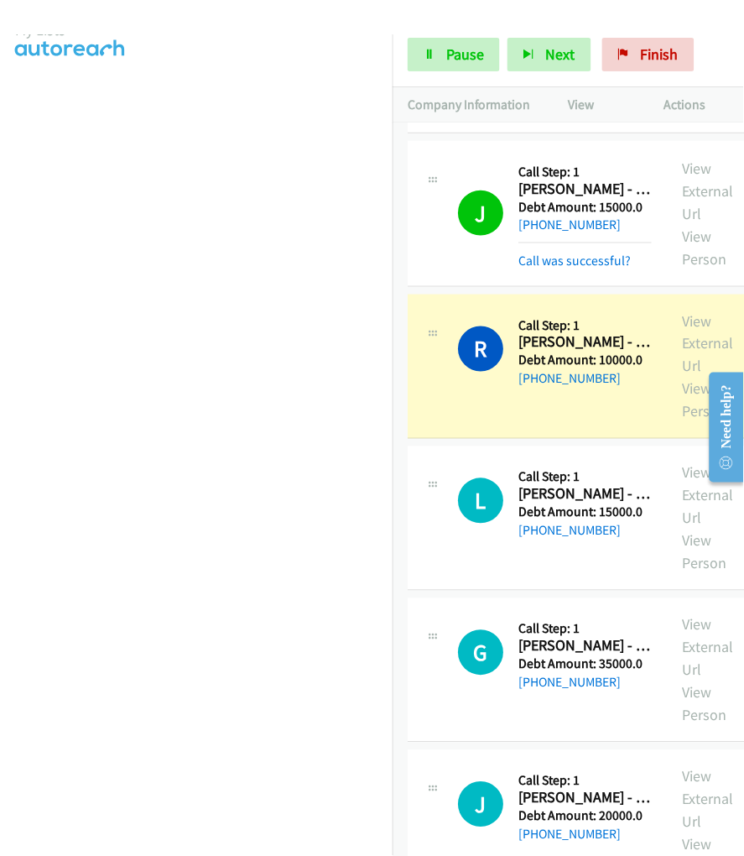
scroll to position [0, 0]
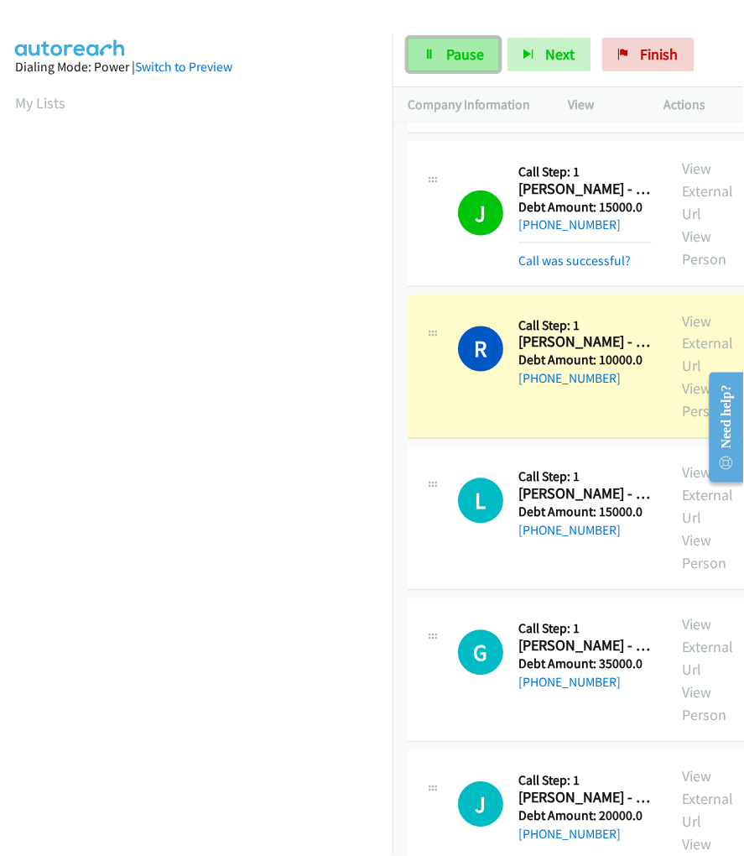
click at [439, 60] on link "Pause" at bounding box center [454, 55] width 92 height 34
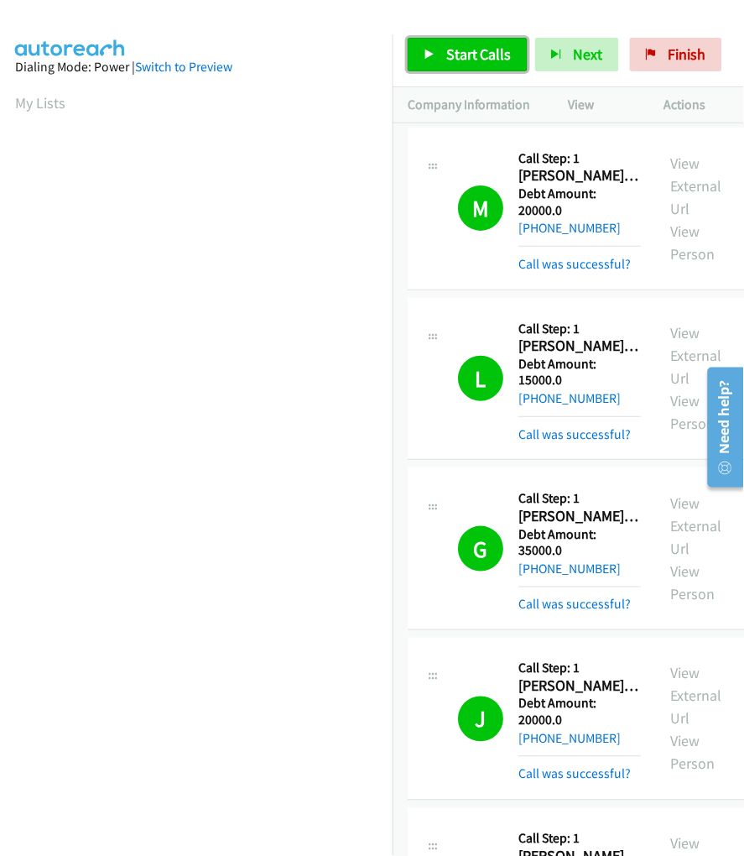
scroll to position [86, 0]
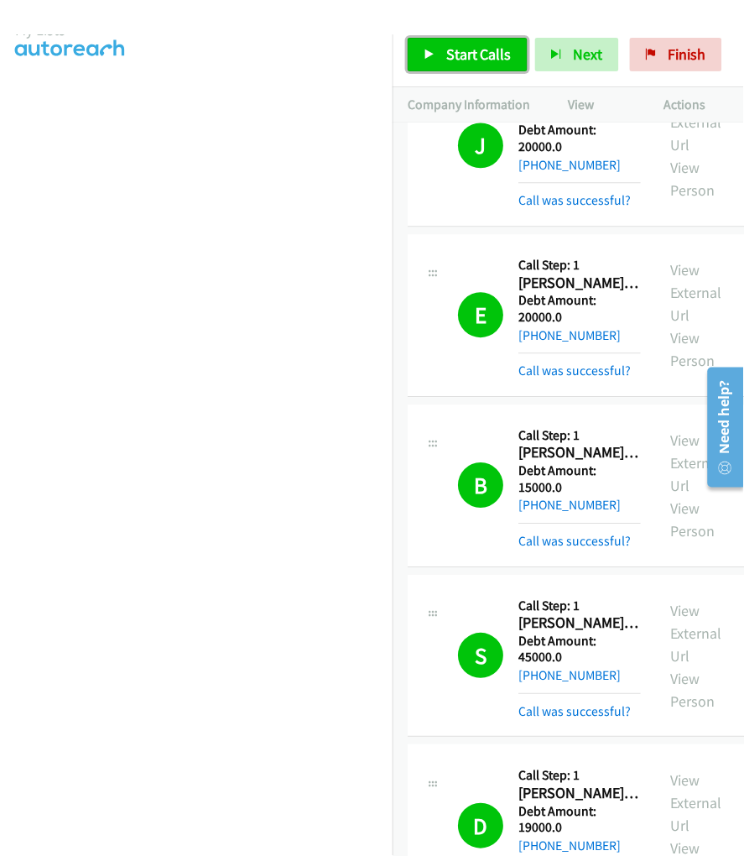
drag, startPoint x: 0, startPoint y: 0, endPoint x: 457, endPoint y: 55, distance: 460.5
click at [457, 55] on span "Start Calls" at bounding box center [478, 53] width 65 height 19
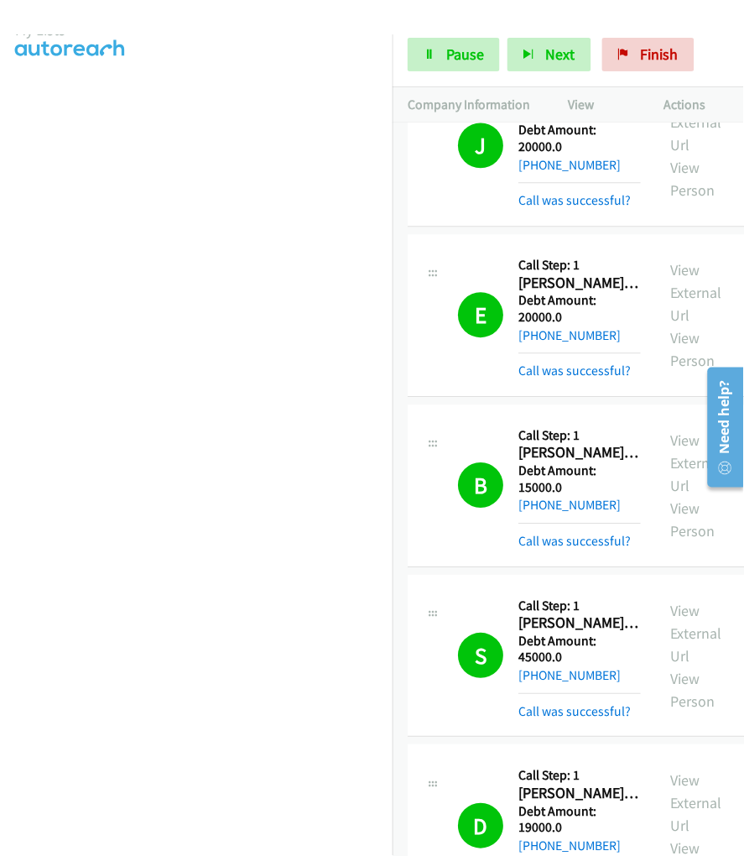
scroll to position [515, 0]
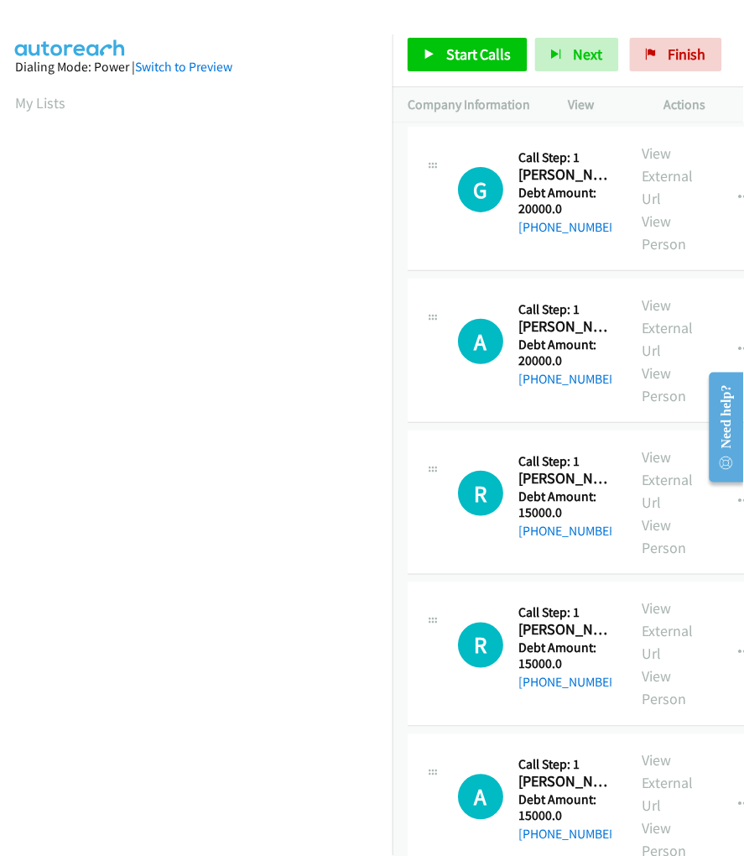
drag, startPoint x: 447, startPoint y: 30, endPoint x: 454, endPoint y: 43, distance: 14.3
click at [448, 30] on div "Start Calls Pause Next Finish Paused AutoTab AutoTab 0" at bounding box center [569, 55] width 352 height 65
click at [454, 44] on span "Start Calls" at bounding box center [478, 53] width 65 height 19
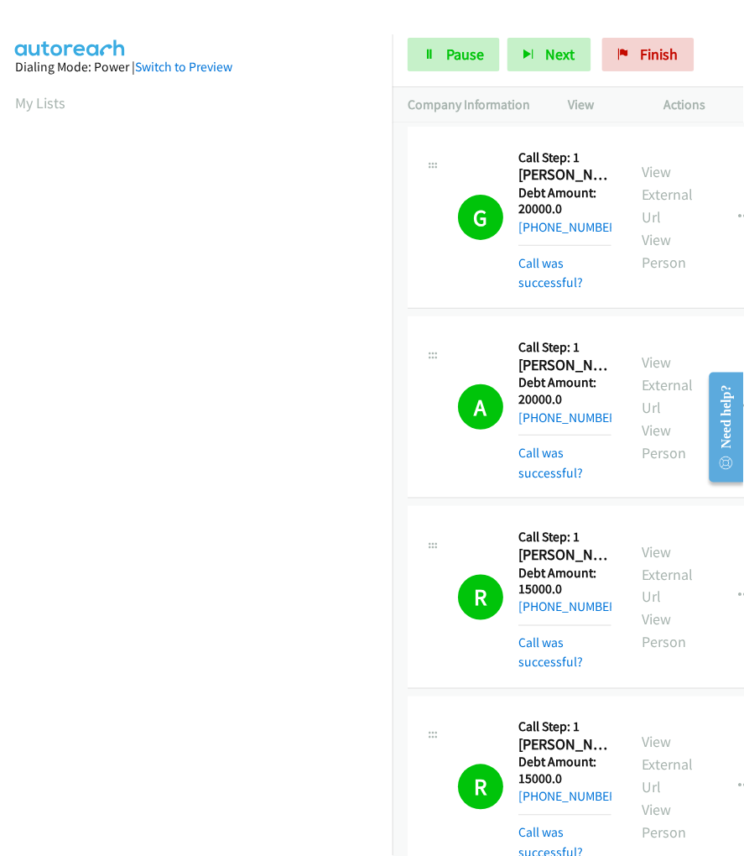
scroll to position [86, 0]
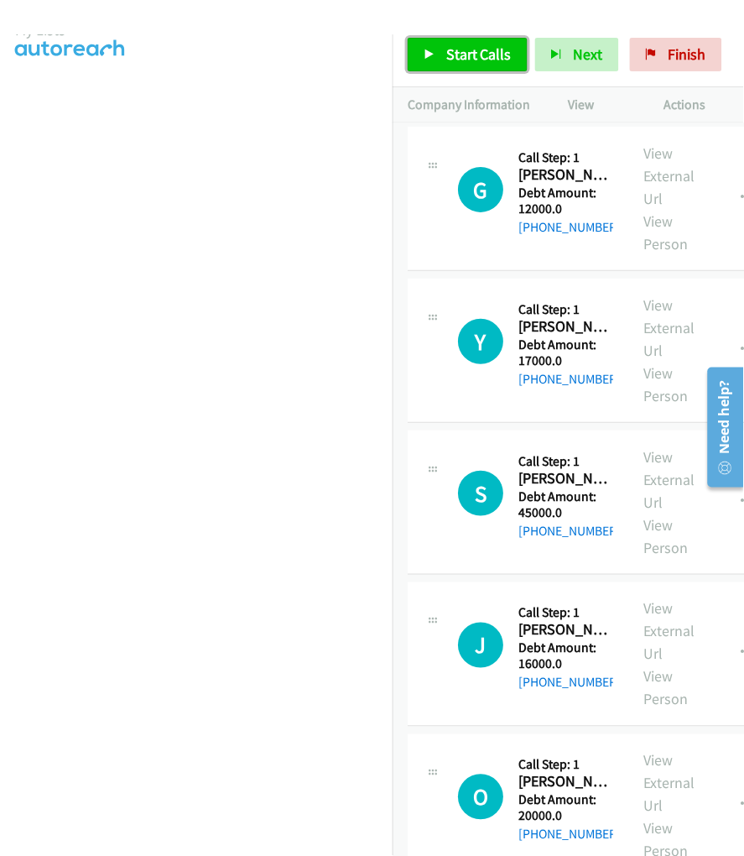
click at [480, 39] on link "Start Calls" at bounding box center [468, 55] width 120 height 34
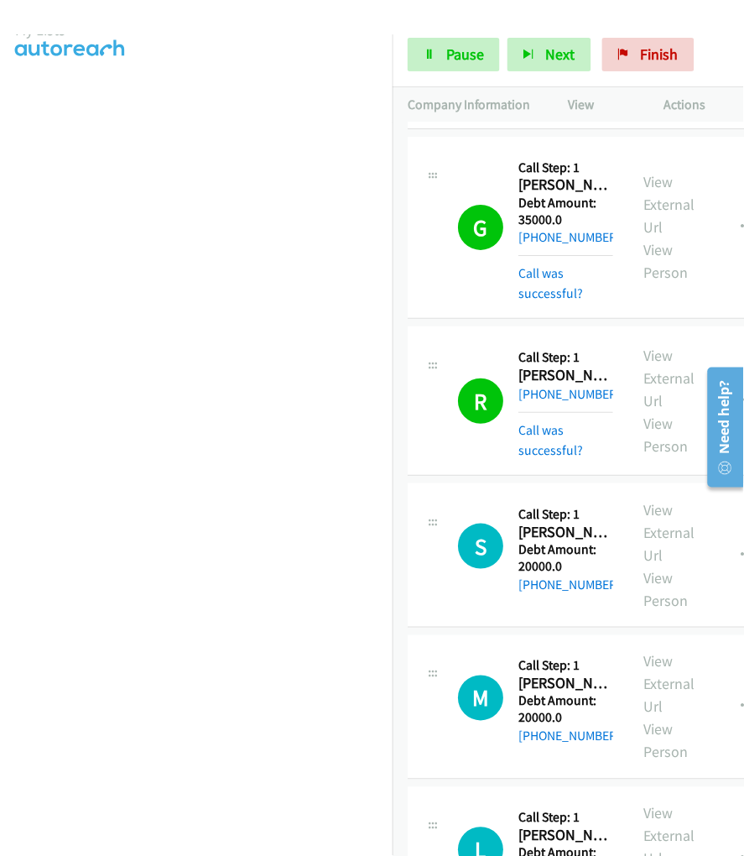
scroll to position [795, 0]
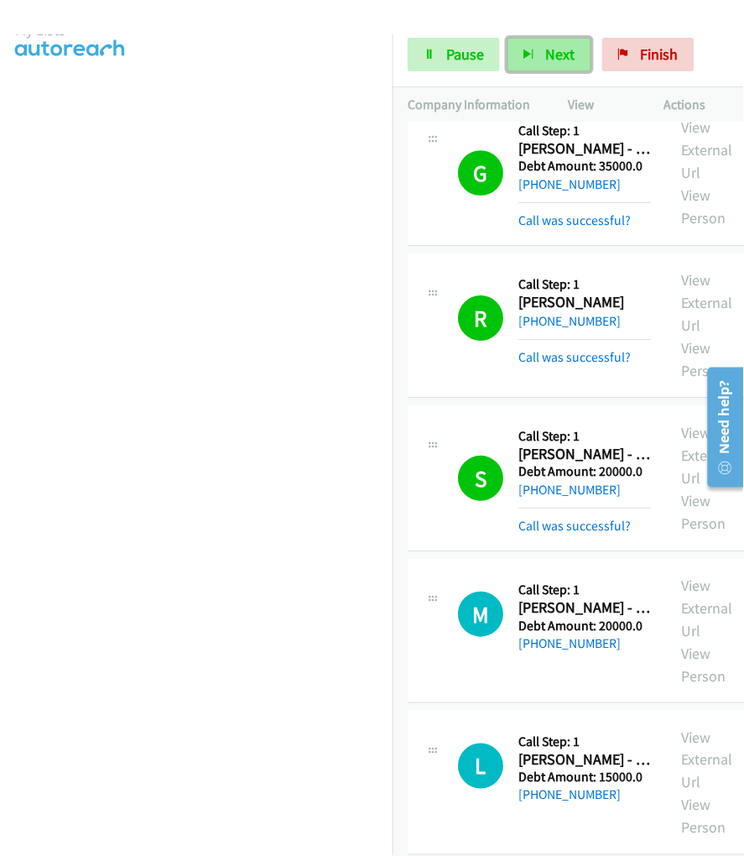
click at [542, 50] on button "Next" at bounding box center [550, 55] width 84 height 34
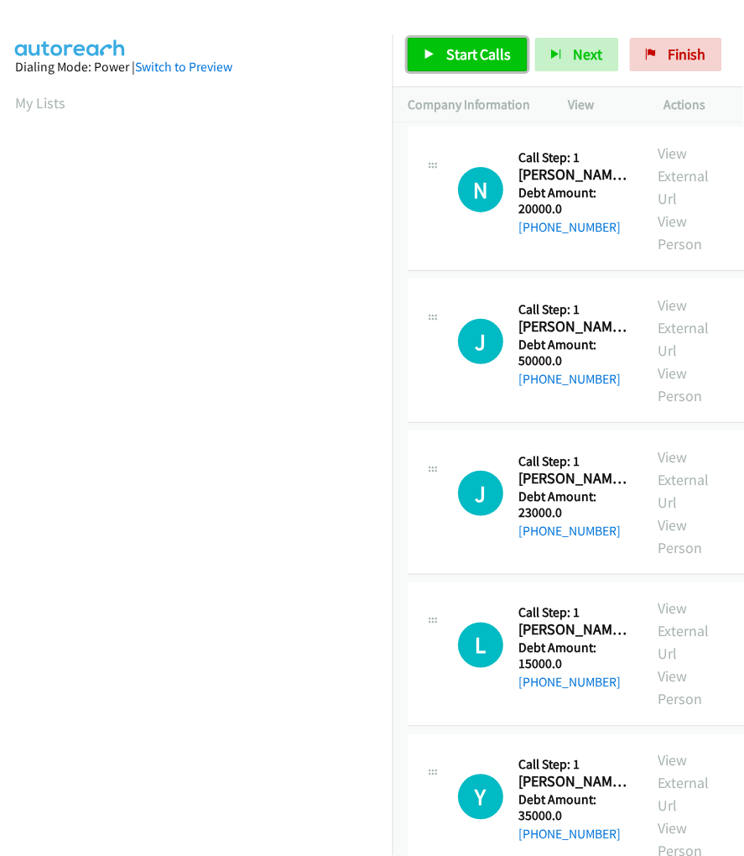
click at [504, 64] on link "Start Calls" at bounding box center [468, 55] width 120 height 34
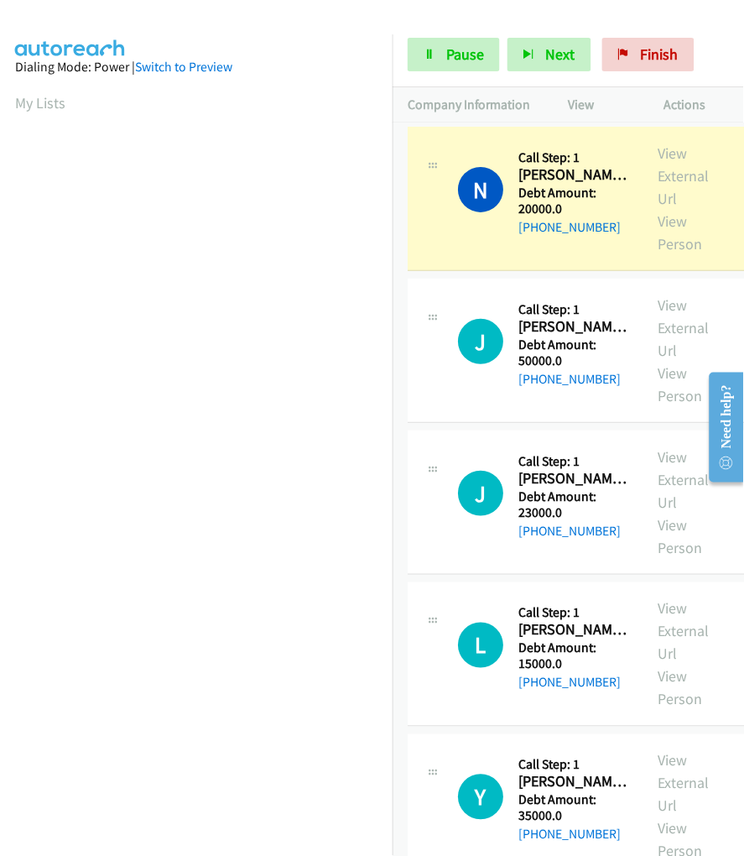
scroll to position [86, 0]
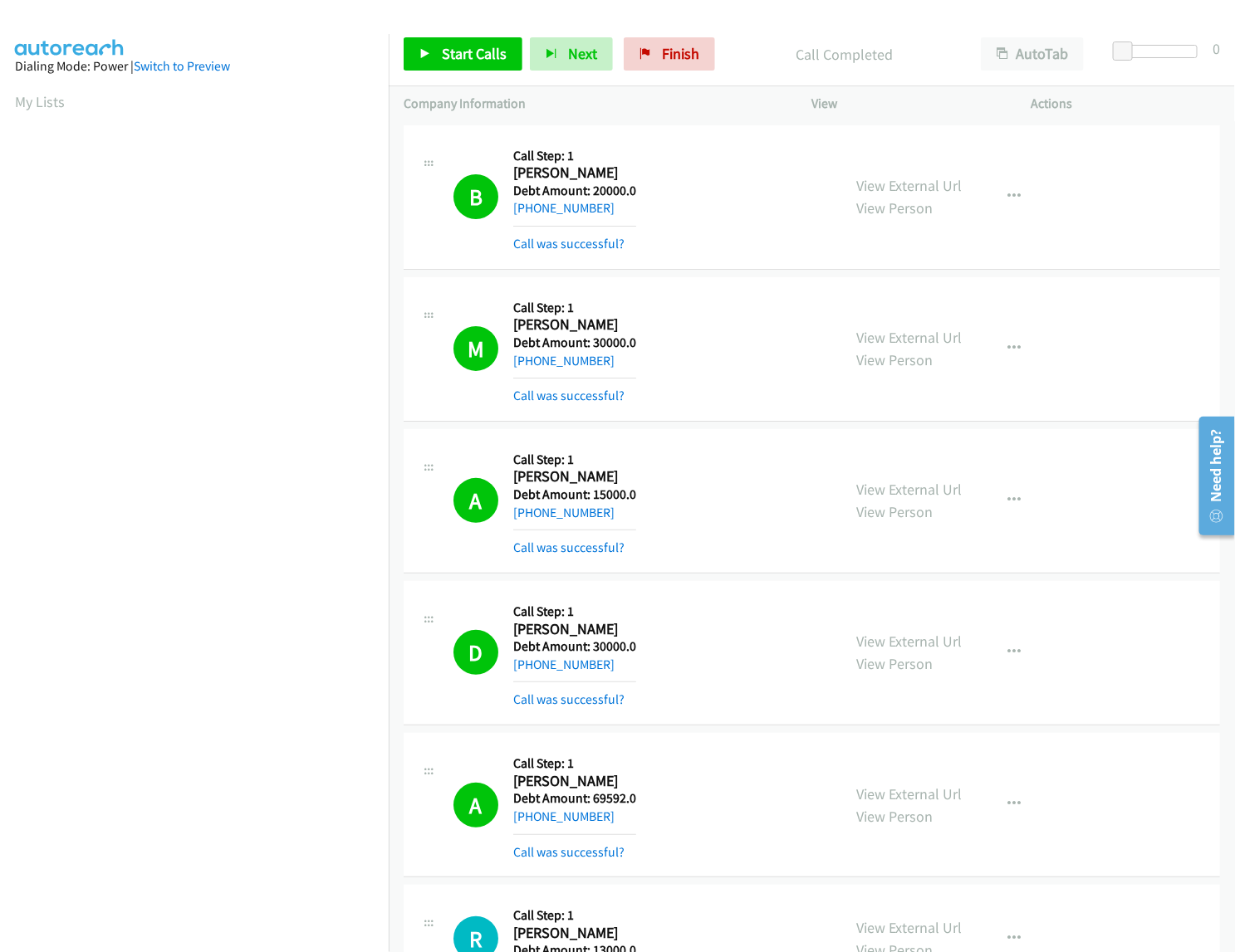
scroll to position [0, 3]
click at [440, 63] on link "Start Calls" at bounding box center [463, 54] width 119 height 34
click at [440, 63] on link "Pause" at bounding box center [449, 54] width 91 height 34
click at [30, 96] on link "My Lists" at bounding box center [40, 101] width 49 height 19
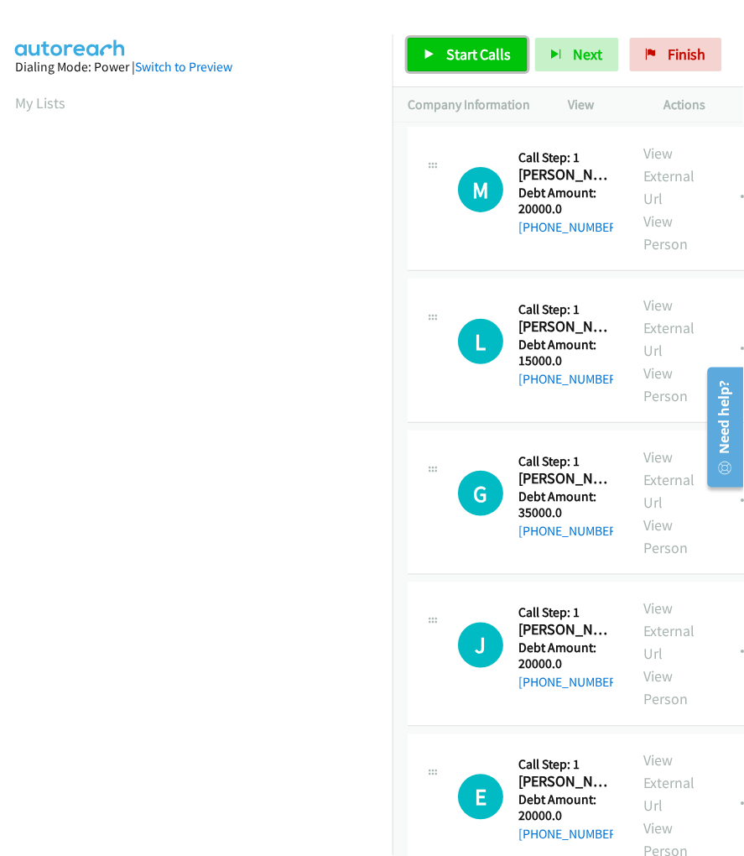
click at [456, 46] on span "Start Calls" at bounding box center [478, 53] width 65 height 19
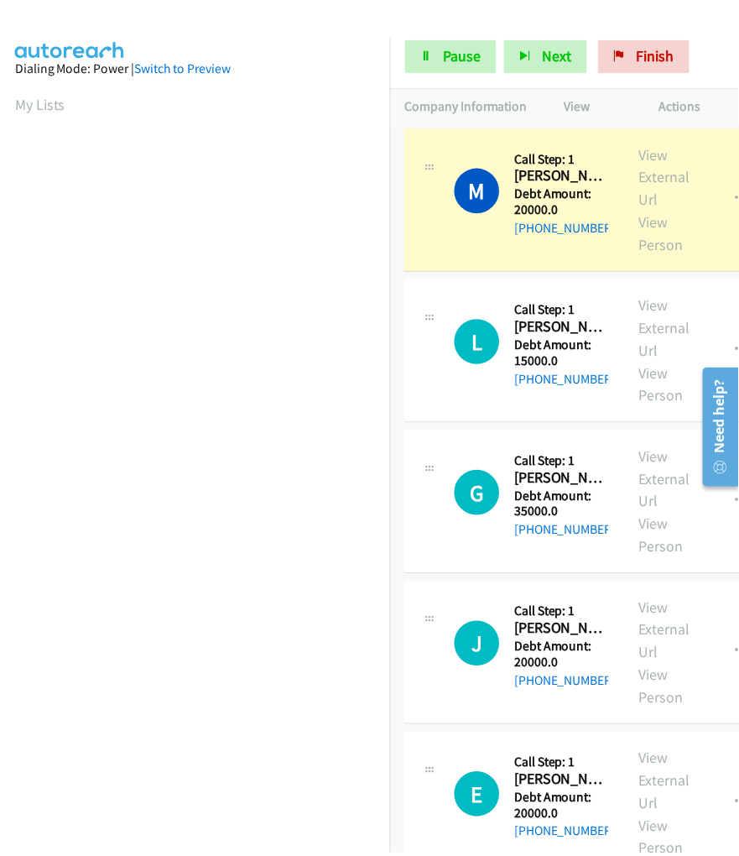
scroll to position [86, 0]
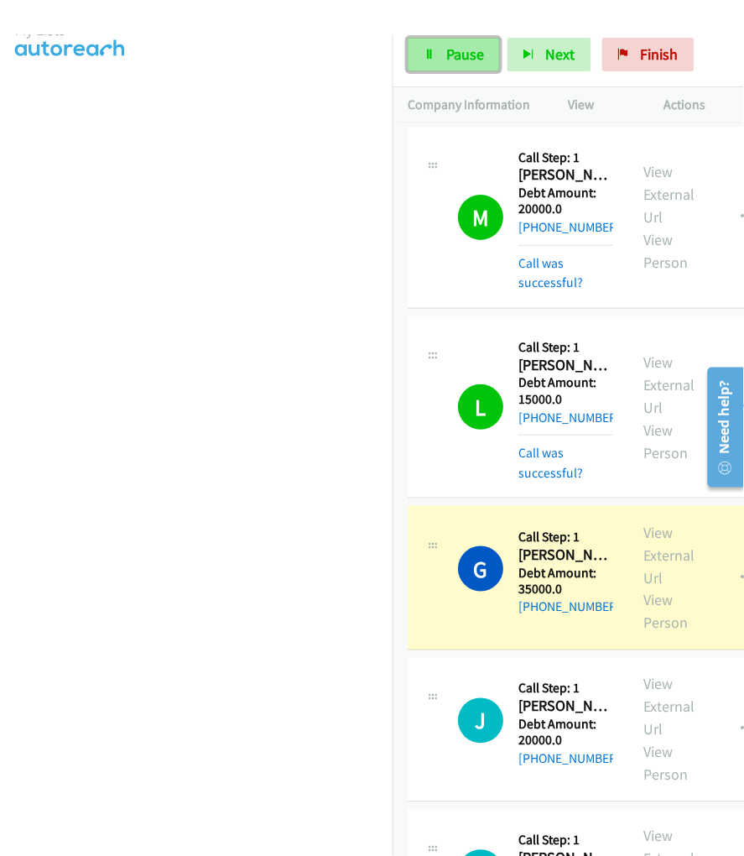
click at [463, 57] on span "Pause" at bounding box center [465, 53] width 38 height 19
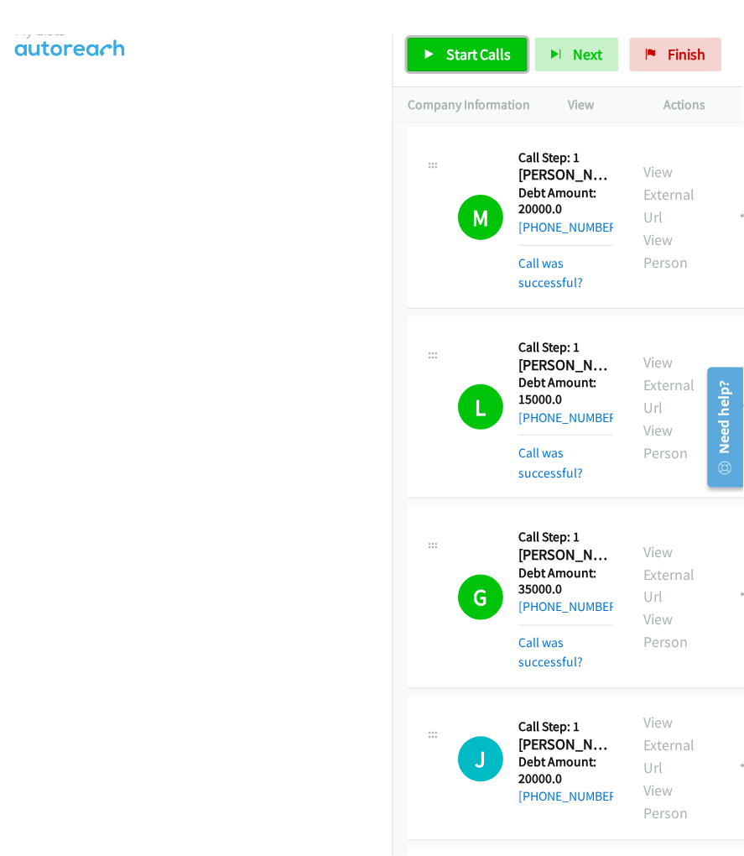
click at [476, 48] on span "Start Calls" at bounding box center [478, 53] width 65 height 19
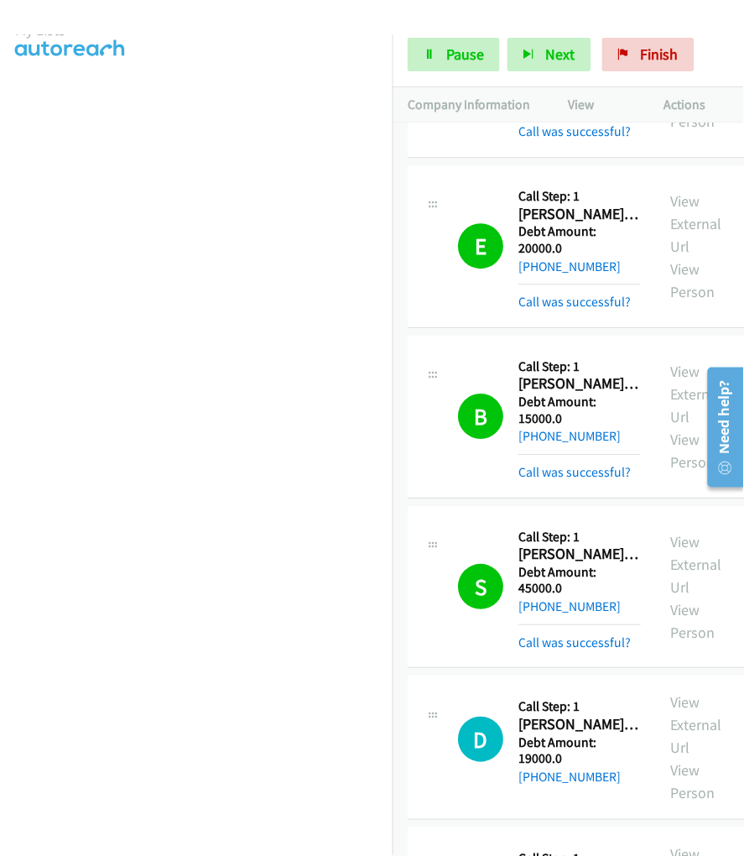
scroll to position [573, 0]
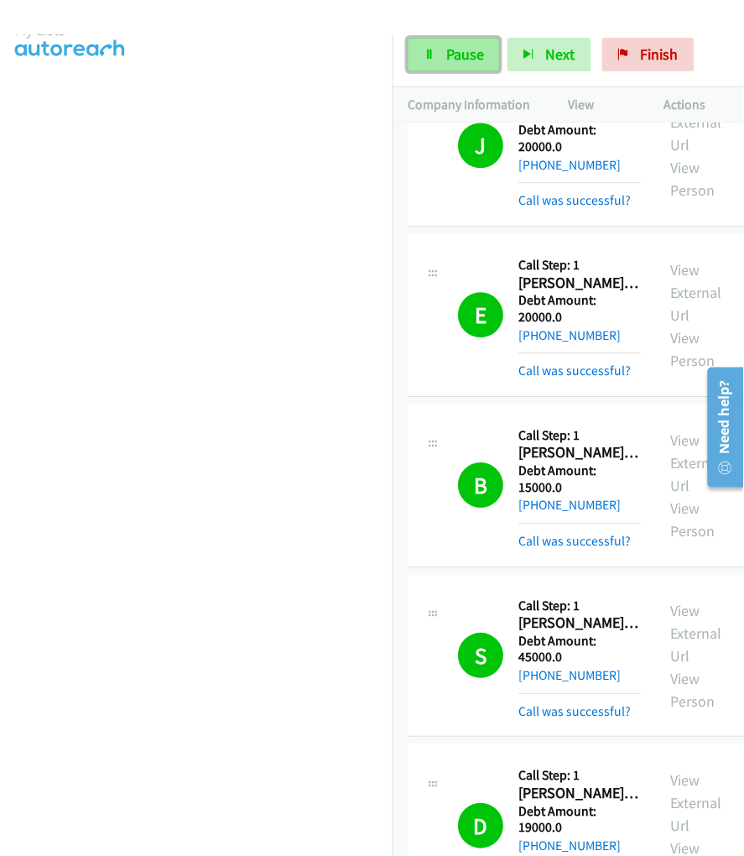
click at [440, 70] on link "Pause" at bounding box center [454, 55] width 92 height 34
